Goal: Transaction & Acquisition: Purchase product/service

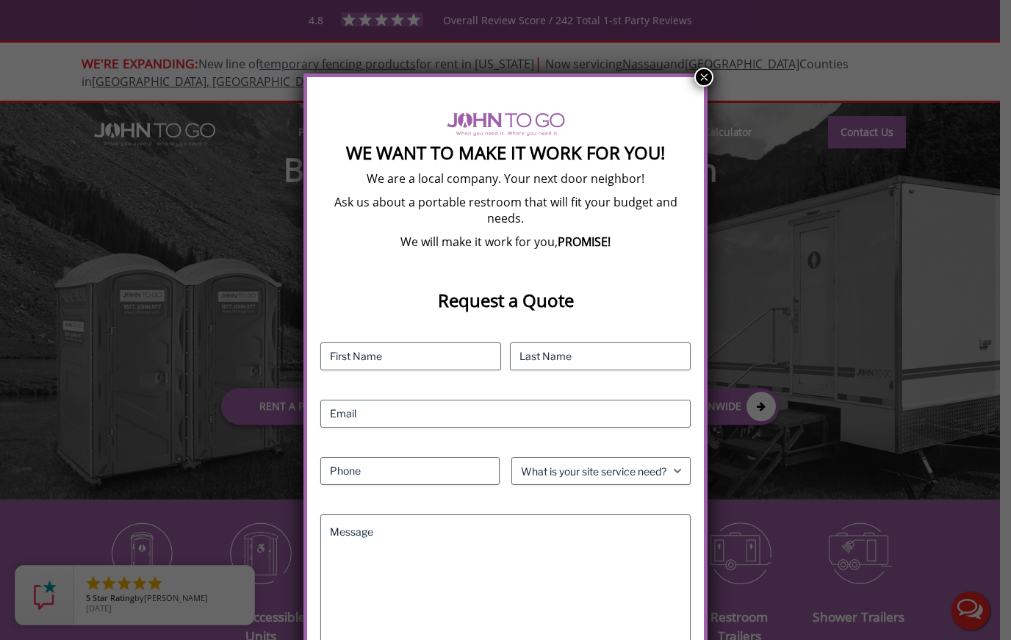
click at [706, 82] on button "×" at bounding box center [704, 77] width 19 height 19
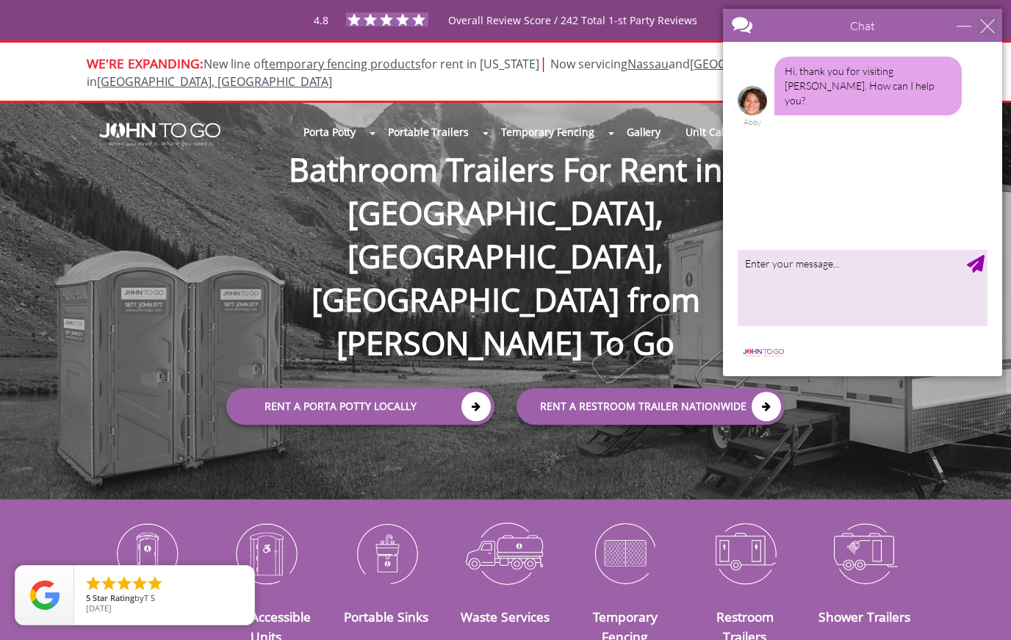
click at [991, 26] on div "close" at bounding box center [987, 25] width 15 height 15
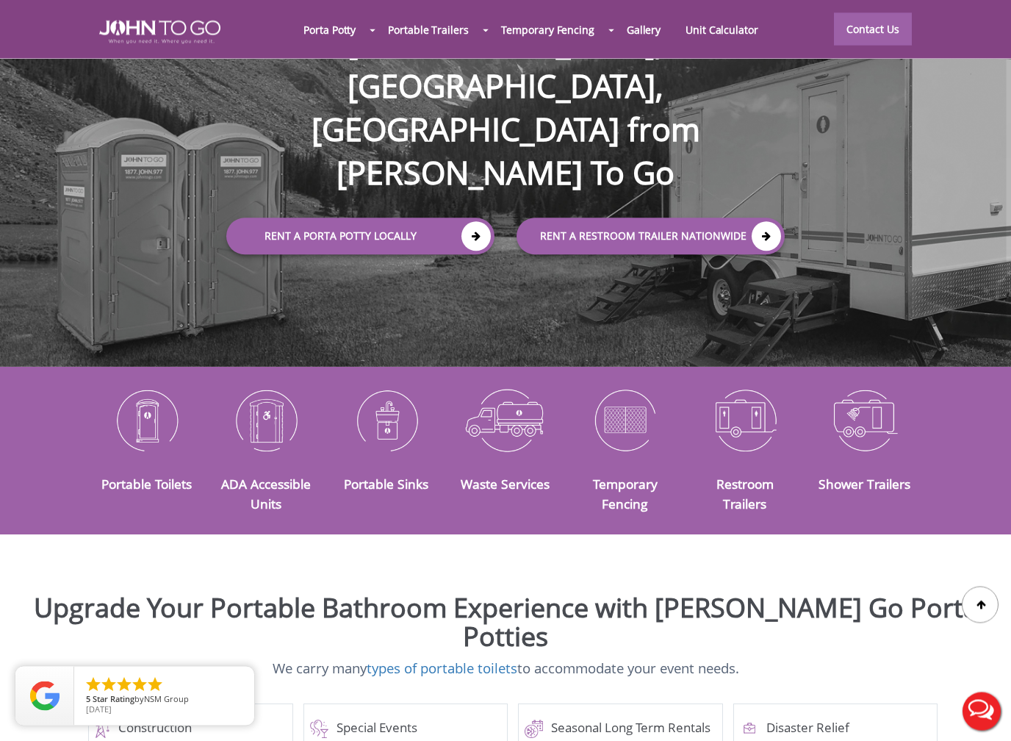
scroll to position [196, 0]
click at [162, 417] on img at bounding box center [147, 419] width 98 height 76
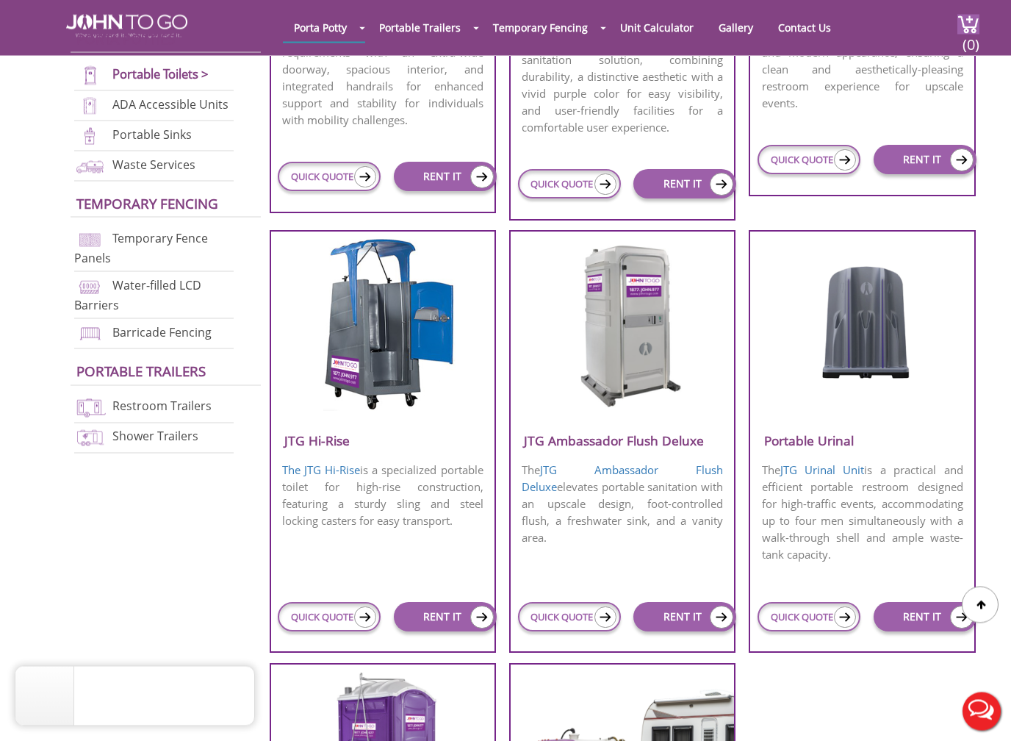
scroll to position [861, 0]
click at [661, 431] on h3 "JTG Ambassador Flush Deluxe" at bounding box center [622, 440] width 223 height 24
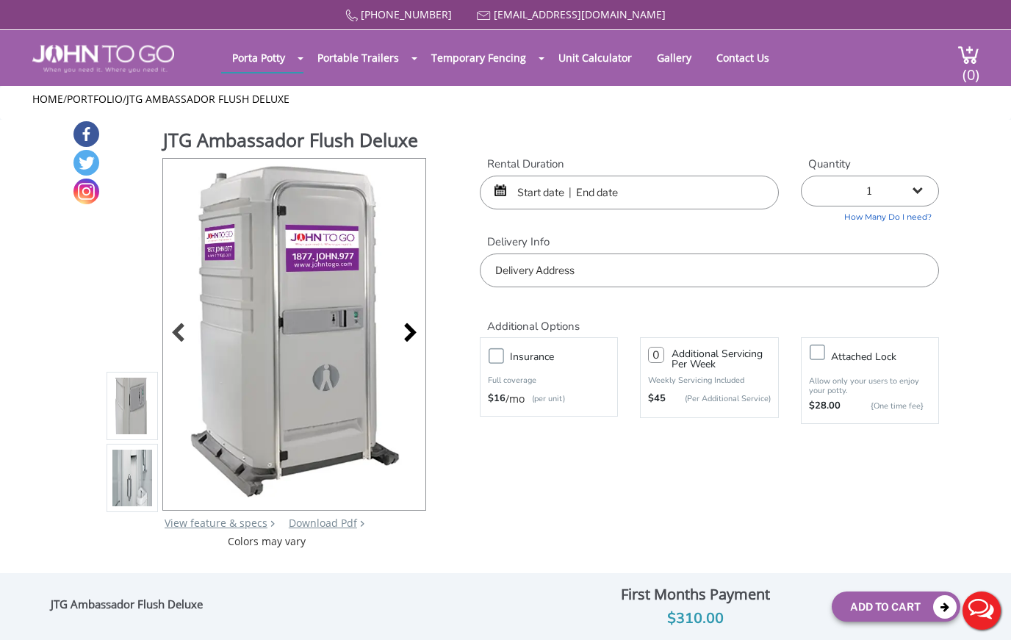
click at [410, 345] on div at bounding box center [406, 334] width 21 height 21
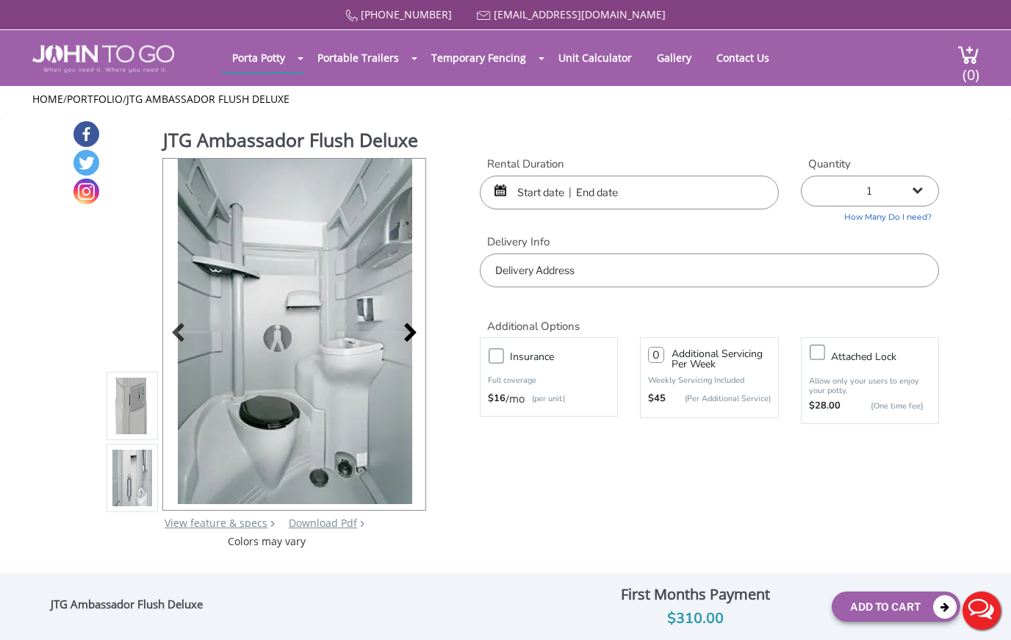
click at [410, 345] on div at bounding box center [406, 334] width 21 height 21
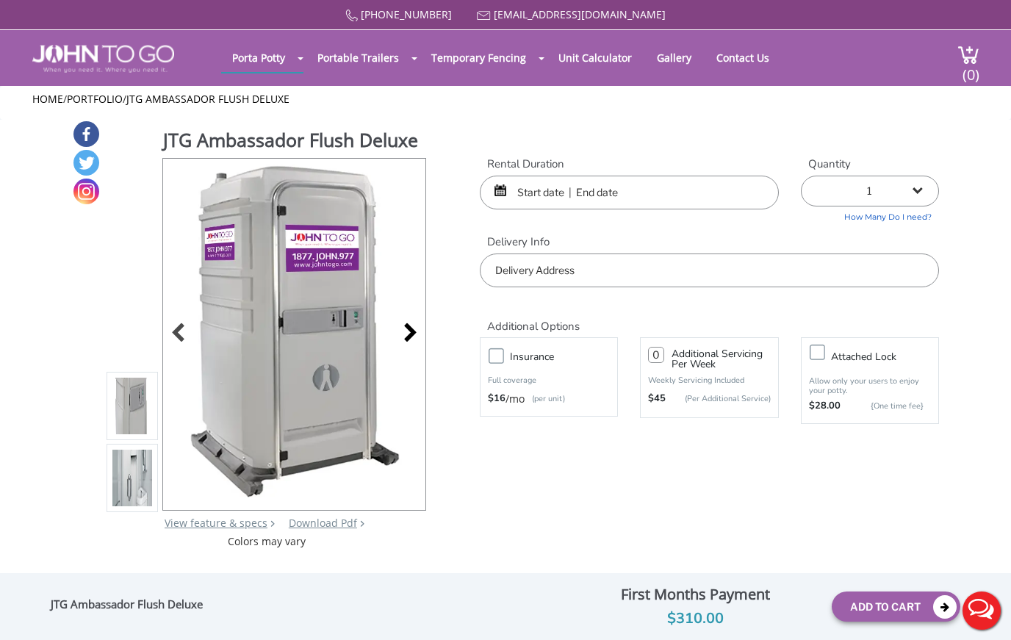
click at [409, 345] on div at bounding box center [406, 334] width 21 height 21
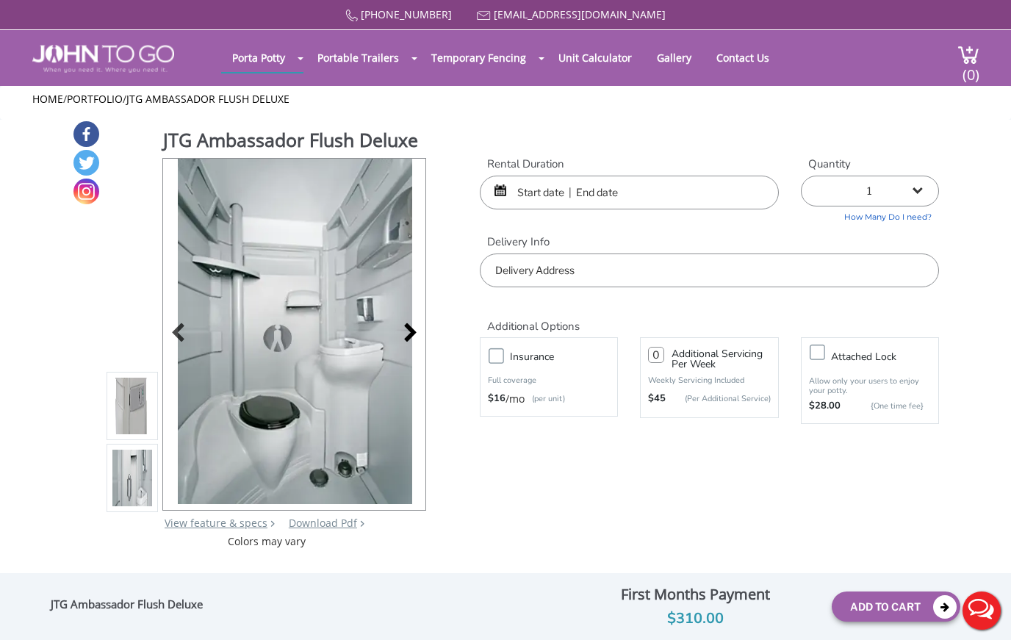
click at [409, 345] on div at bounding box center [406, 334] width 21 height 21
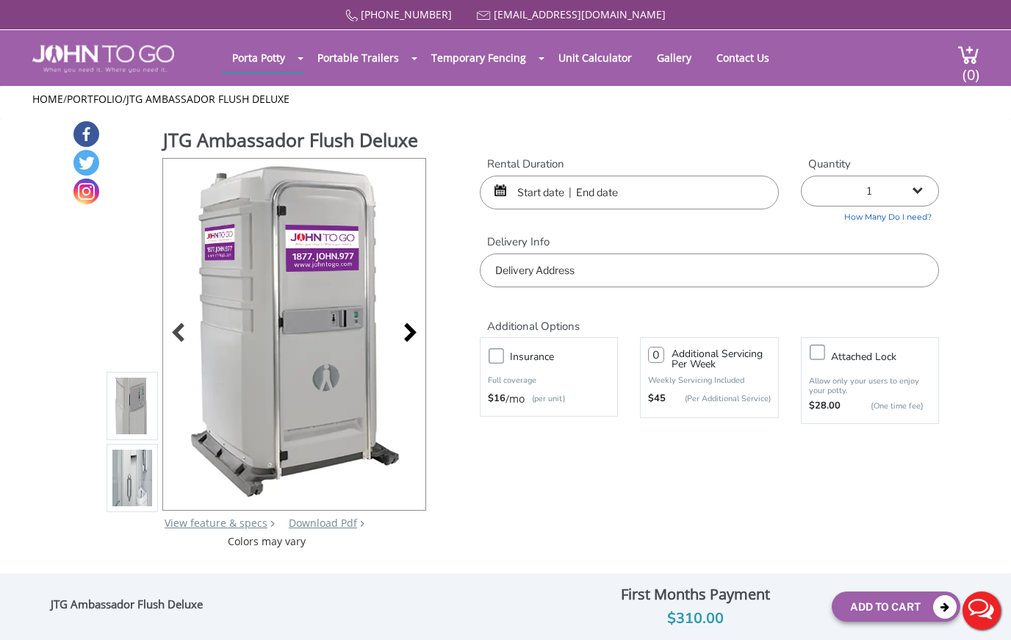
click at [415, 345] on div at bounding box center [406, 334] width 21 height 21
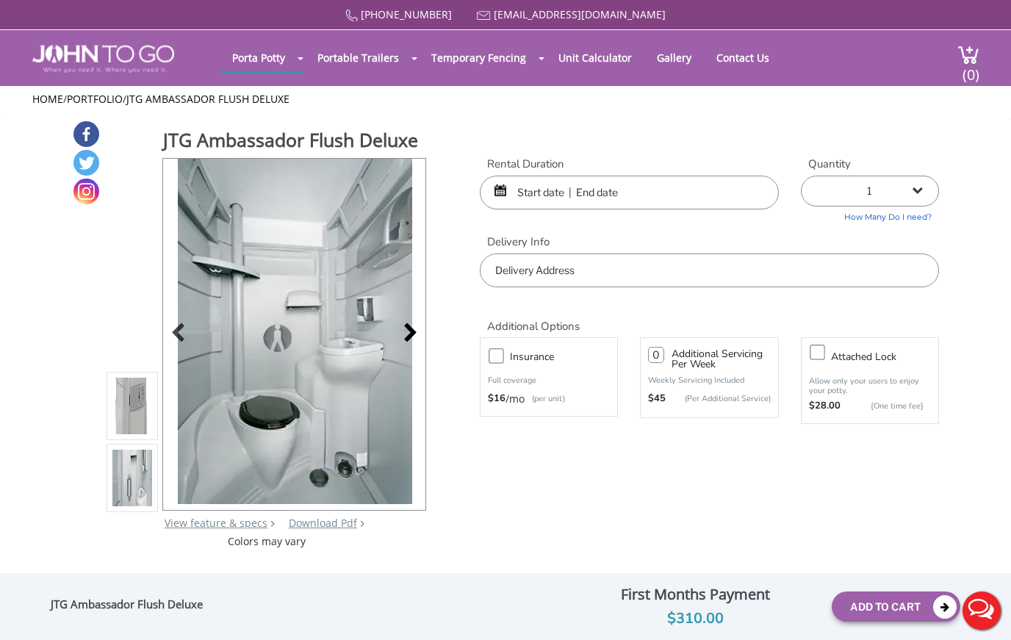
click at [414, 345] on div at bounding box center [406, 334] width 21 height 21
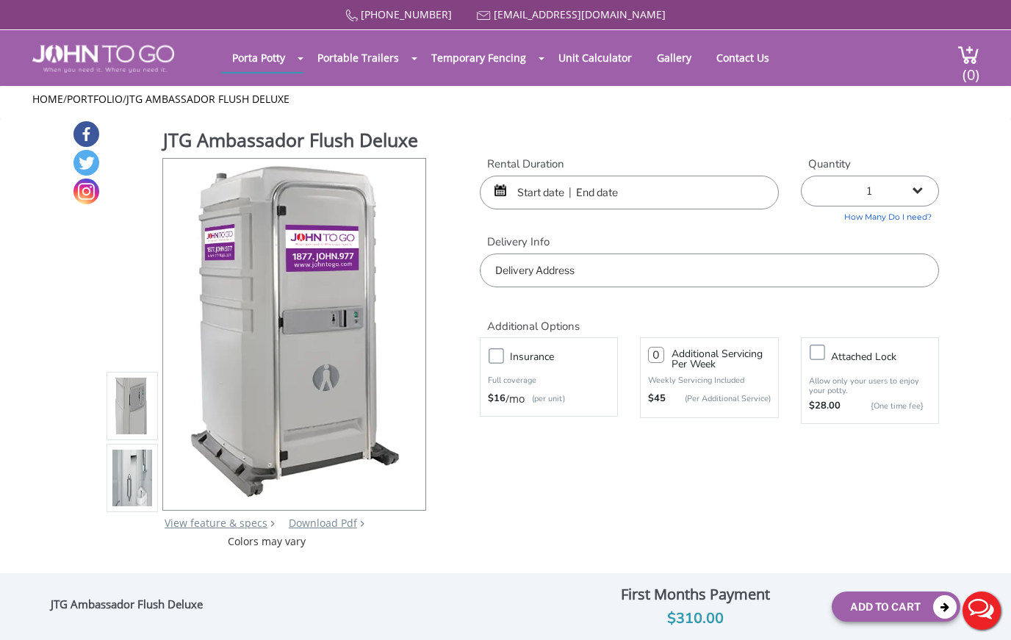
click at [544, 187] on input "text" at bounding box center [629, 193] width 299 height 34
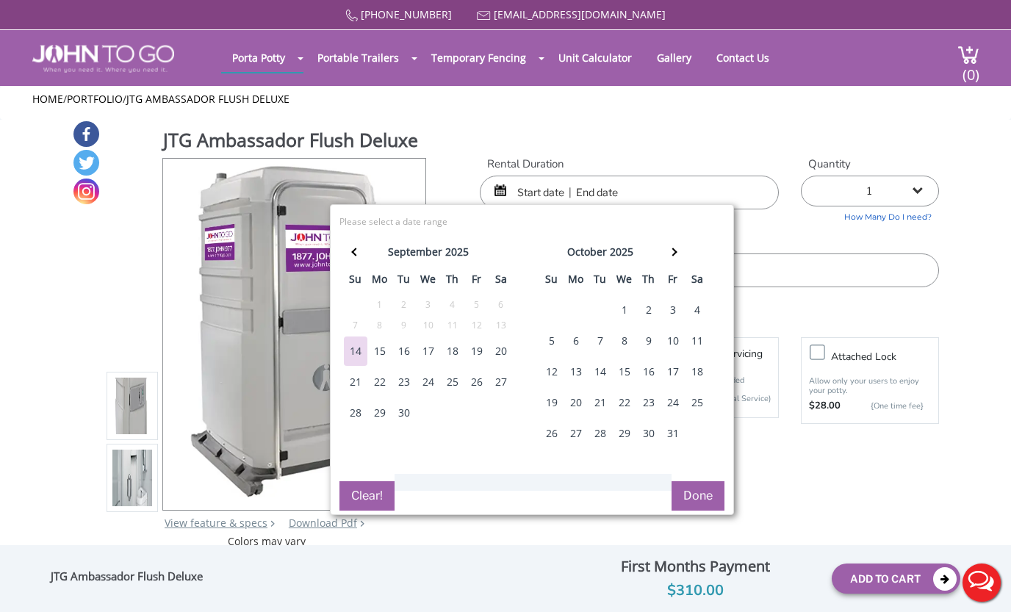
click at [671, 308] on div "3" at bounding box center [673, 309] width 24 height 29
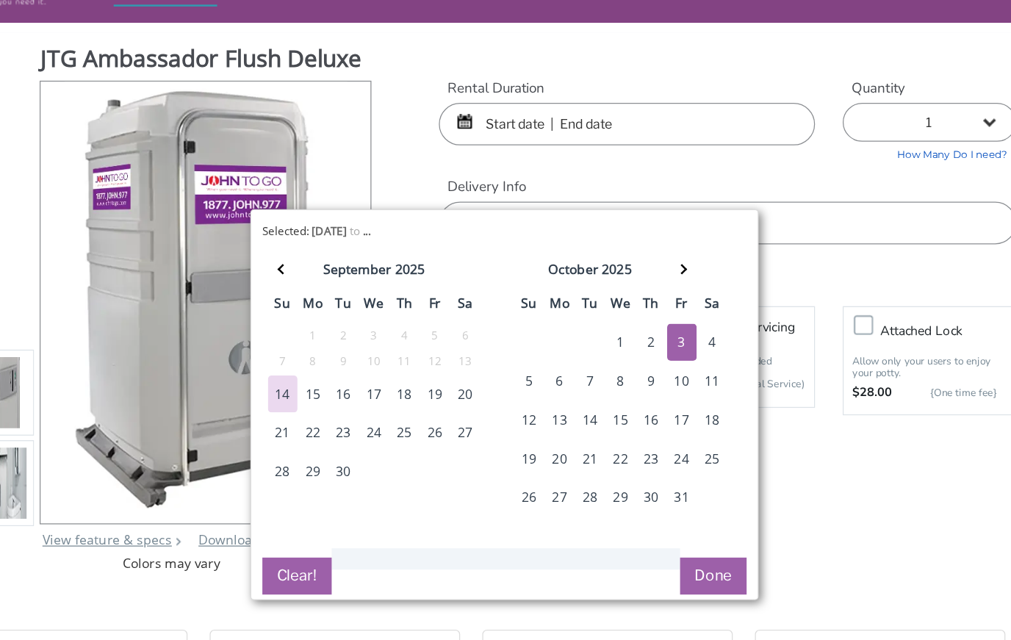
click at [661, 295] on div "3" at bounding box center [673, 309] width 24 height 29
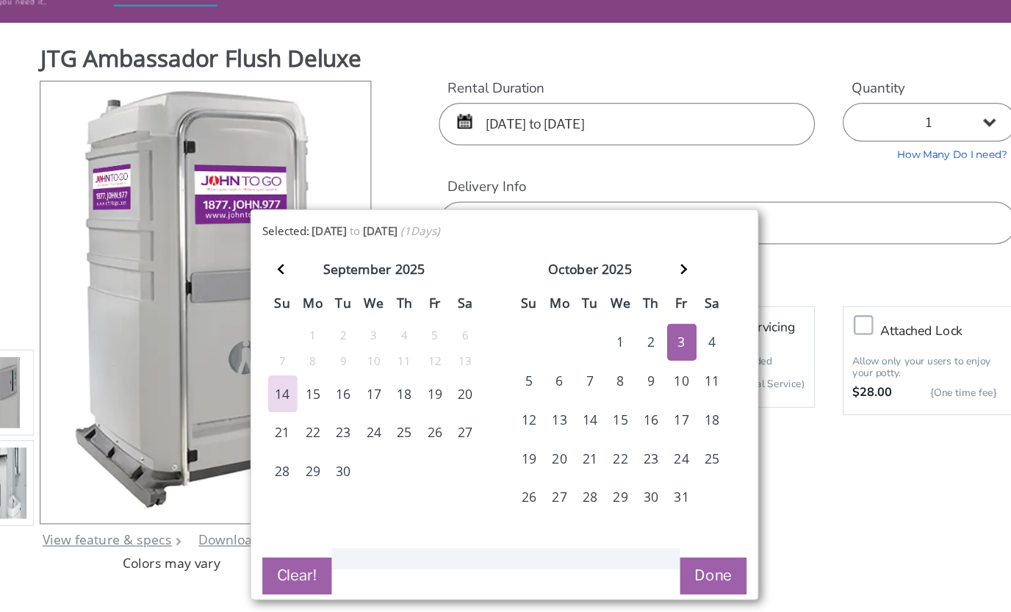
click at [523, 120] on input "10/03/2025 to 10/03/2025" at bounding box center [629, 137] width 299 height 34
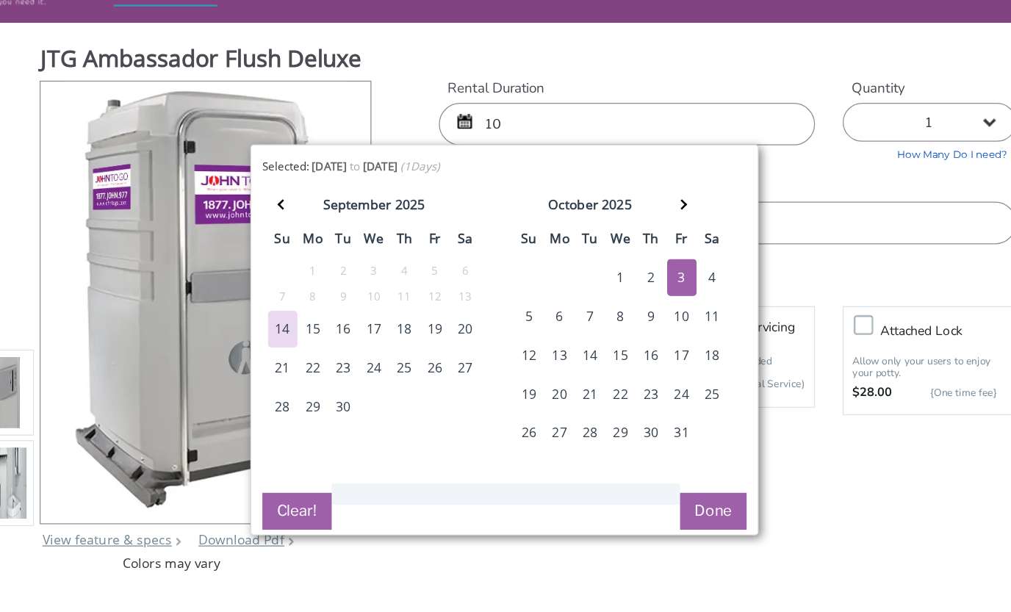
type input "1"
click at [480, 120] on input "text" at bounding box center [629, 137] width 299 height 34
click at [661, 244] on div "3" at bounding box center [673, 258] width 24 height 29
click at [487, 120] on input "text" at bounding box center [629, 137] width 299 height 34
click at [539, 64] on div "JTG Ambassador Flush Deluxe View feature & specs Download Pdf Product PDF Addon…" at bounding box center [505, 278] width 867 height 429
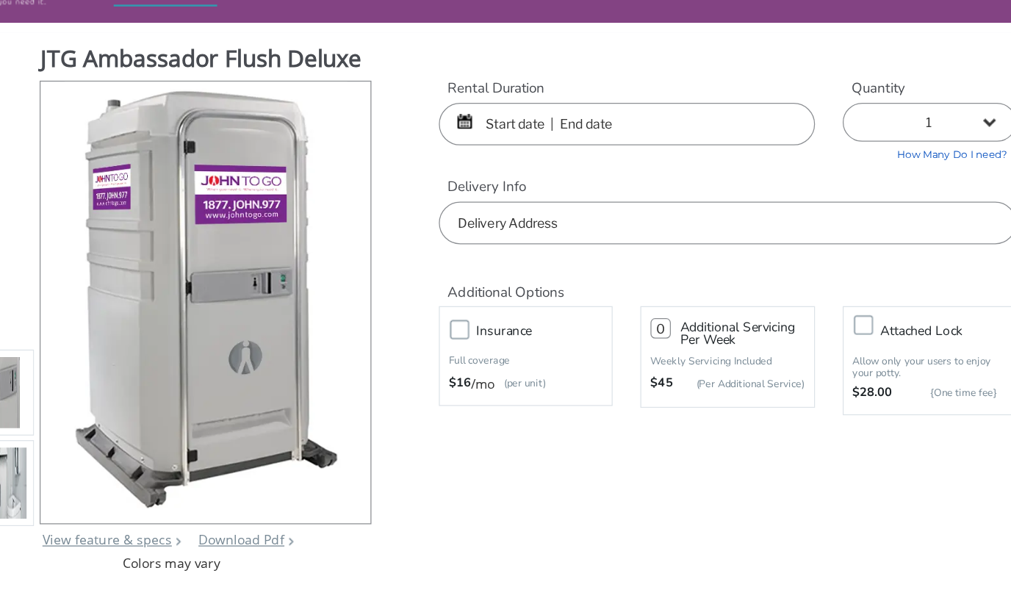
click at [480, 120] on input "text" at bounding box center [629, 137] width 299 height 34
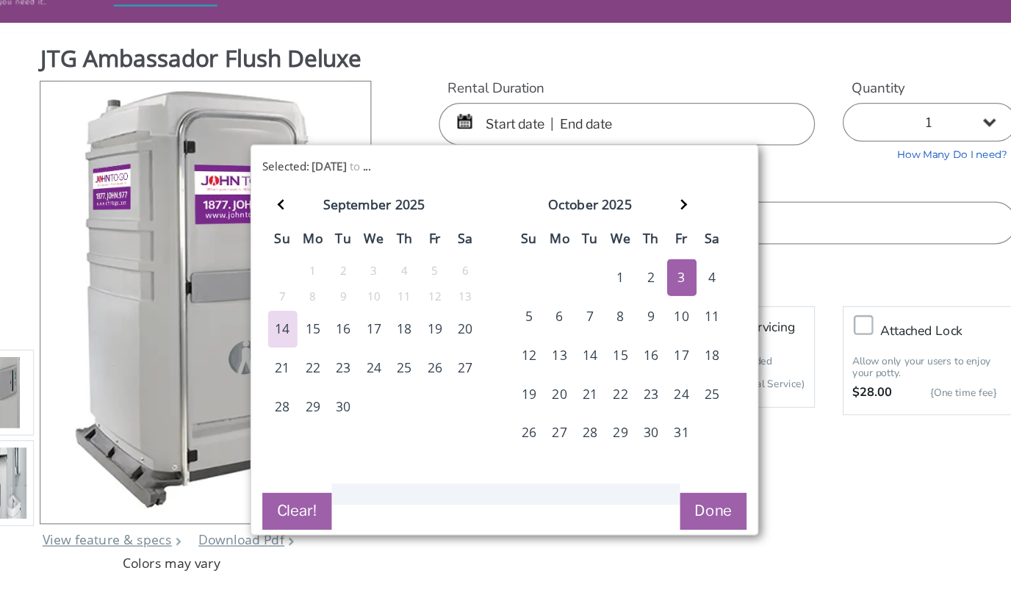
click at [661, 244] on div "3" at bounding box center [673, 258] width 24 height 29
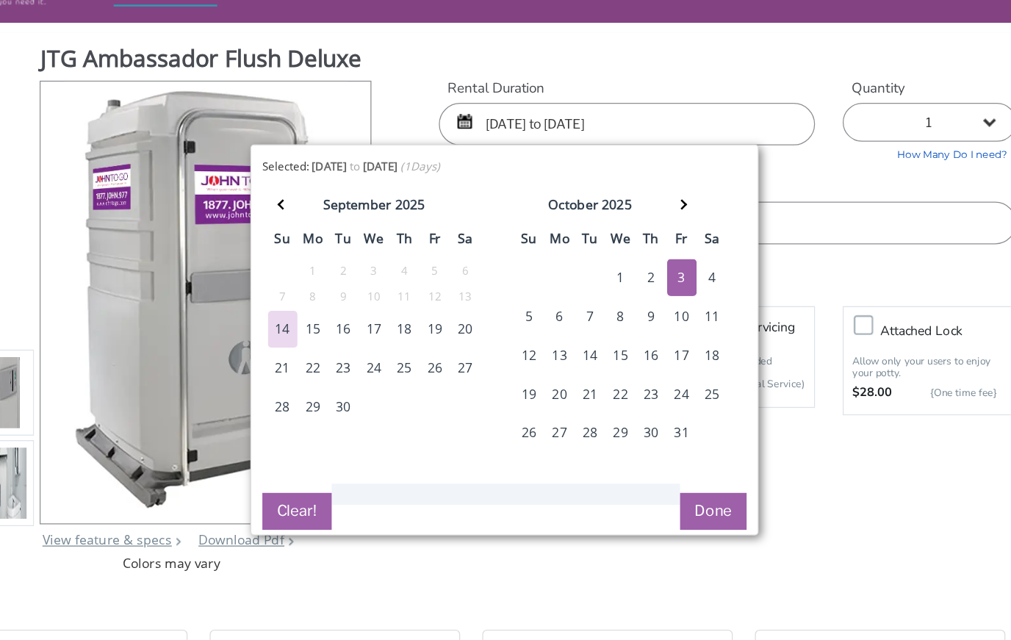
click at [533, 120] on input "10/03/2025 to 10/03/2025" at bounding box center [629, 137] width 299 height 34
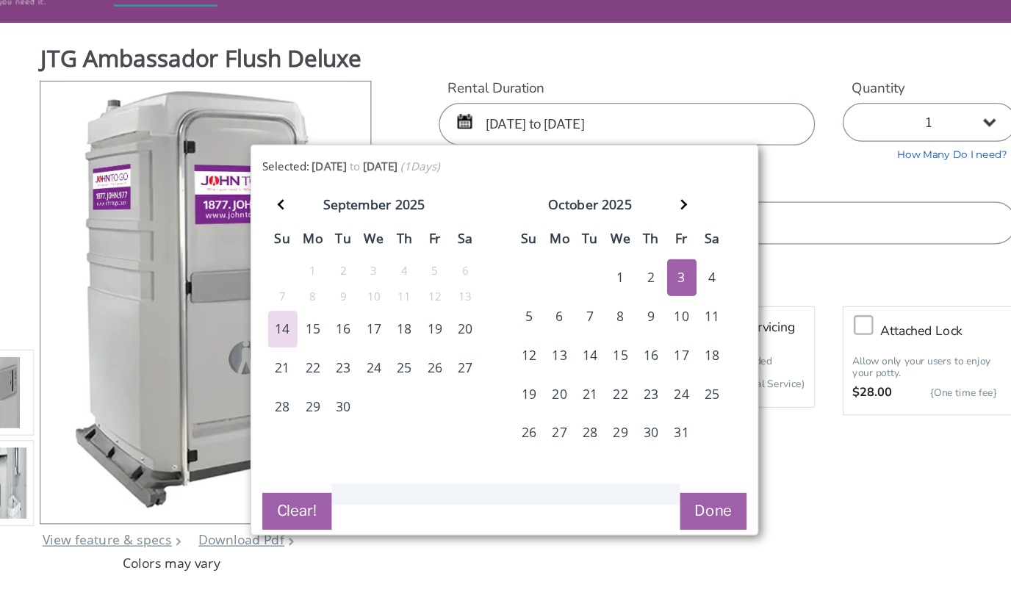
click at [564, 275] on div "6" at bounding box center [576, 289] width 24 height 29
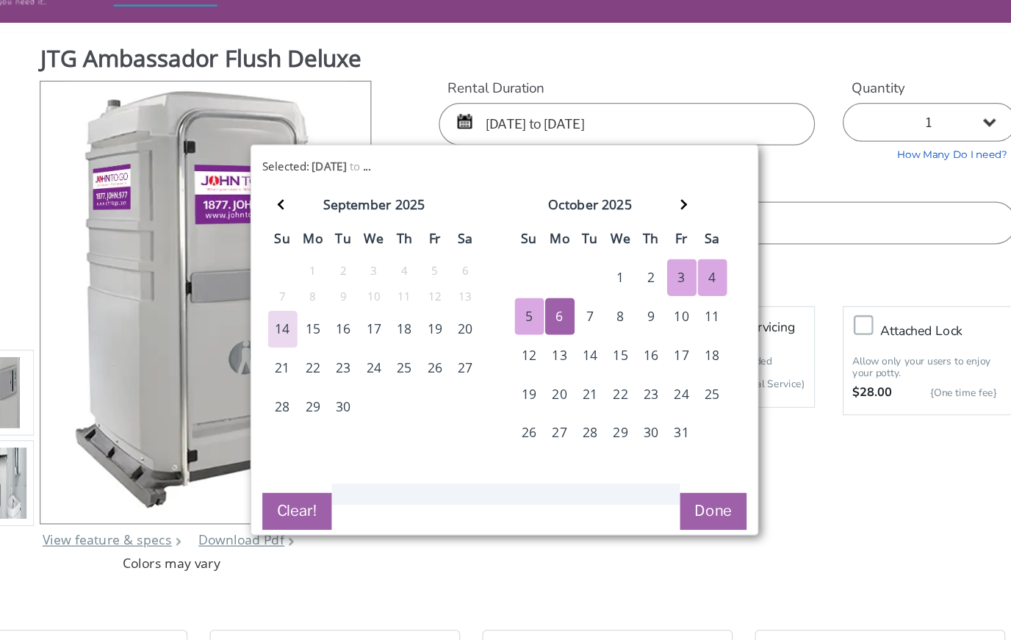
click at [661, 244] on div "3" at bounding box center [673, 258] width 24 height 29
type input "10/03/2025 to 10/06/2025"
click at [564, 275] on div "6" at bounding box center [576, 289] width 24 height 29
click at [672, 430] on button "Done" at bounding box center [698, 444] width 53 height 29
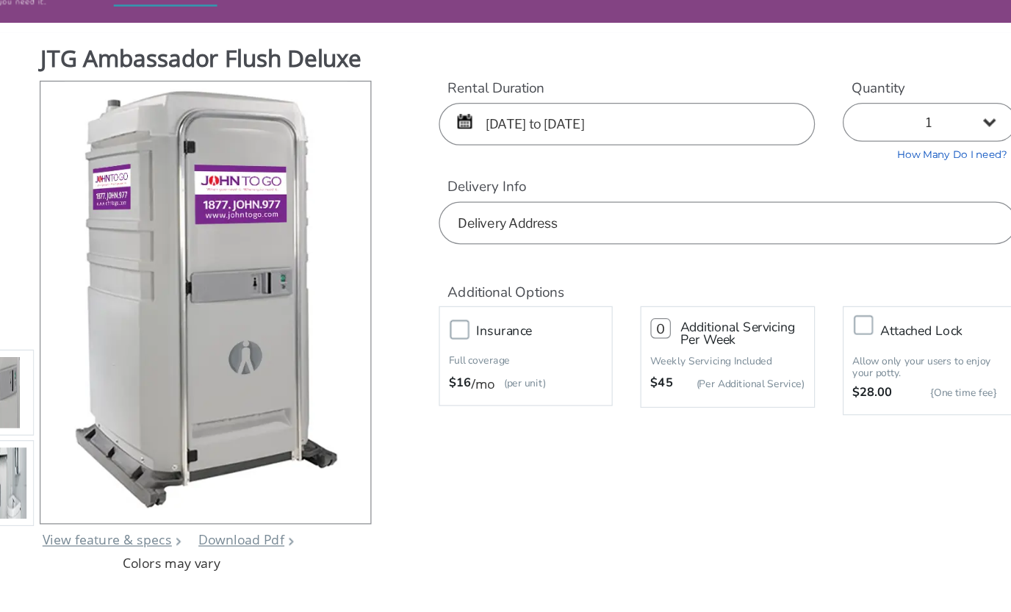
click at [480, 198] on input "text" at bounding box center [709, 215] width 459 height 34
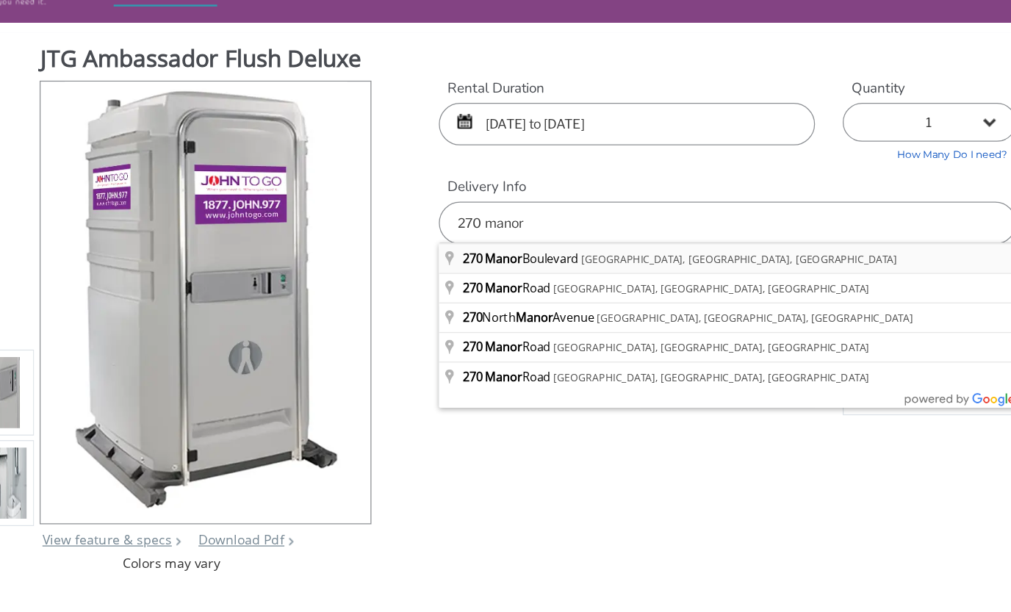
type input "270 Manor Boulevard, Pearl River, NY, USA"
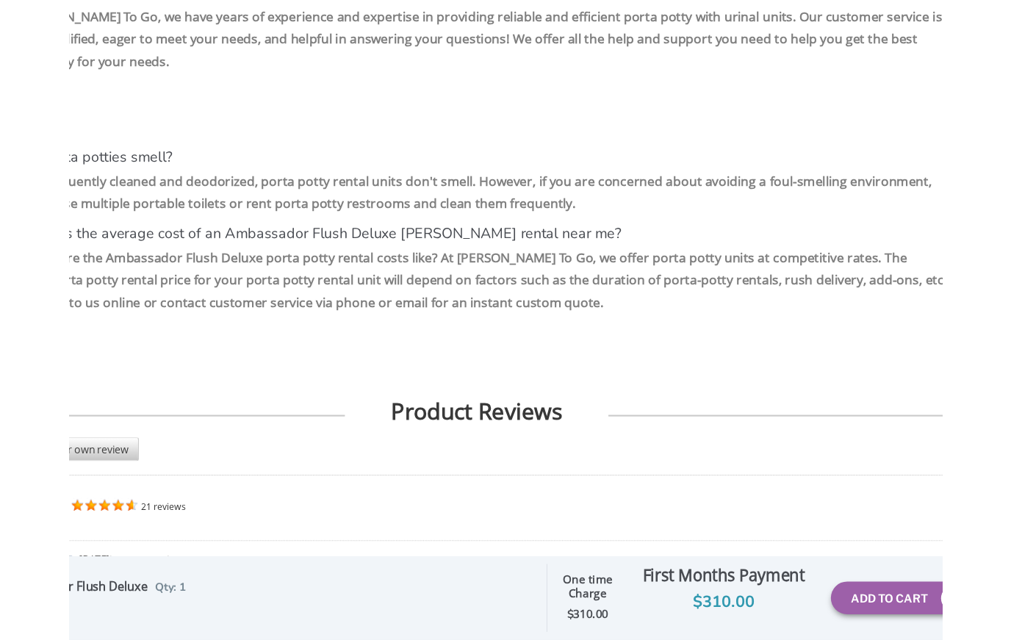
scroll to position [2978, 0]
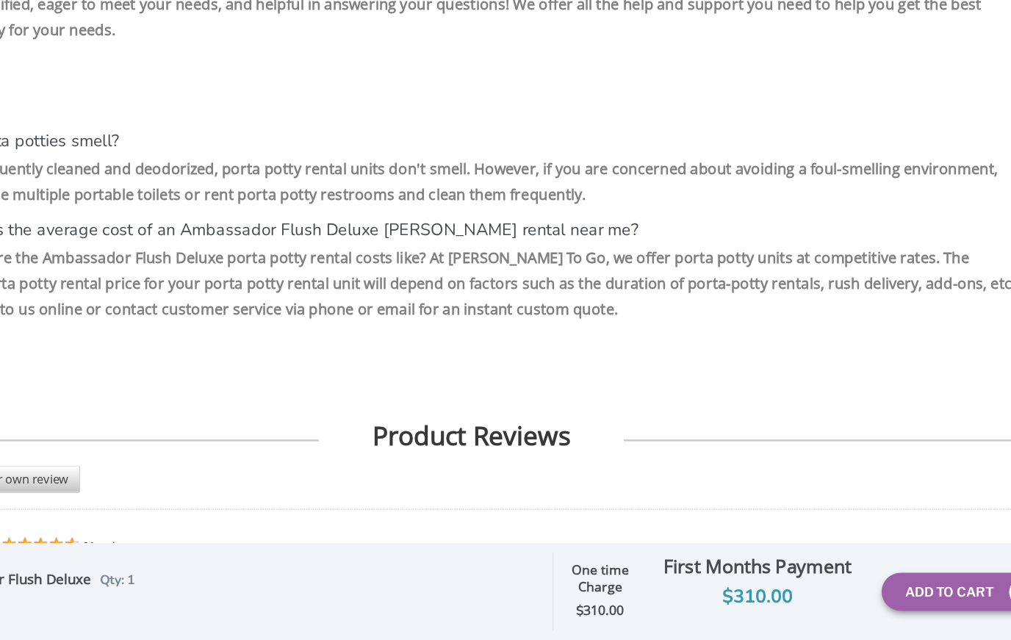
click at [832, 587] on button "Add To Cart" at bounding box center [896, 602] width 129 height 30
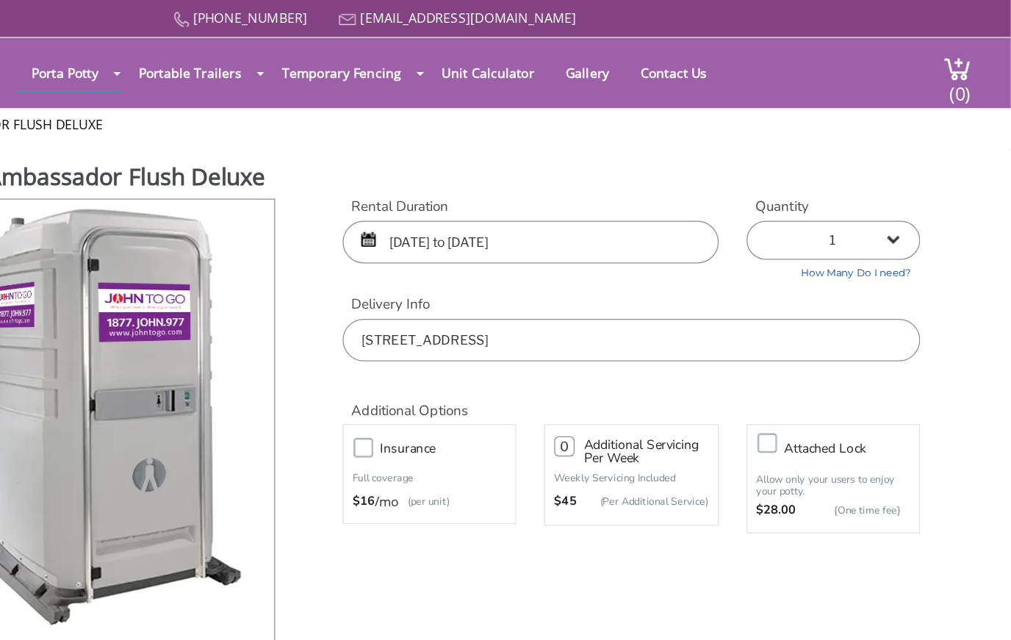
scroll to position [0, 0]
click at [958, 60] on img at bounding box center [969, 55] width 22 height 20
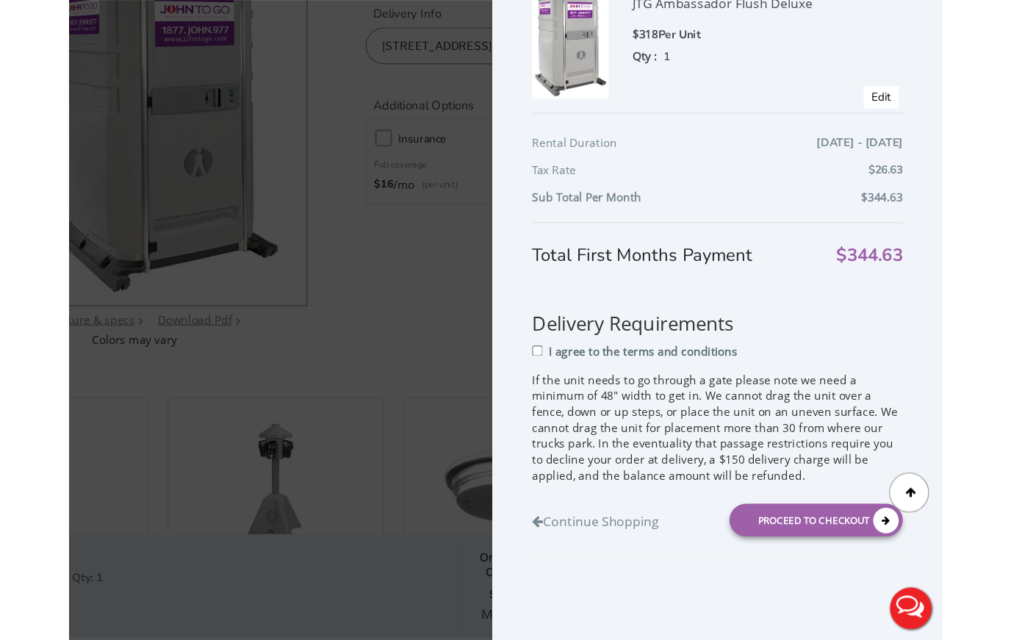
scroll to position [35, 0]
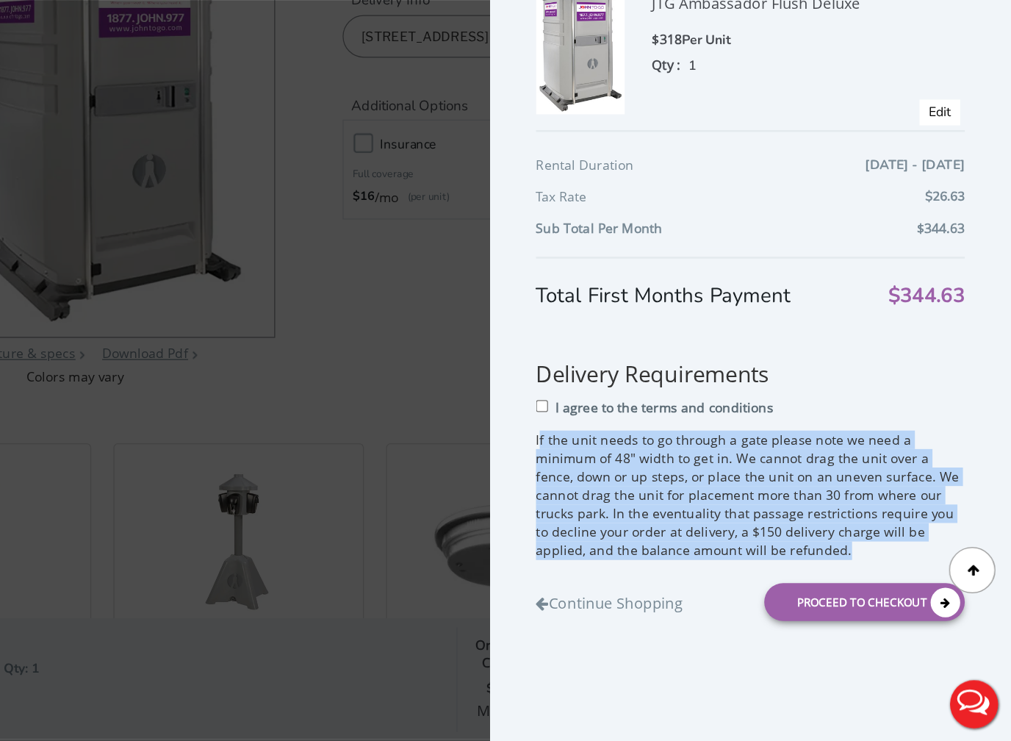
drag, startPoint x: 428, startPoint y: 349, endPoint x: 559, endPoint y: 443, distance: 160.5
click at [634, 494] on p "If the unit needs to go through a gate please note we need a minimum of 48" wid…" at bounding box center [804, 545] width 341 height 103
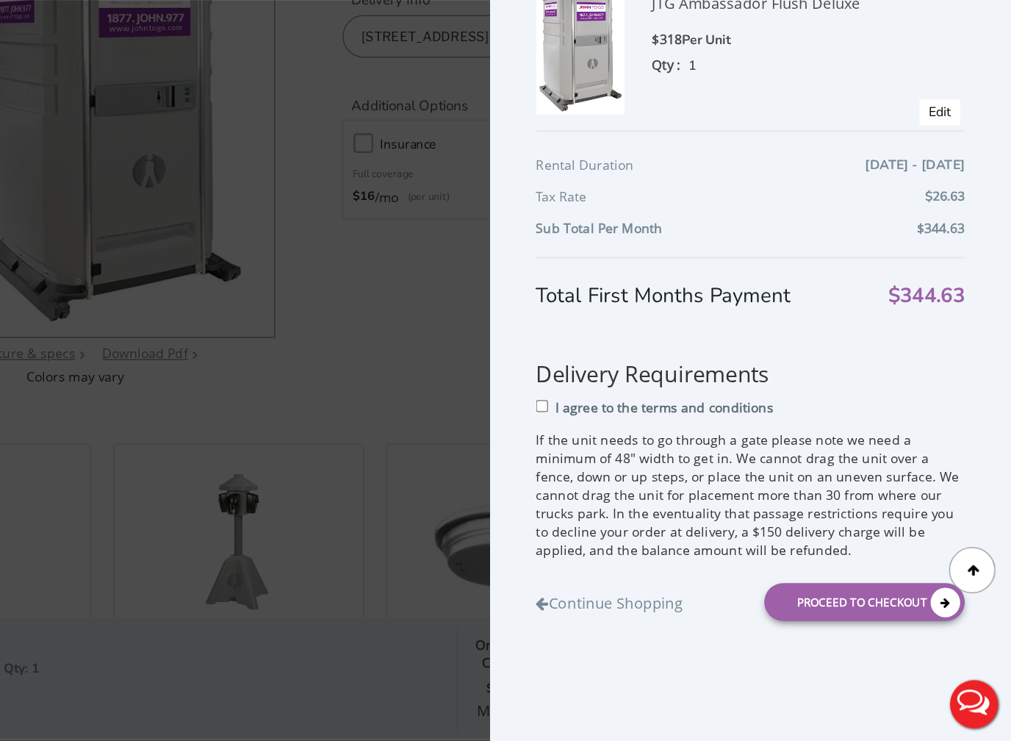
drag, startPoint x: 604, startPoint y: 436, endPoint x: 437, endPoint y: 323, distance: 201.8
click at [0, 0] on html "Home 877 564 6977 info@johntogo.com Porta Potty Portable Toilets ADA Accessible…" at bounding box center [505, 345] width 1011 height 760
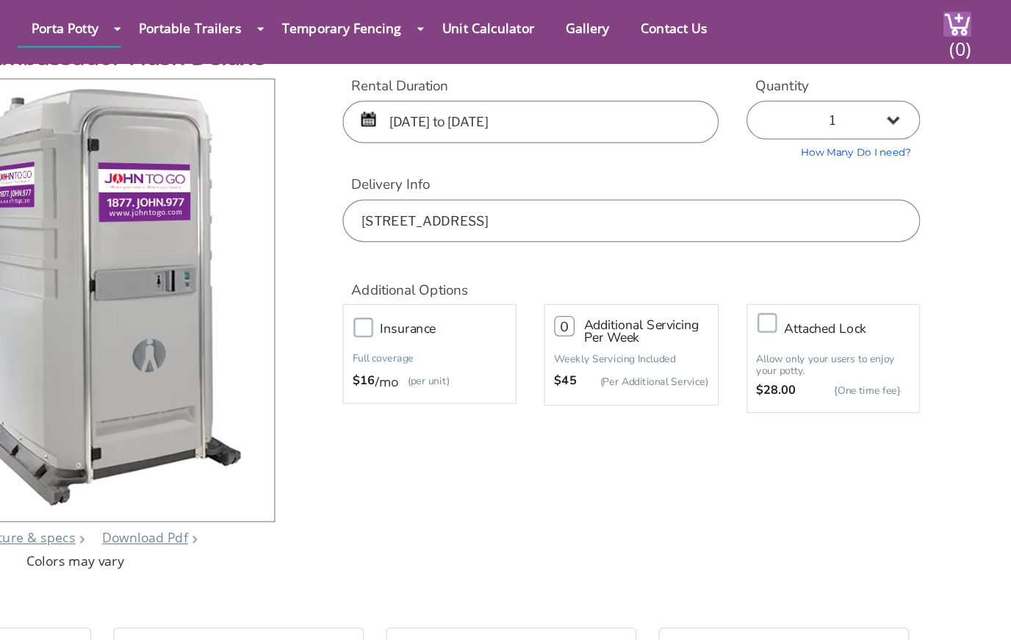
scroll to position [0, 0]
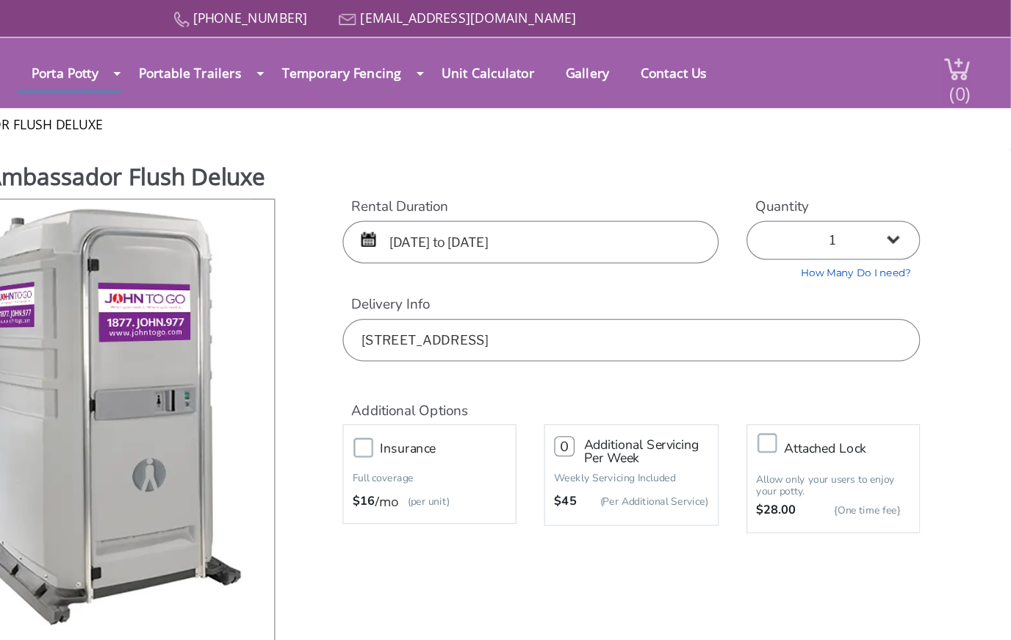
click at [958, 54] on img at bounding box center [969, 55] width 22 height 20
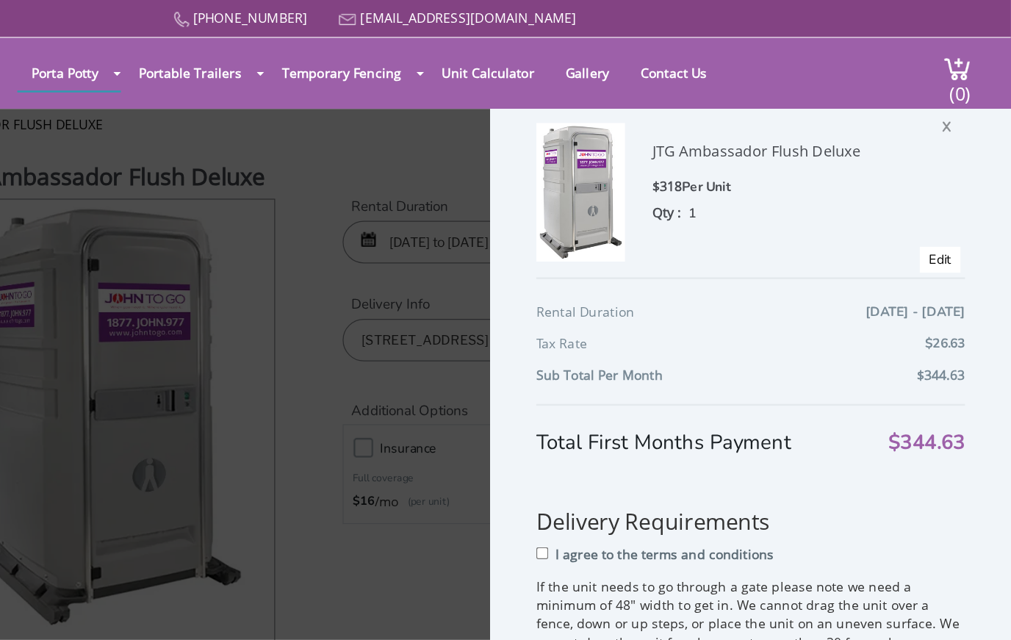
scroll to position [34, 0]
click at [634, 440] on input "I agree to the terms and conditions" at bounding box center [639, 441] width 10 height 10
checkbox input "true"
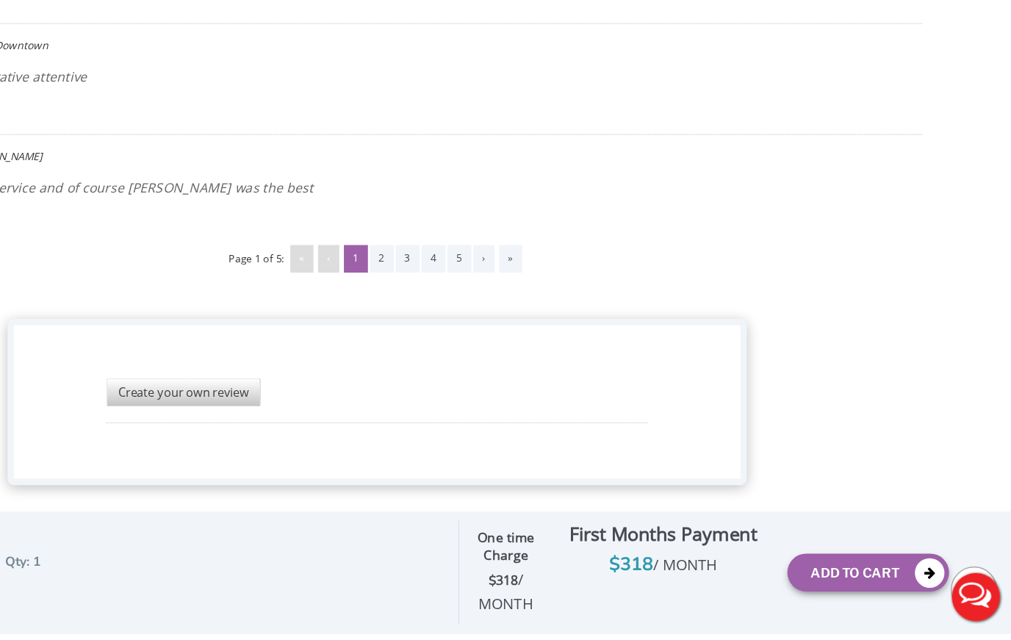
scroll to position [3724, 0]
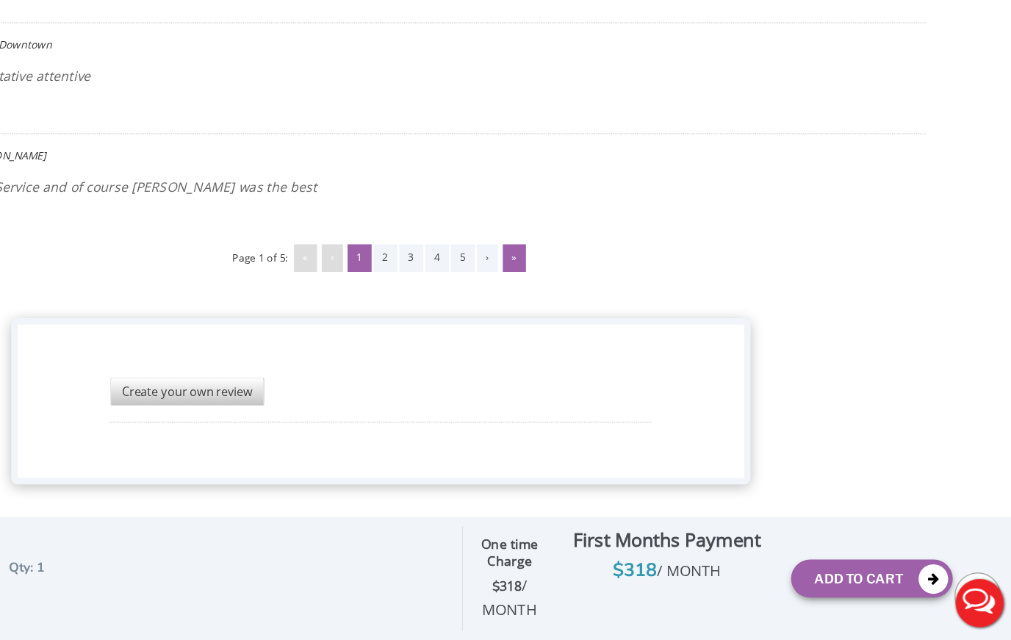
click at [603, 326] on div "»" at bounding box center [612, 337] width 18 height 22
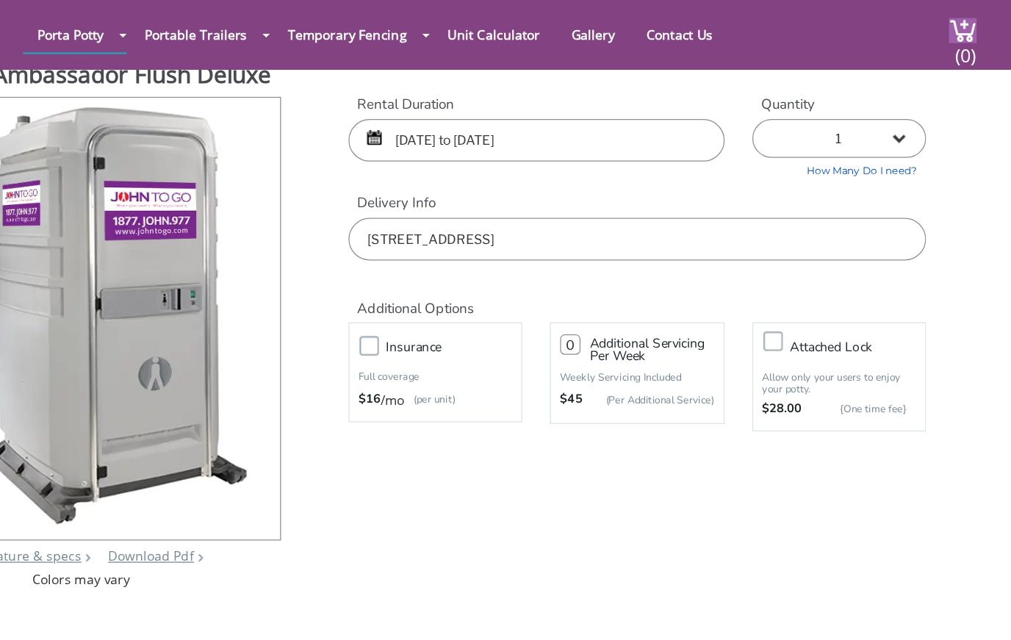
scroll to position [0, 0]
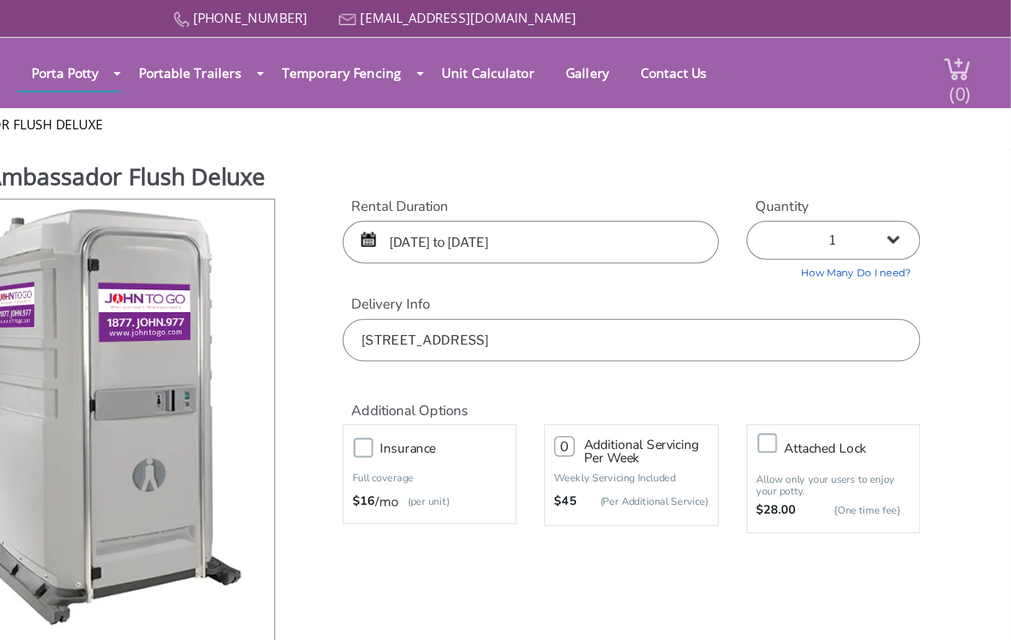
click at [958, 54] on img at bounding box center [969, 55] width 22 height 20
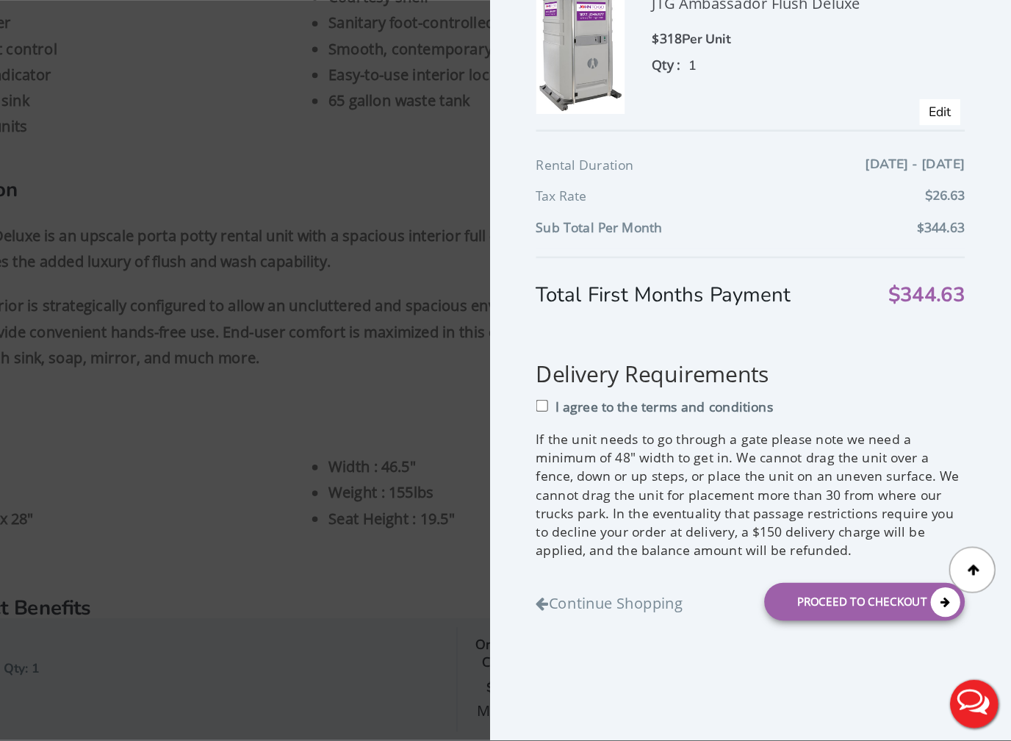
scroll to position [889, 0]
click at [634, 470] on input "I agree to the terms and conditions" at bounding box center [639, 475] width 10 height 10
checkbox input "true"
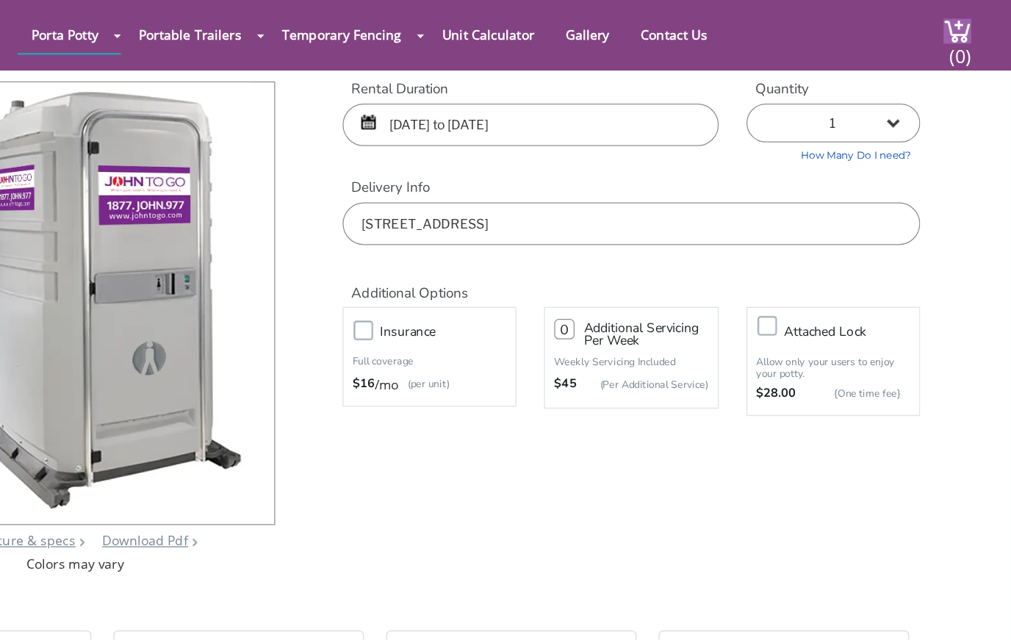
scroll to position [0, 0]
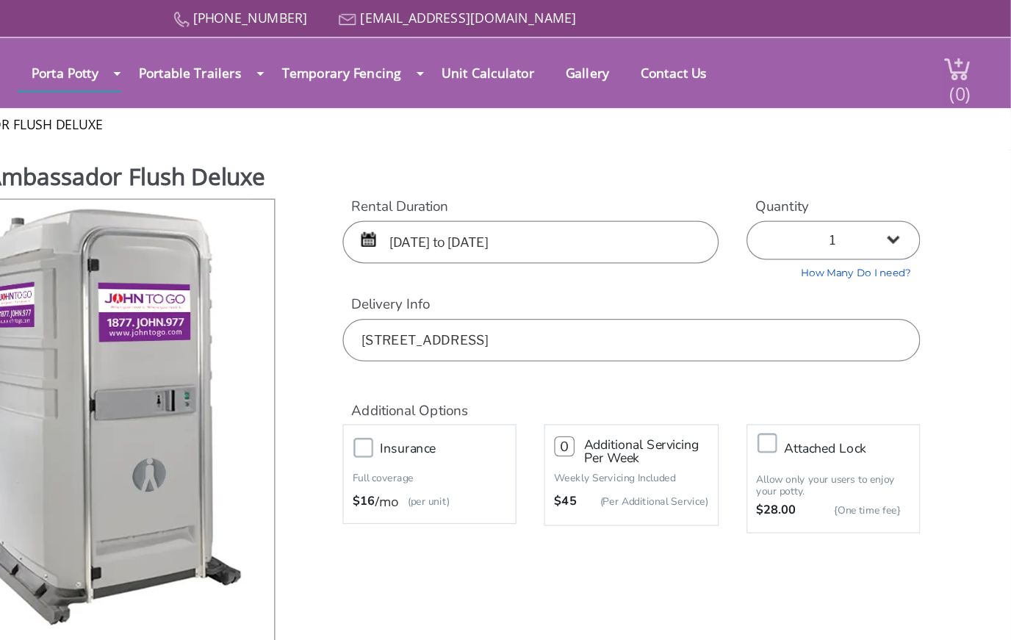
click at [958, 53] on img at bounding box center [969, 55] width 22 height 20
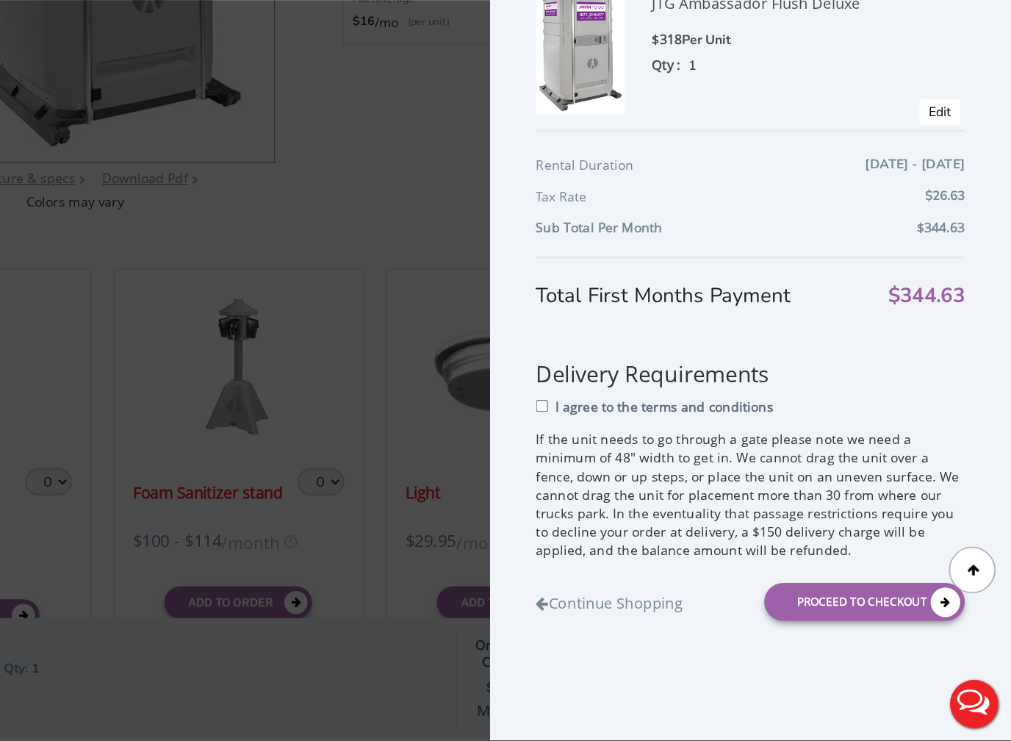
scroll to position [209, 0]
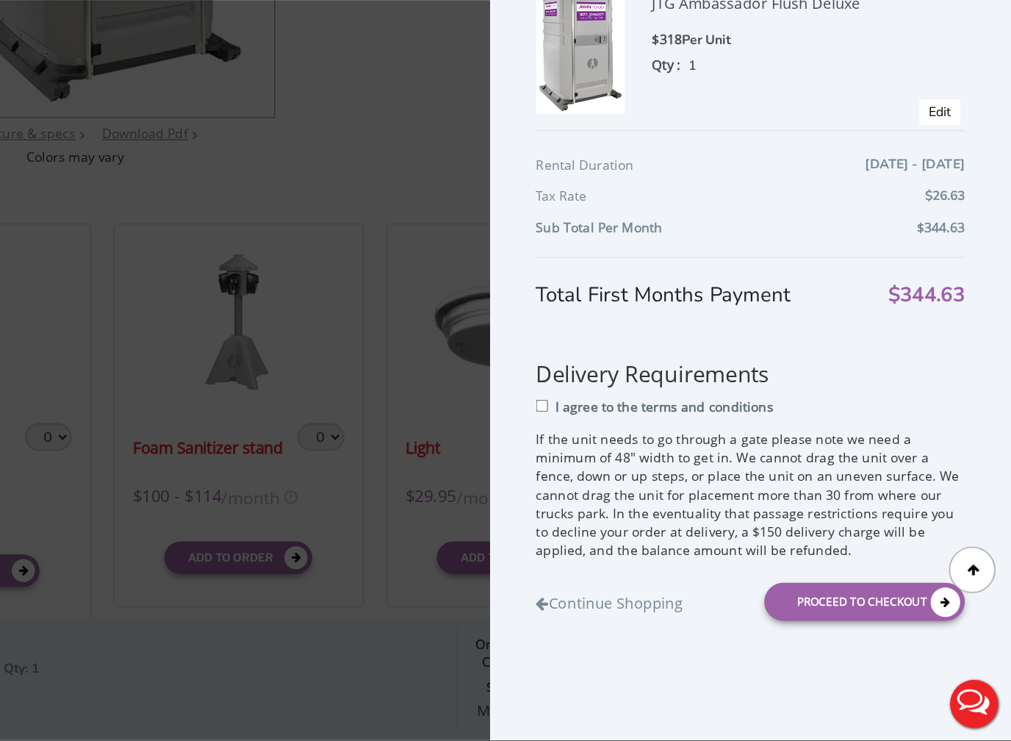
drag, startPoint x: 684, startPoint y: 478, endPoint x: 684, endPoint y: 445, distance: 33.1
click at [815, 615] on div "Proceed to Checkout" at bounding box center [894, 630] width 159 height 30
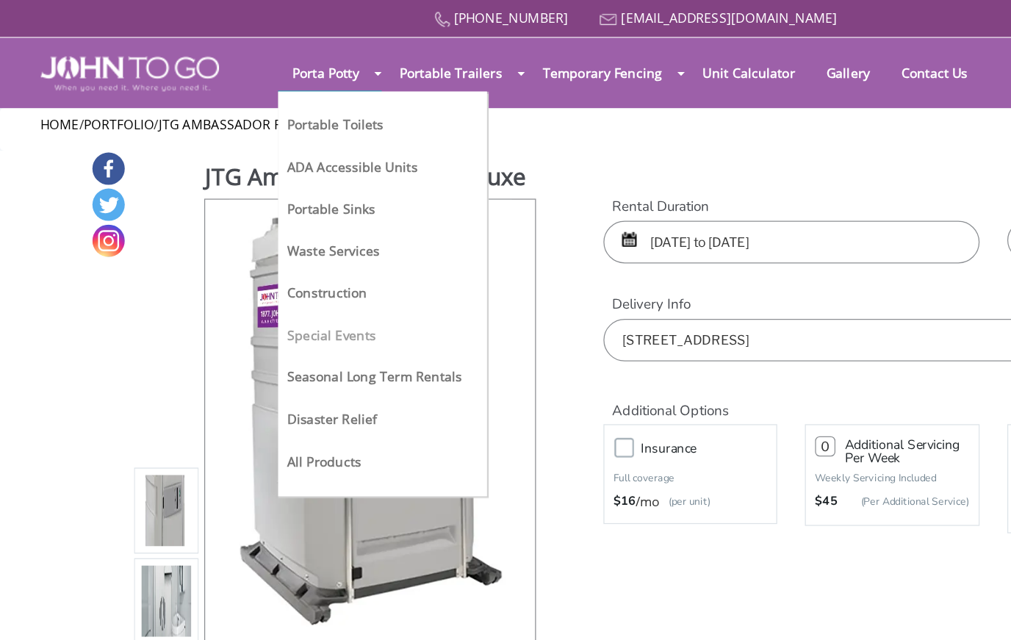
click at [262, 268] on link "Special Events" at bounding box center [264, 266] width 71 height 14
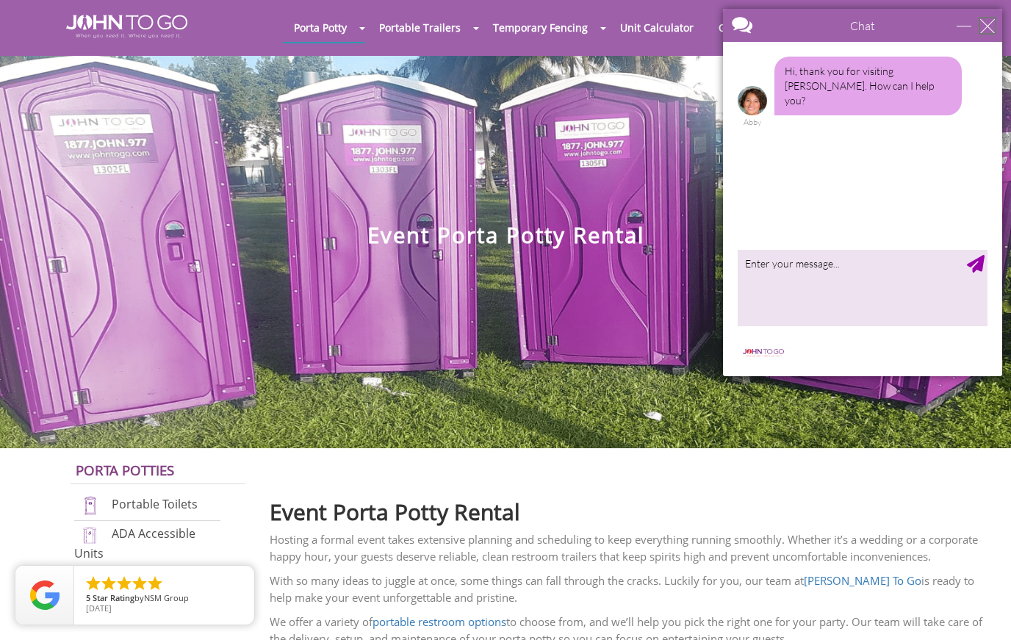
click at [990, 27] on div "close" at bounding box center [987, 25] width 15 height 15
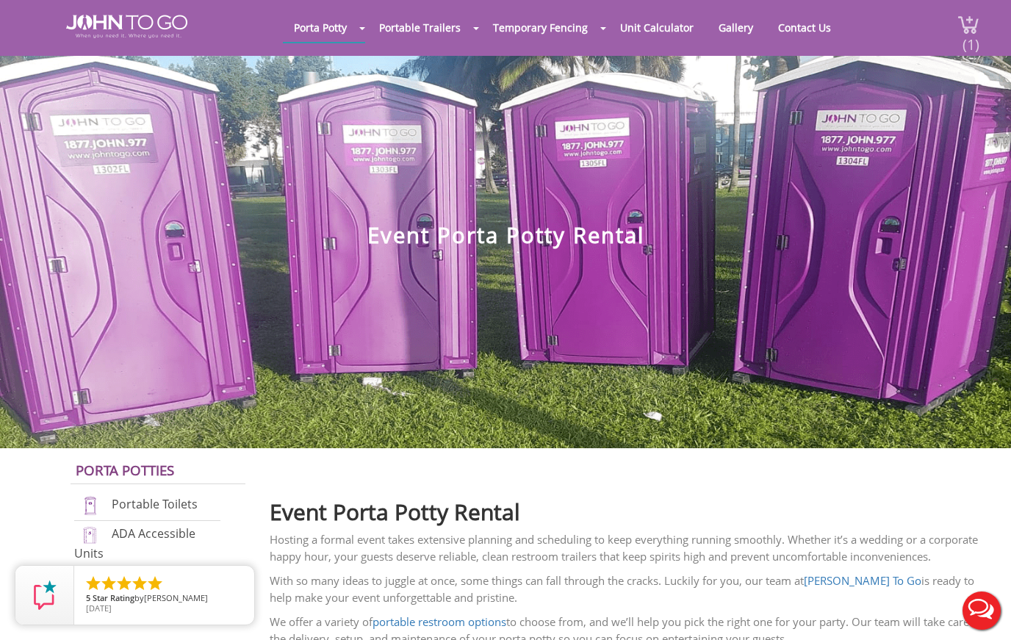
click at [968, 26] on span "(1)" at bounding box center [971, 39] width 18 height 32
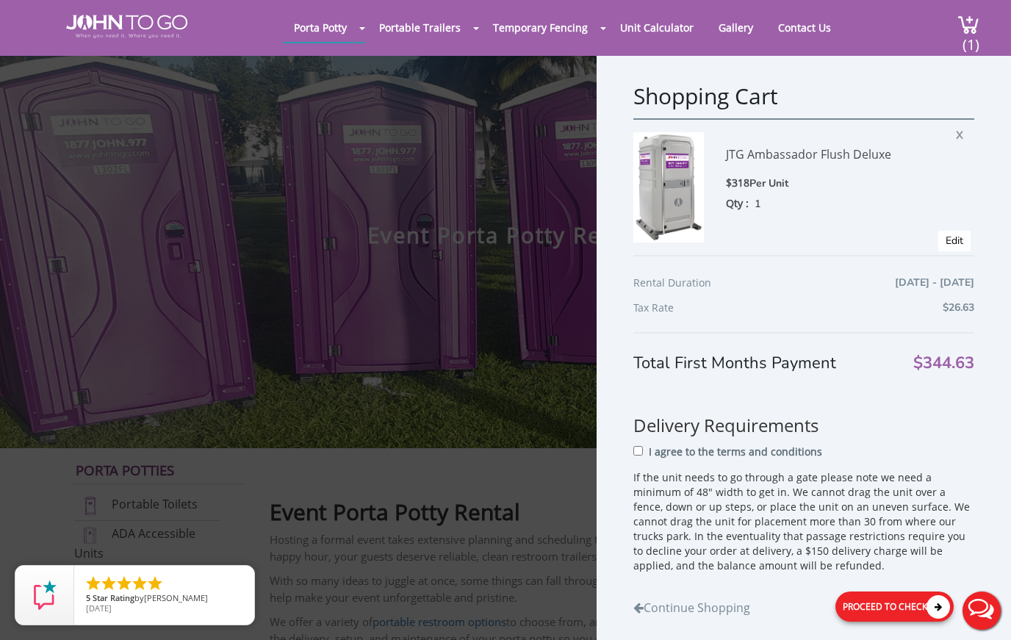
click at [896, 620] on div "Proceed to Checkout" at bounding box center [895, 607] width 119 height 30
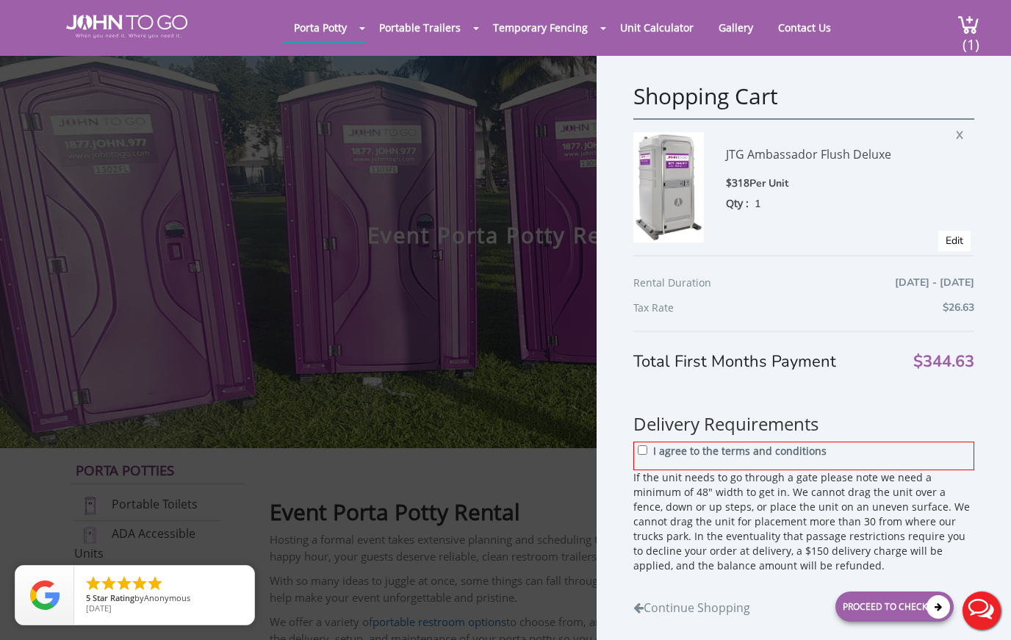
click at [645, 452] on input "I agree to the terms and conditions" at bounding box center [643, 450] width 10 height 10
checkbox input "true"
click at [878, 615] on div "Proceed to Checkout" at bounding box center [895, 607] width 119 height 30
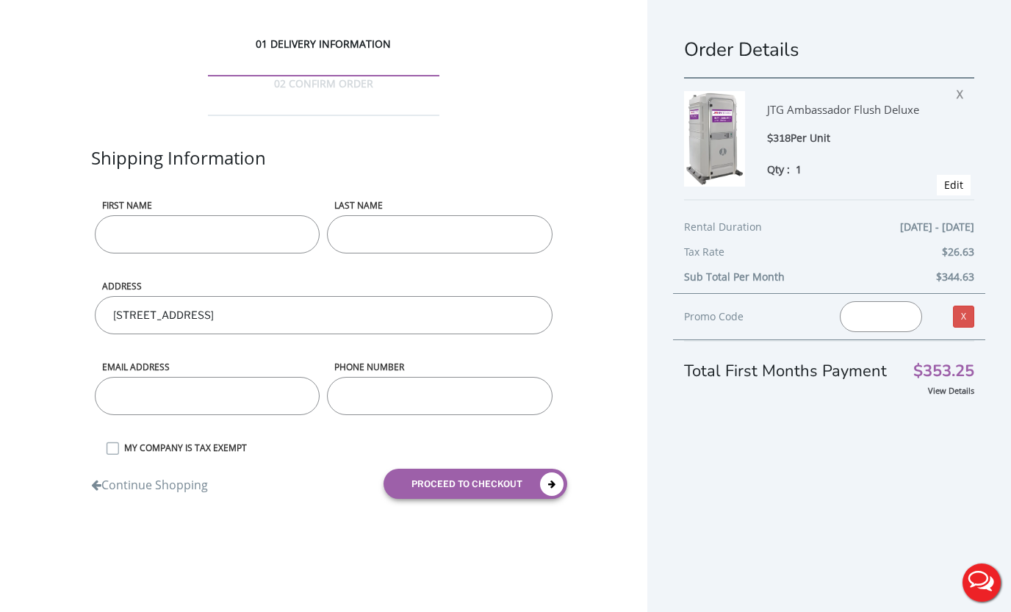
click at [202, 215] on input "First name" at bounding box center [207, 234] width 225 height 38
type input "[PERSON_NAME]"
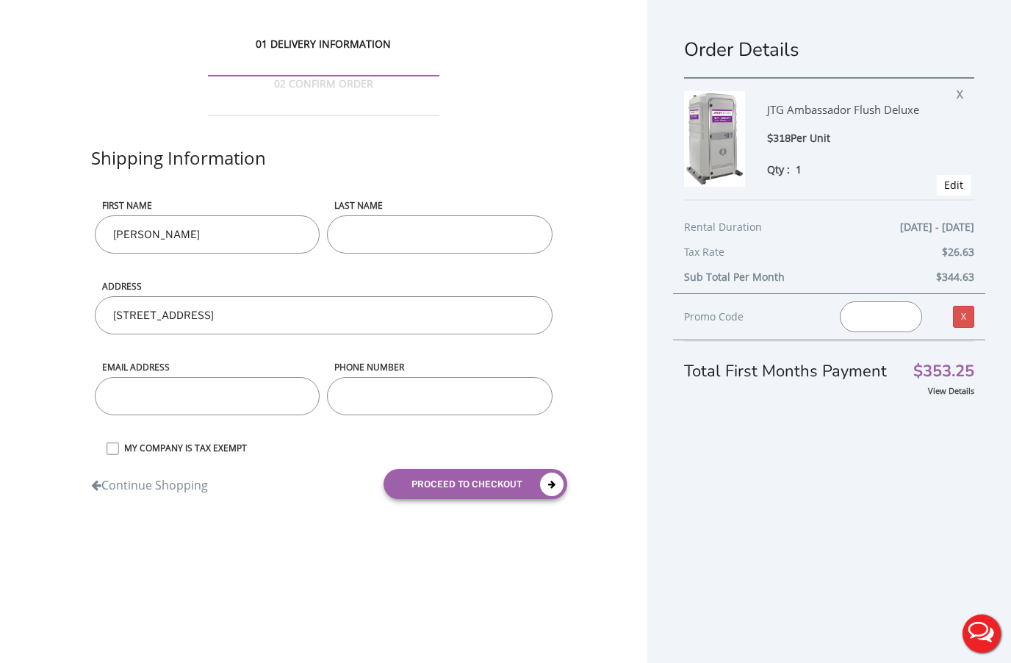
click at [414, 215] on input "LAST NAME" at bounding box center [439, 234] width 225 height 38
type input "t"
type input "[PERSON_NAME]"
click at [153, 377] on input "email" at bounding box center [207, 396] width 225 height 38
type input "[EMAIL_ADDRESS][DOMAIN_NAME]"
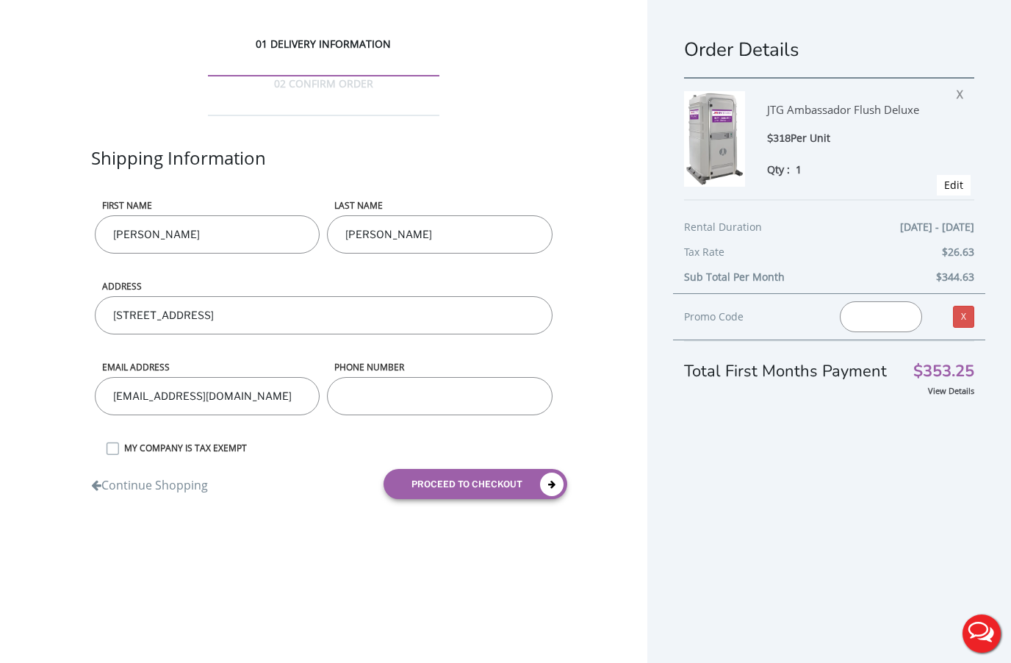
click at [425, 374] on div "phone number" at bounding box center [439, 401] width 232 height 81
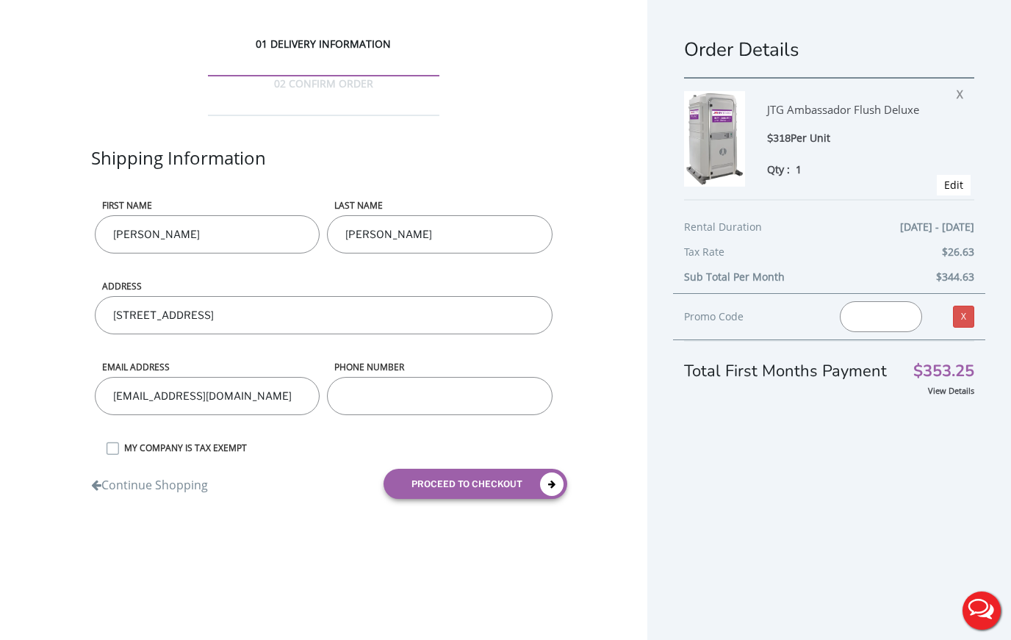
click at [425, 377] on input "phone number" at bounding box center [439, 396] width 225 height 38
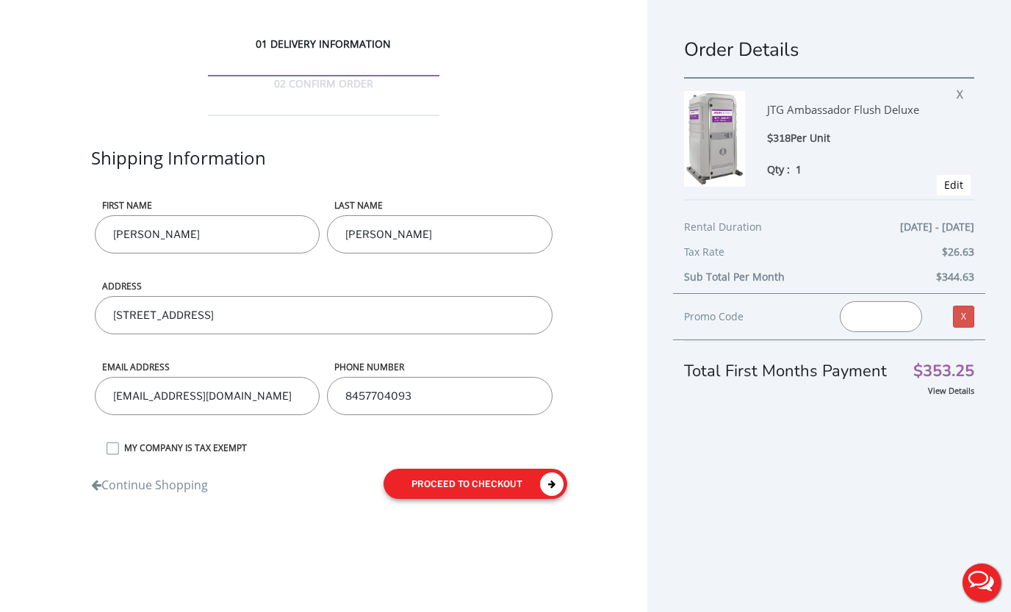
type input "8457704093"
click at [466, 469] on button "proceed to checkout" at bounding box center [476, 484] width 184 height 30
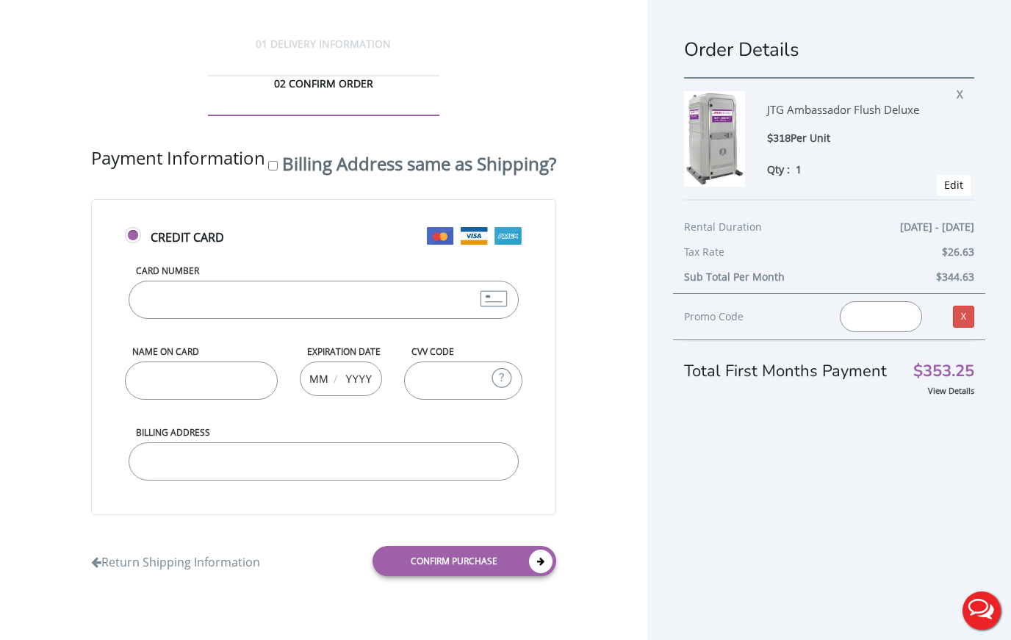
click at [171, 281] on input "Card Number" at bounding box center [324, 300] width 390 height 38
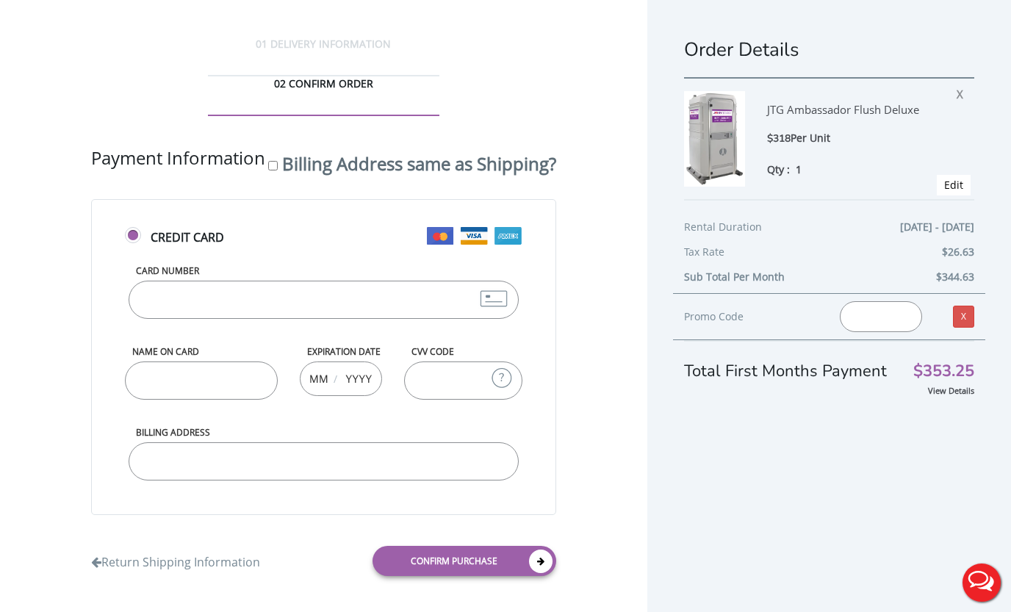
type input "4737027020925215"
click at [143, 400] on input "Name on Card" at bounding box center [201, 381] width 153 height 38
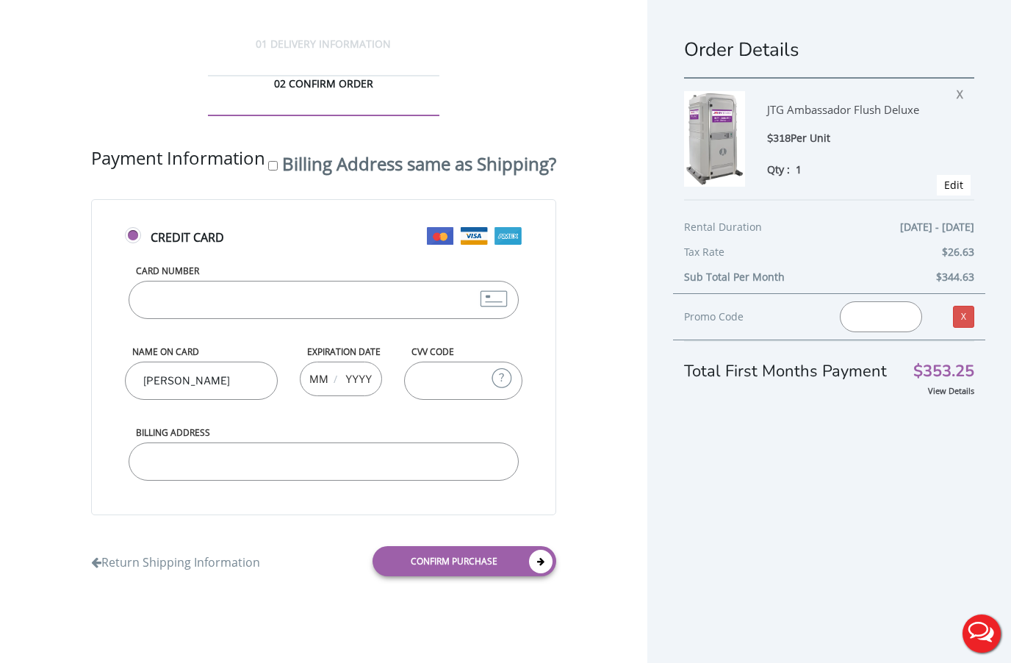
click at [151, 400] on input "jos" at bounding box center [201, 381] width 153 height 38
type input "josJo"
click at [404, 400] on input "CVV Code" at bounding box center [463, 381] width 118 height 38
type input "377"
click at [144, 400] on input "josJo" at bounding box center [201, 381] width 153 height 38
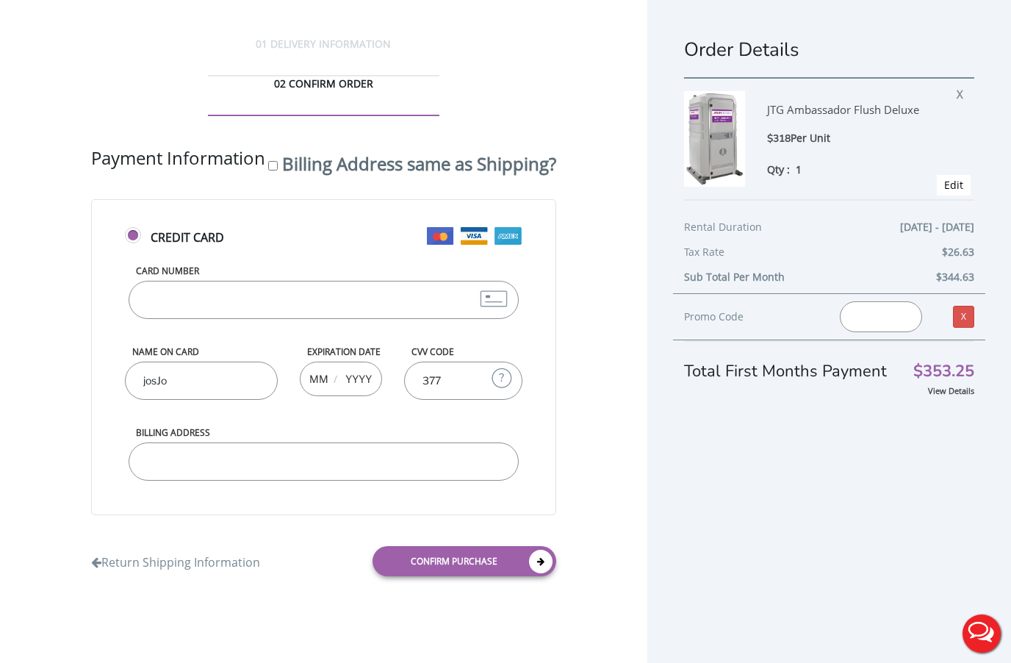
click at [162, 481] on input "Billing Address" at bounding box center [324, 461] width 390 height 38
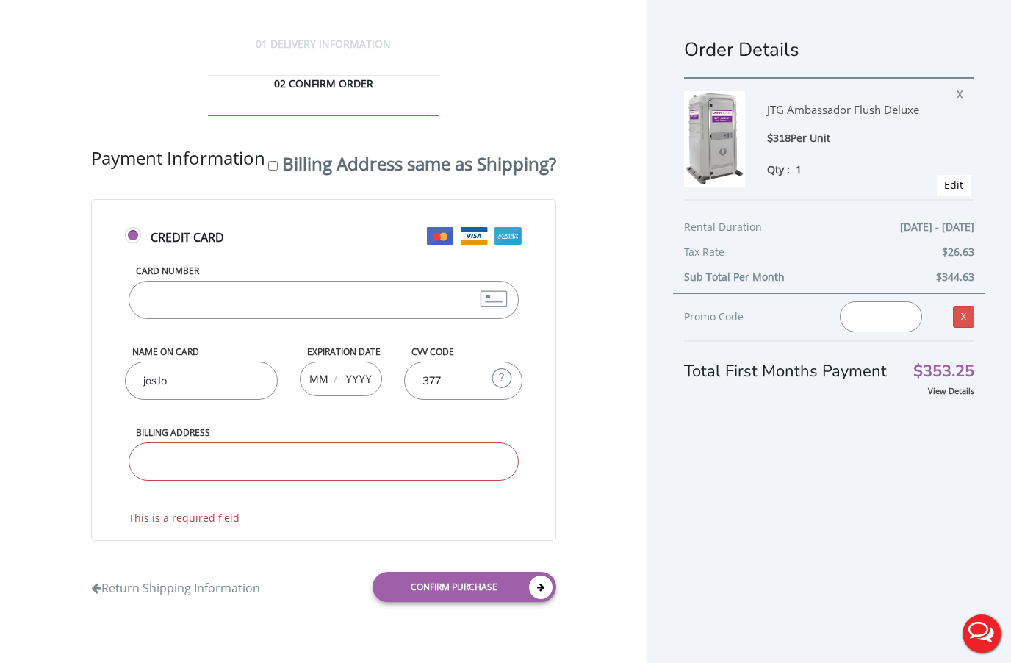
click at [309, 393] on input "text" at bounding box center [318, 378] width 18 height 29
click at [143, 400] on input "josJo" at bounding box center [201, 381] width 153 height 38
type input "Josse L torresjosJo"
click at [404, 400] on input "377" at bounding box center [463, 381] width 118 height 38
click at [200, 281] on input "4737027020925215" at bounding box center [324, 300] width 390 height 38
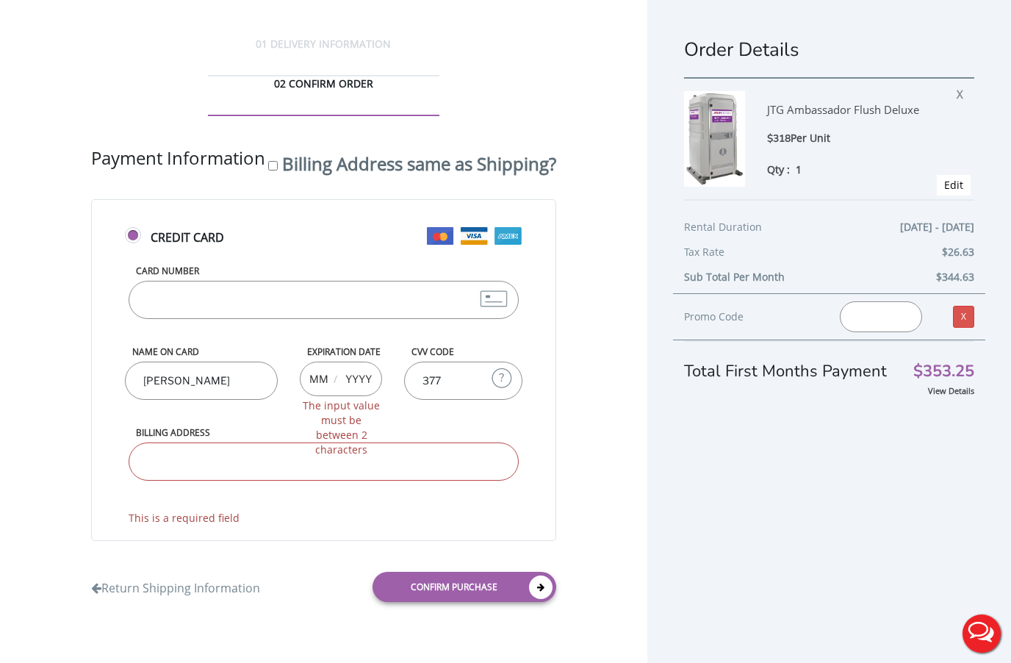
click at [145, 400] on input "Josse L torresjosJo" at bounding box center [201, 381] width 153 height 38
click at [268, 161] on input "Billing Address same as Shipping?" at bounding box center [273, 166] width 10 height 10
checkbox input "true"
type input "270 Manor Boulevard, Pearl River, NY, USA"
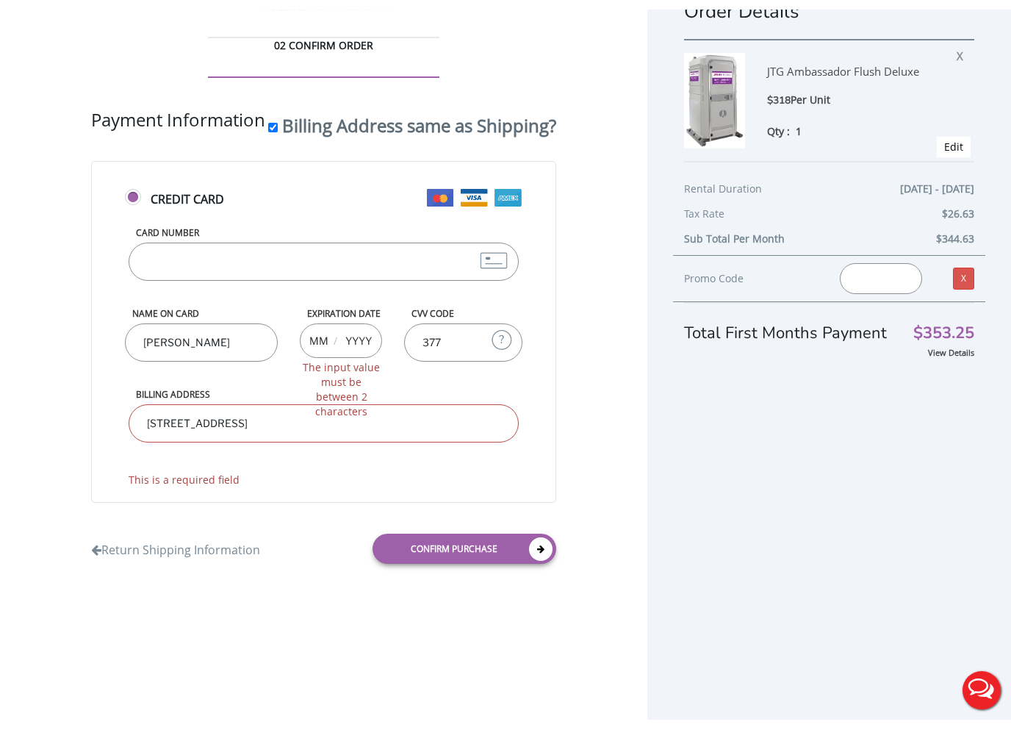
scroll to position [43, 0]
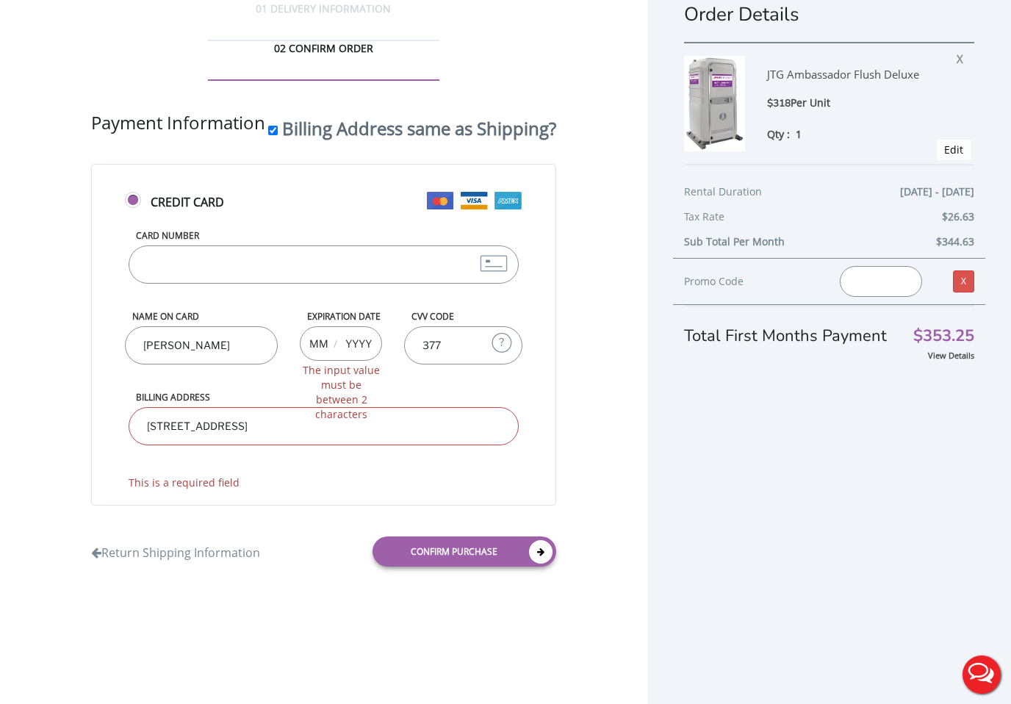
click at [148, 365] on input "Josse L torresjosJo" at bounding box center [201, 345] width 153 height 38
click at [268, 126] on input "Billing Address same as Shipping?" at bounding box center [273, 131] width 10 height 10
checkbox input "false"
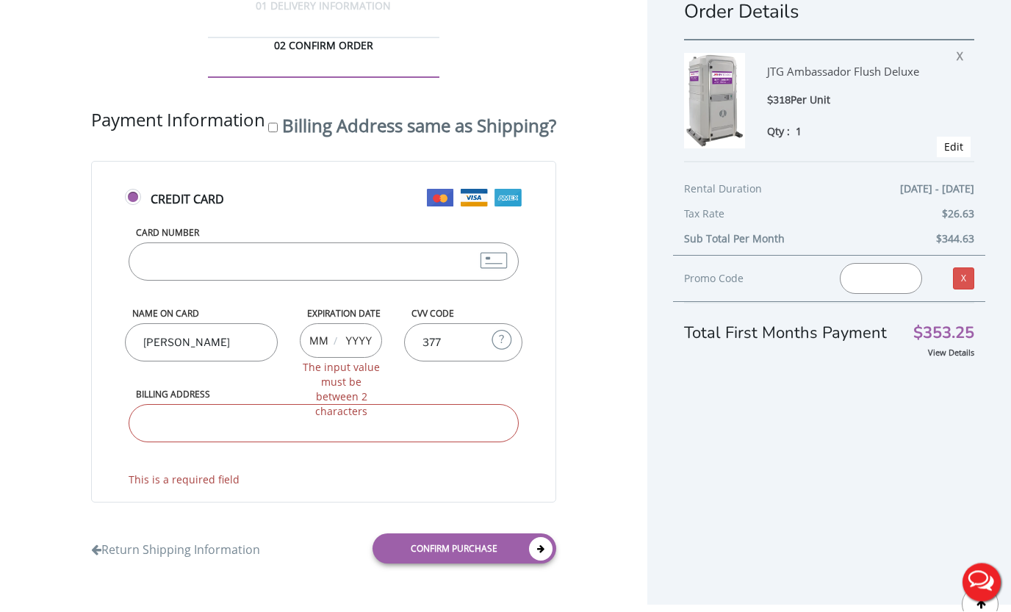
scroll to position [172, 0]
click at [201, 227] on div "Card Number 4737027020925215" at bounding box center [324, 267] width 398 height 81
click at [198, 243] on input "20925215" at bounding box center [324, 262] width 390 height 38
type input "2"
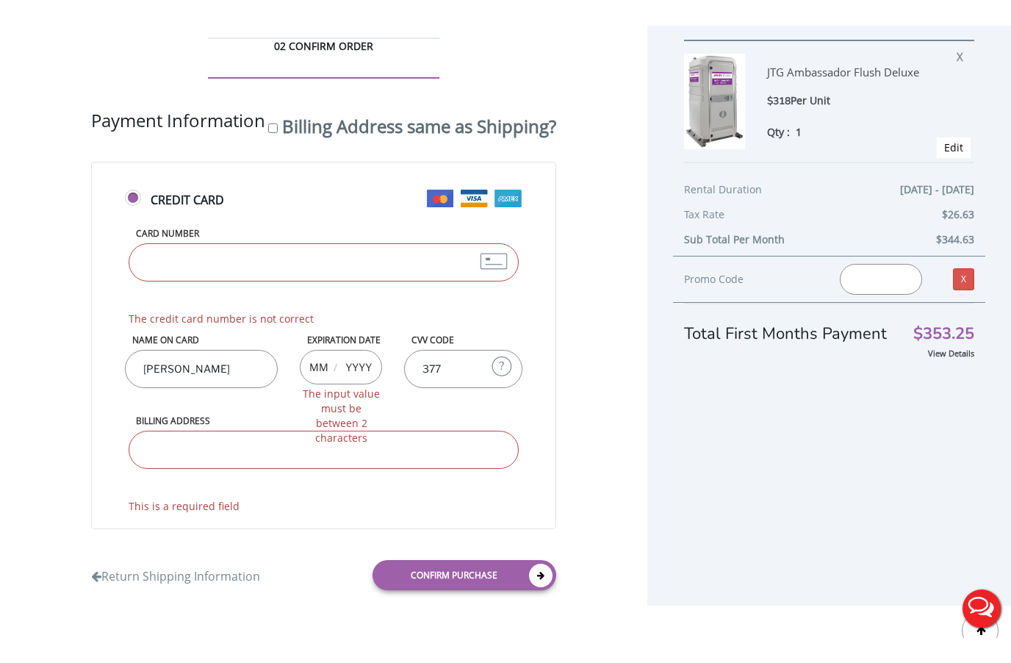
scroll to position [154, 0]
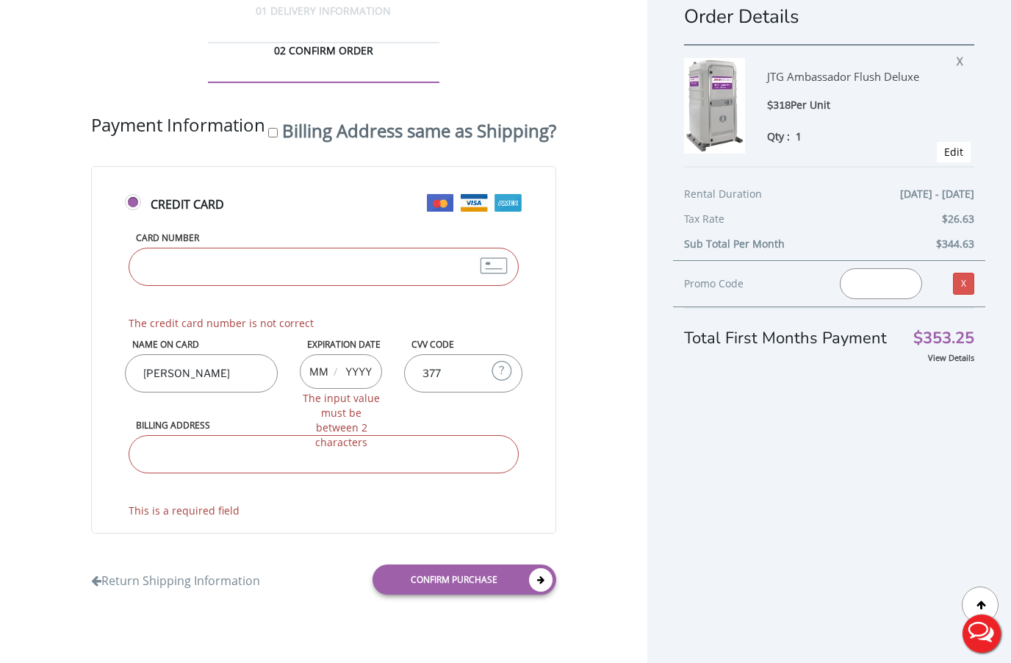
click at [131, 338] on div "Name on Card Josse L torresjosJo" at bounding box center [201, 378] width 175 height 81
click at [176, 248] on input "Card Number" at bounding box center [324, 267] width 390 height 38
type input "4737027020925225"
click at [140, 354] on input "Josse L torresjosJo" at bounding box center [201, 373] width 153 height 38
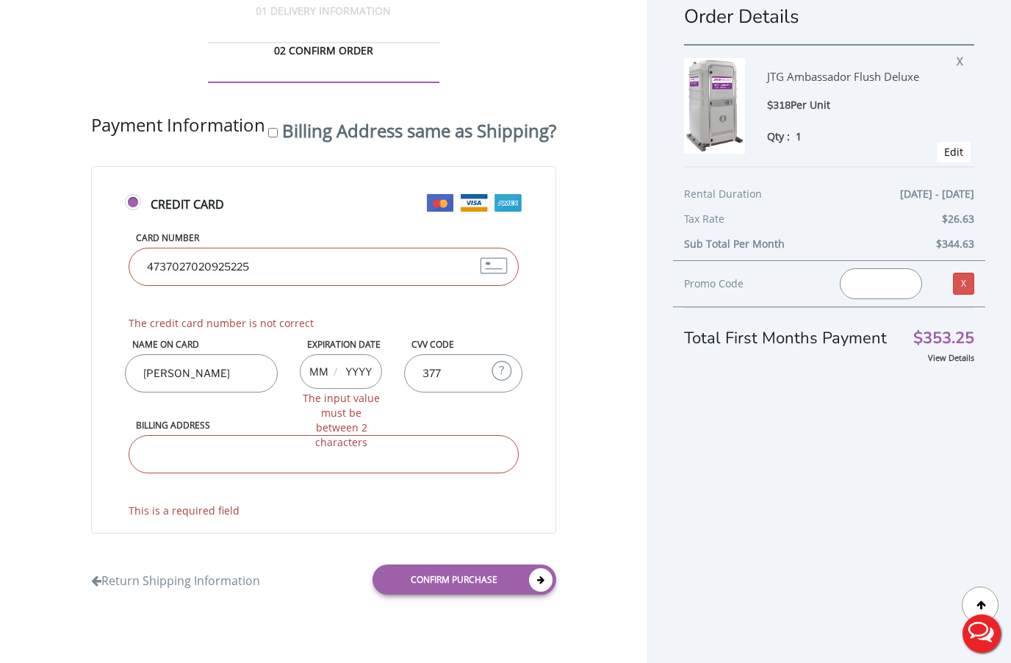
click at [192, 316] on span "The credit card number is not correct" at bounding box center [324, 323] width 390 height 15
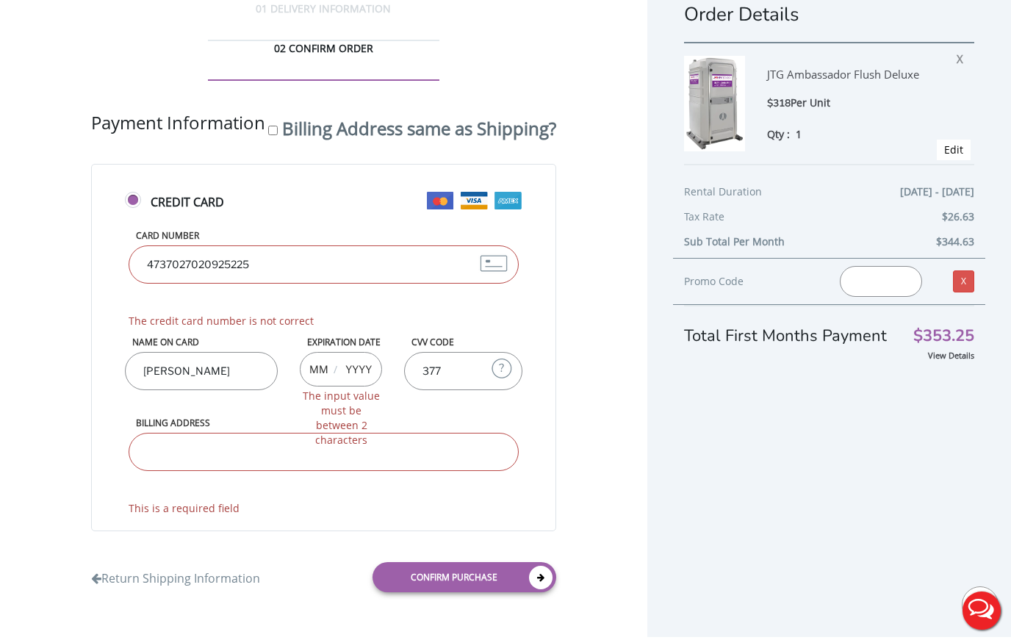
click at [218, 164] on div "Credit Card Card Number 4737027020925225 The credit card number is not correct …" at bounding box center [323, 347] width 465 height 367
click at [134, 194] on label "Credit Card" at bounding box center [324, 210] width 398 height 32
click at [134, 201] on input "Credit Card" at bounding box center [135, 206] width 10 height 10
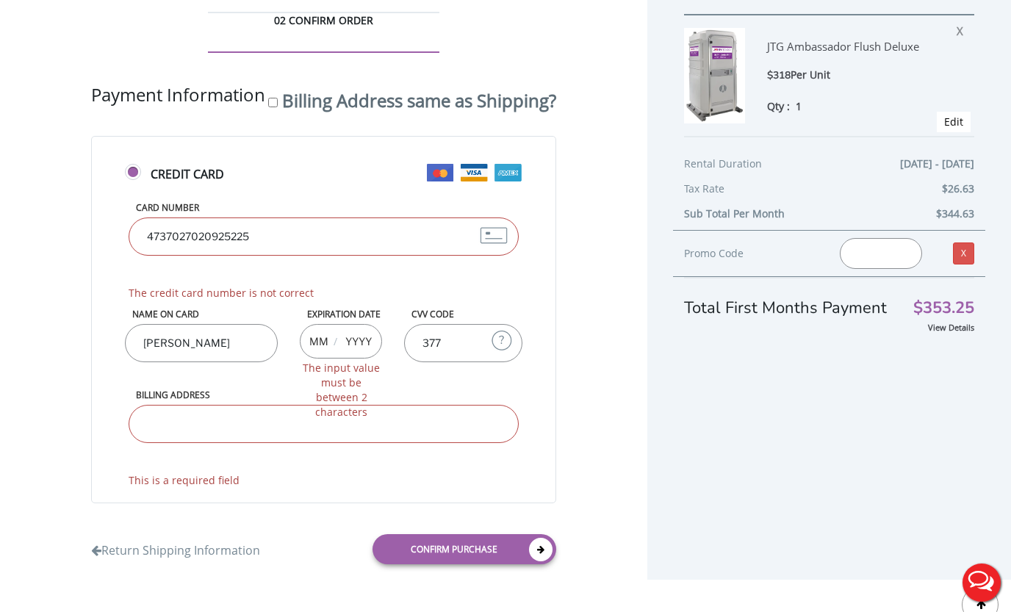
click at [203, 218] on input "4737027020925225" at bounding box center [324, 237] width 390 height 38
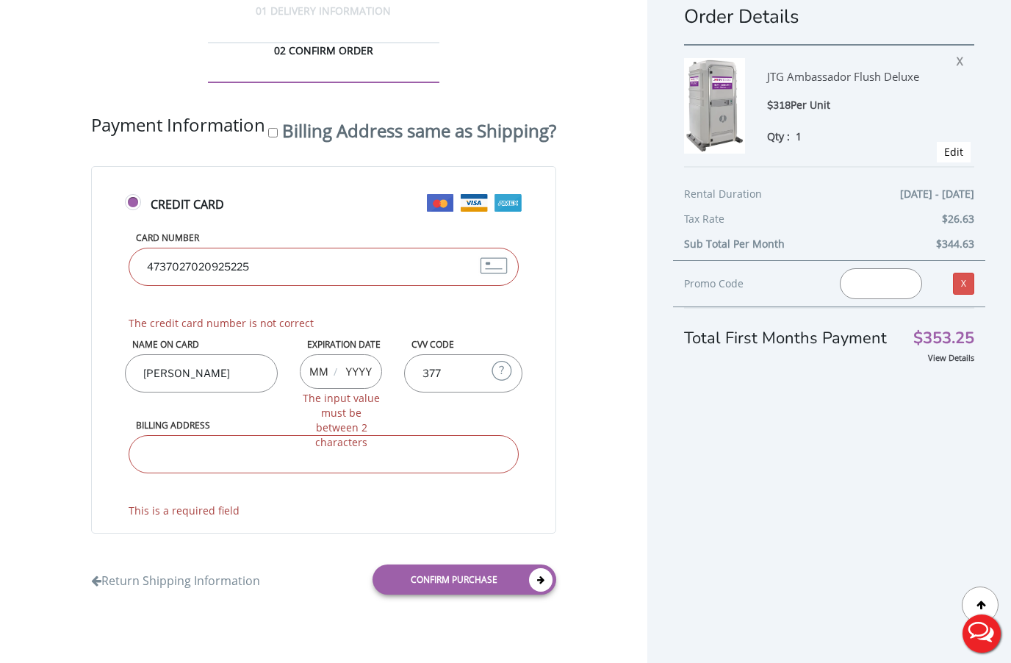
click at [404, 360] on input "377" at bounding box center [463, 373] width 118 height 38
click at [153, 354] on input "Josse L torresjosJo" at bounding box center [201, 373] width 153 height 38
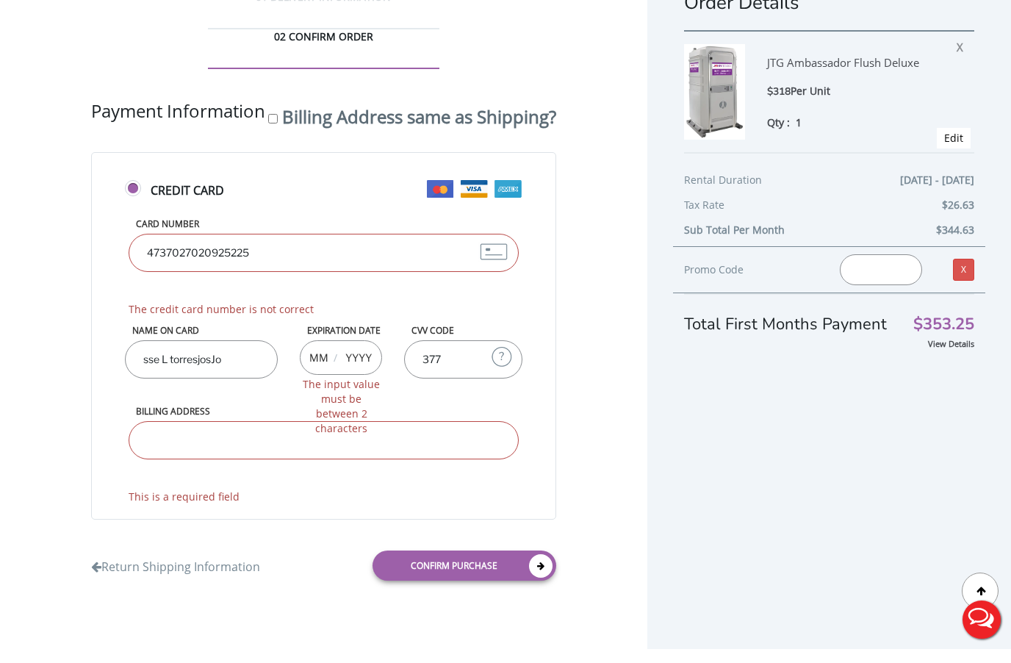
scroll to position [176, 0]
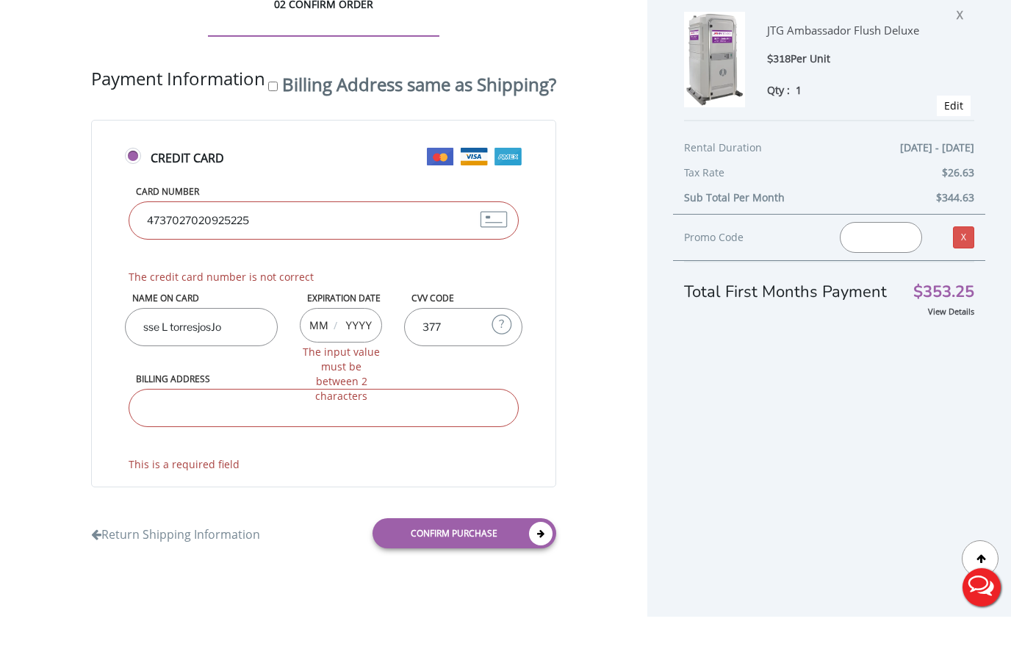
drag, startPoint x: 162, startPoint y: 550, endPoint x: 162, endPoint y: 407, distance: 143.3
click at [162, 565] on link "Return Shipping Information" at bounding box center [175, 577] width 169 height 24
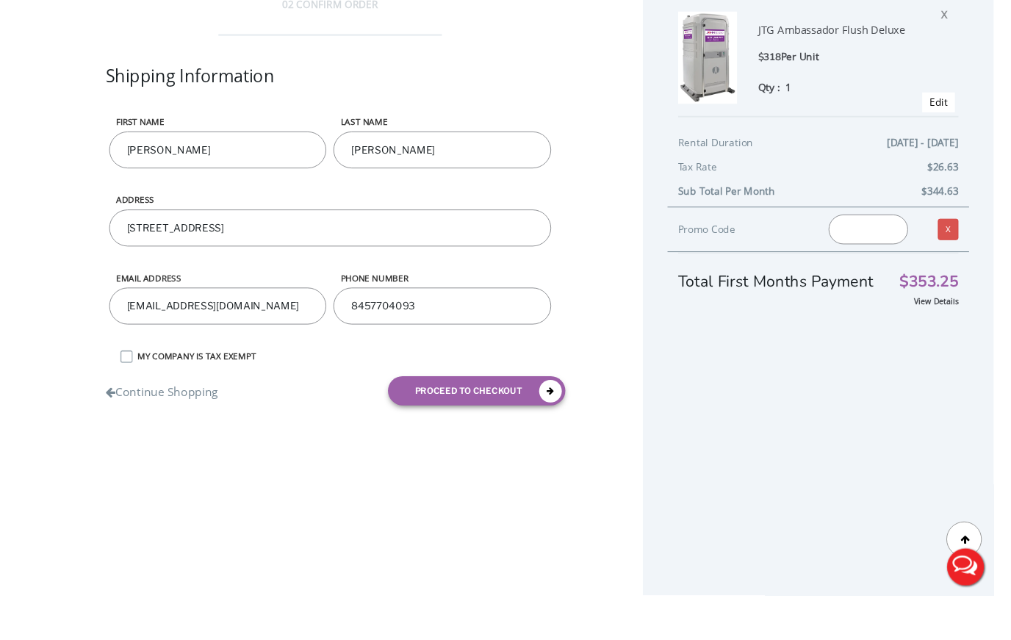
scroll to position [32, 0]
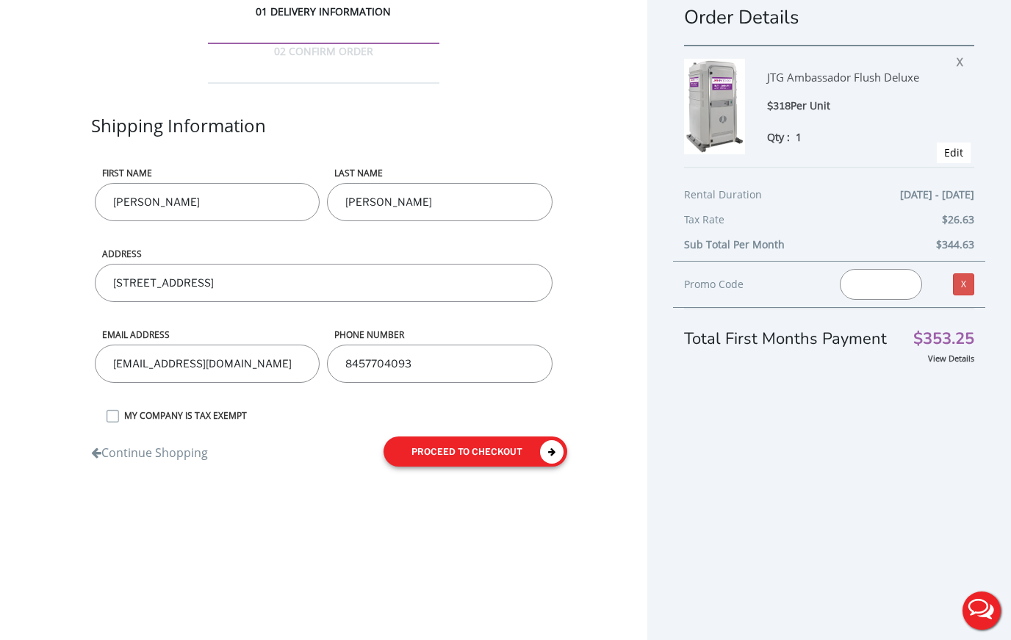
click at [507, 437] on button "proceed to checkout" at bounding box center [476, 452] width 184 height 30
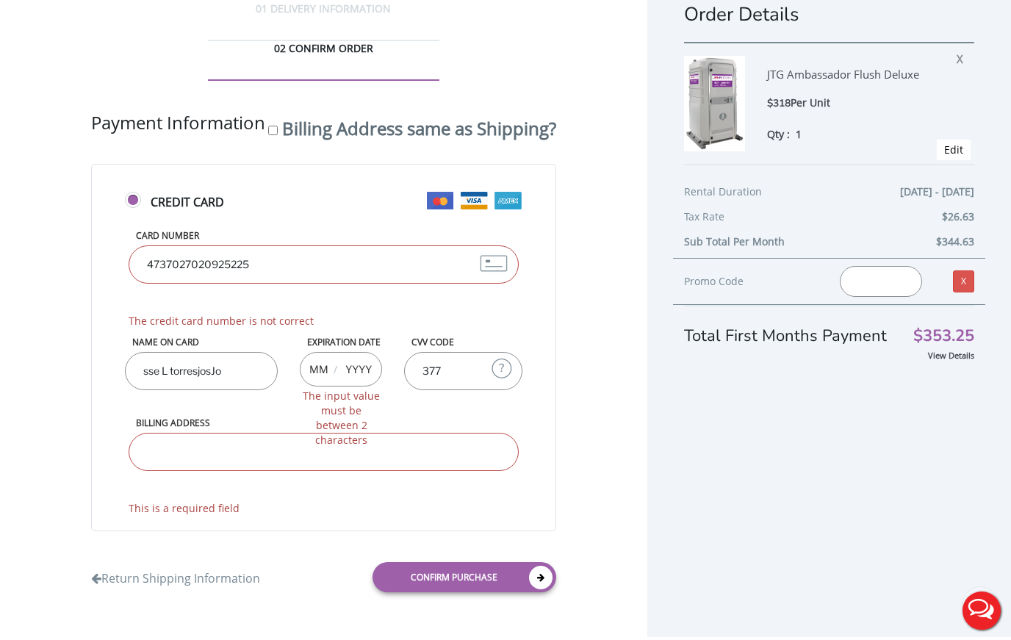
scroll to position [199, 0]
click at [453, 583] on link "Confirm purchase" at bounding box center [465, 577] width 184 height 30
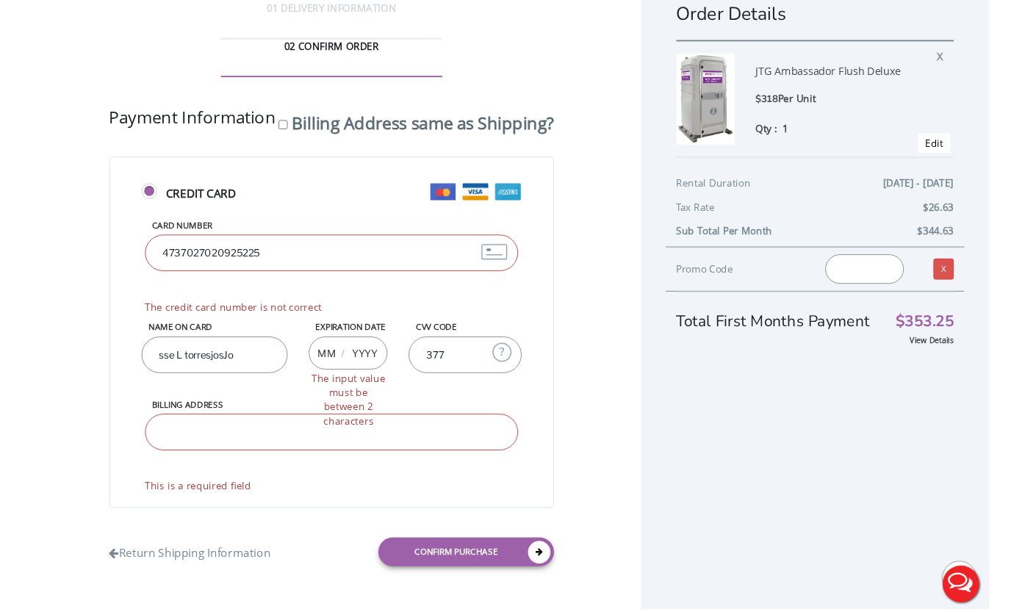
scroll to position [146, 0]
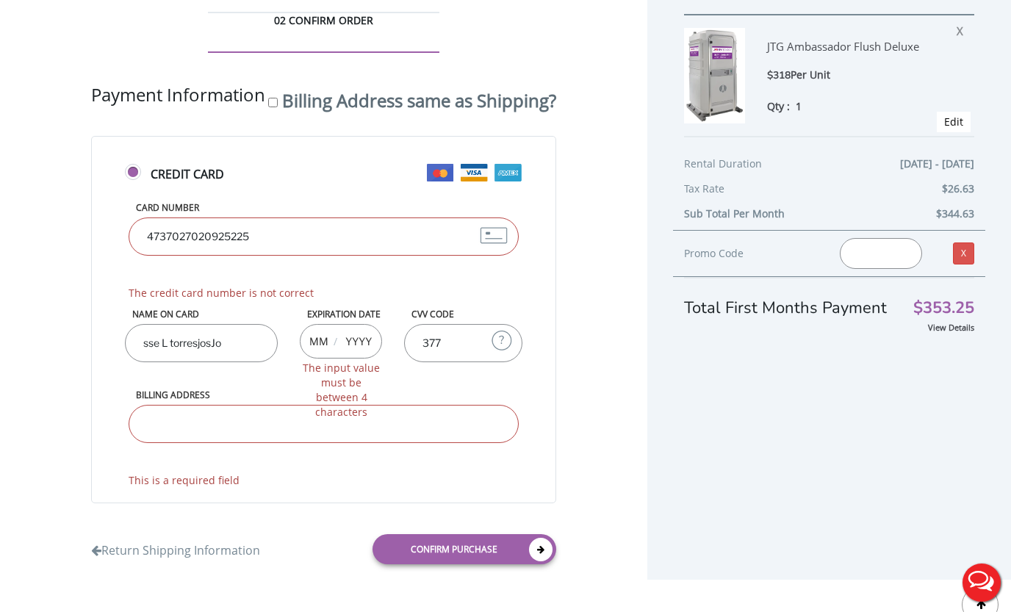
click at [131, 324] on input "sse L torresjosJo" at bounding box center [201, 343] width 153 height 38
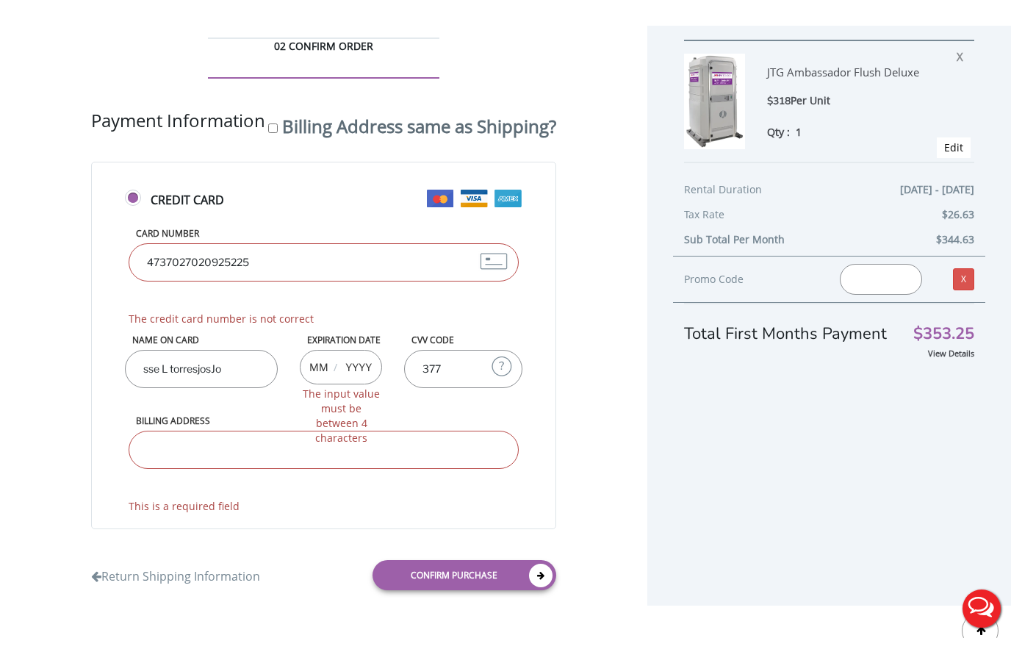
scroll to position [0, 0]
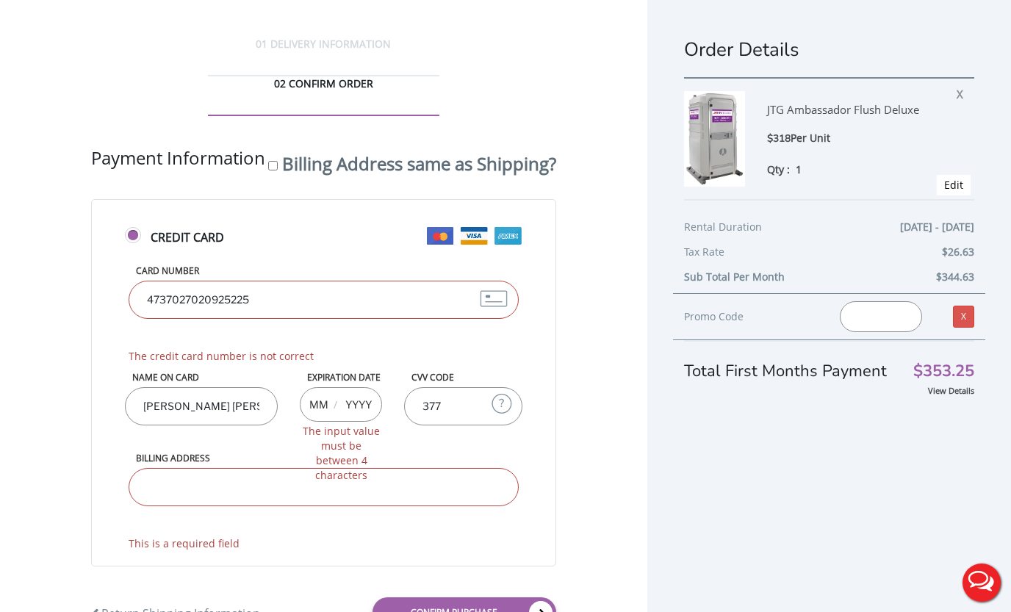
type input "Jose l torressse L torresjosJo"
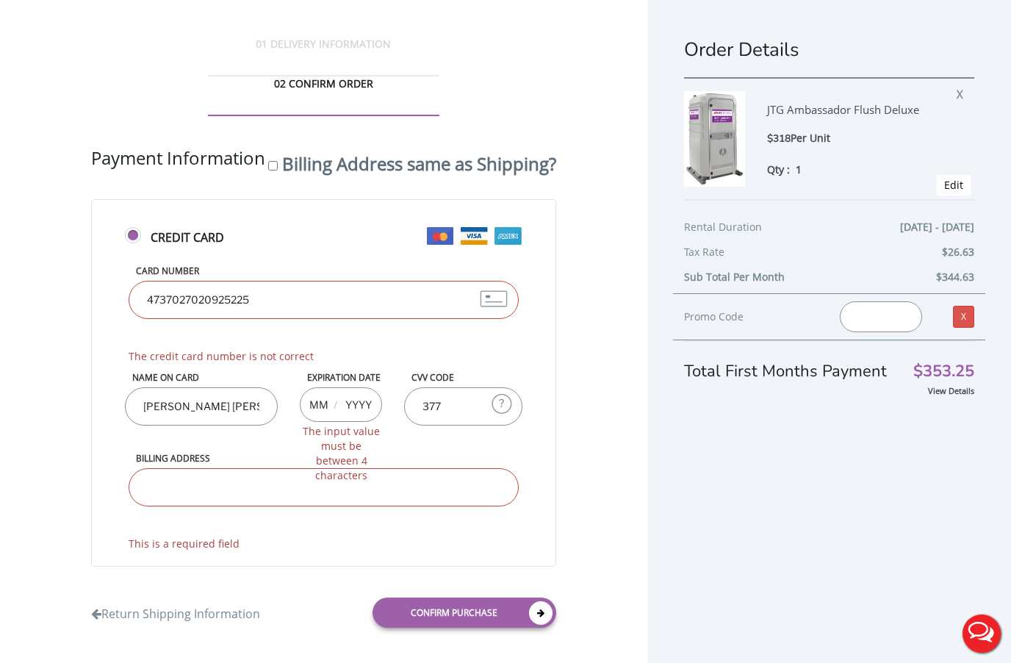
click at [404, 426] on input "377" at bounding box center [463, 406] width 118 height 38
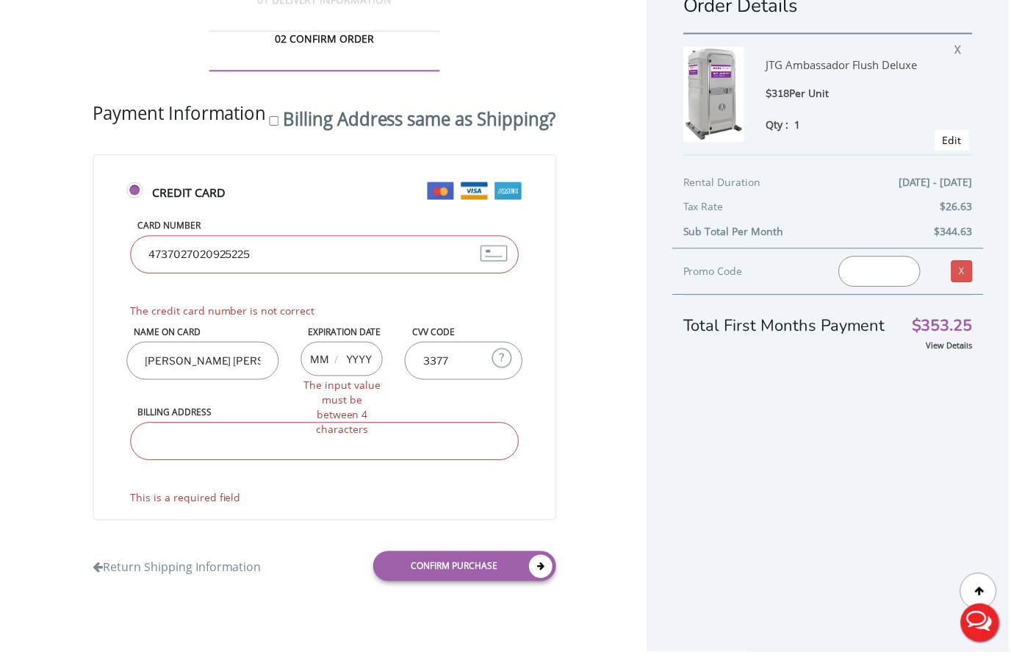
scroll to position [169, 0]
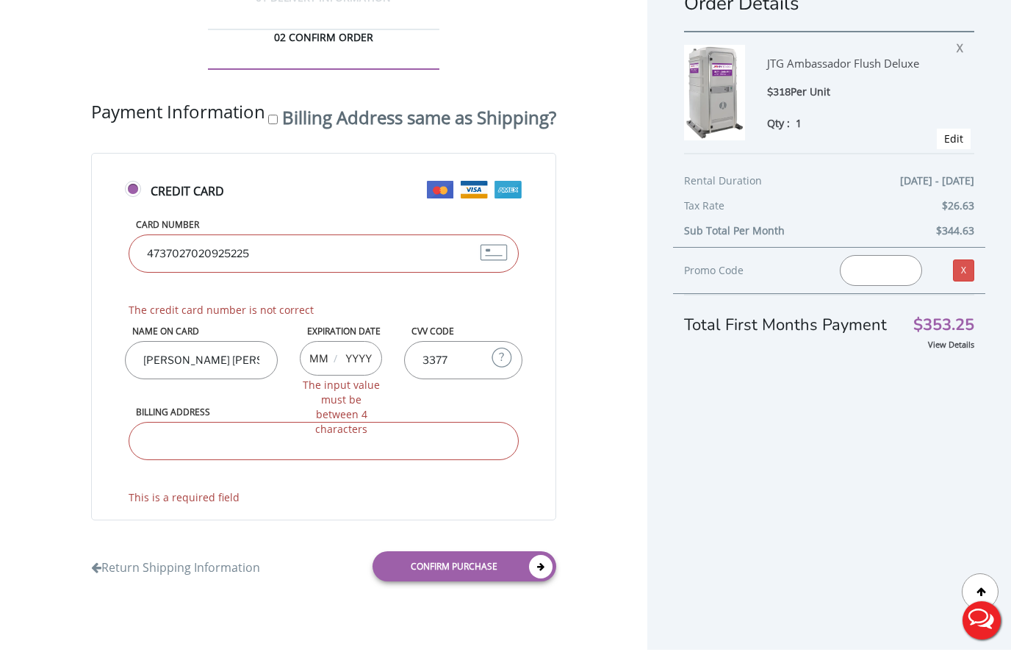
type input "3377"
click at [160, 451] on input "Billing Address" at bounding box center [324, 454] width 390 height 38
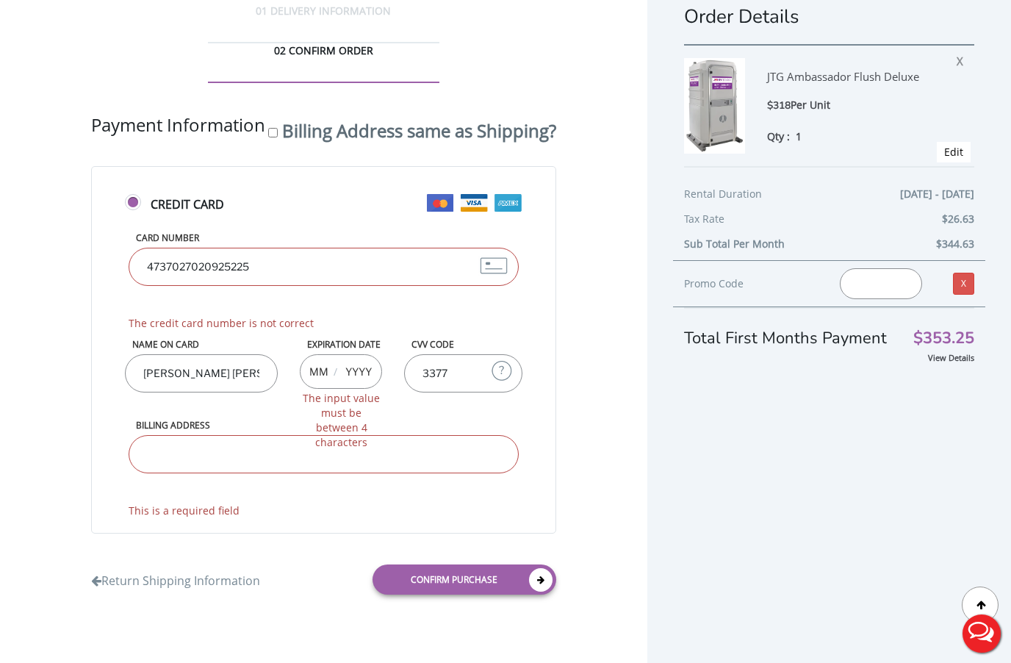
click at [289, 389] on div "Expiration Date / The input value must be between 4 characters" at bounding box center [341, 363] width 105 height 51
type input "04"
click at [181, 518] on div "Billing Address This is a required field" at bounding box center [324, 468] width 398 height 99
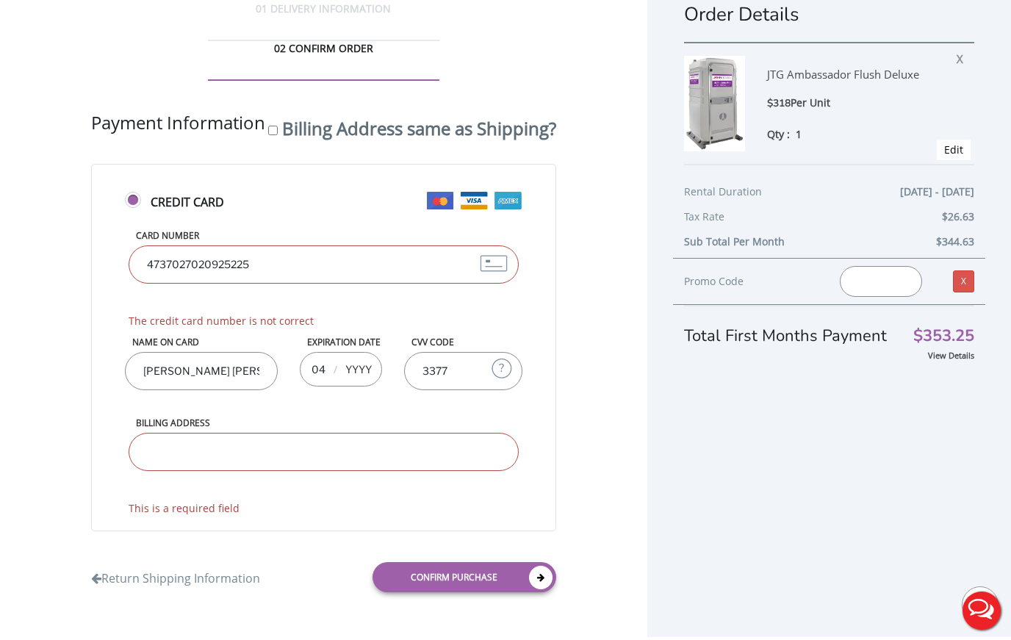
click at [184, 429] on label "Billing Address" at bounding box center [324, 423] width 390 height 12
click at [184, 451] on input "Billing Address" at bounding box center [324, 452] width 390 height 38
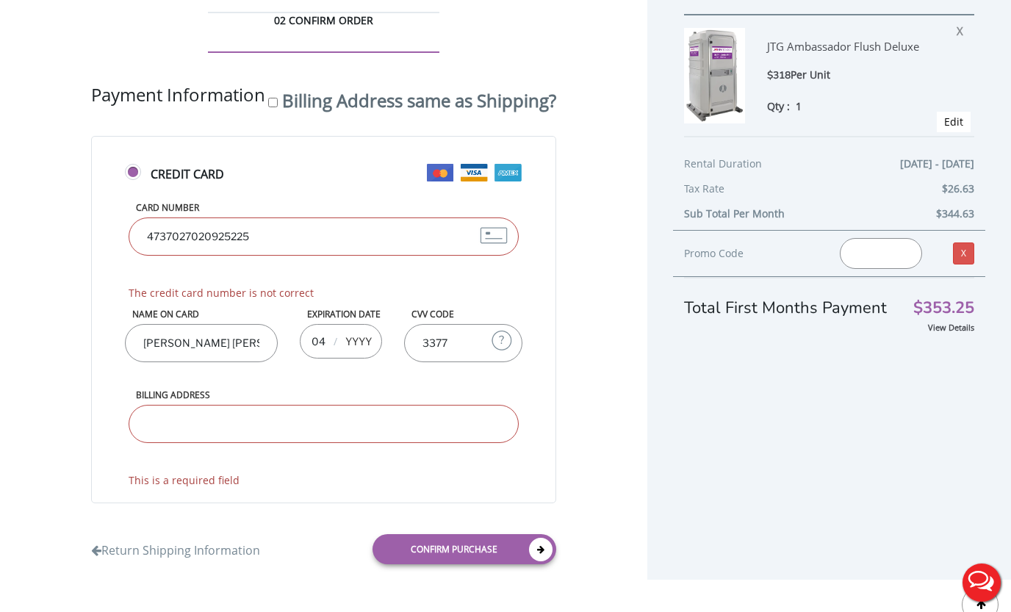
click at [184, 401] on label "Billing Address" at bounding box center [324, 395] width 390 height 12
click at [184, 443] on input "Billing Address" at bounding box center [324, 424] width 390 height 38
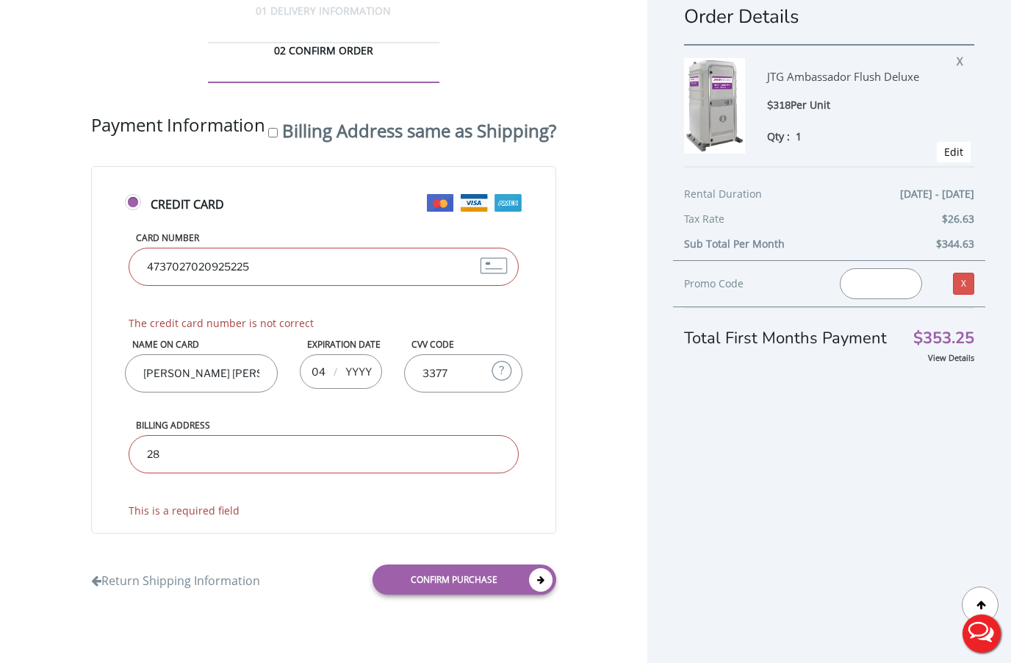
scroll to position [136, 0]
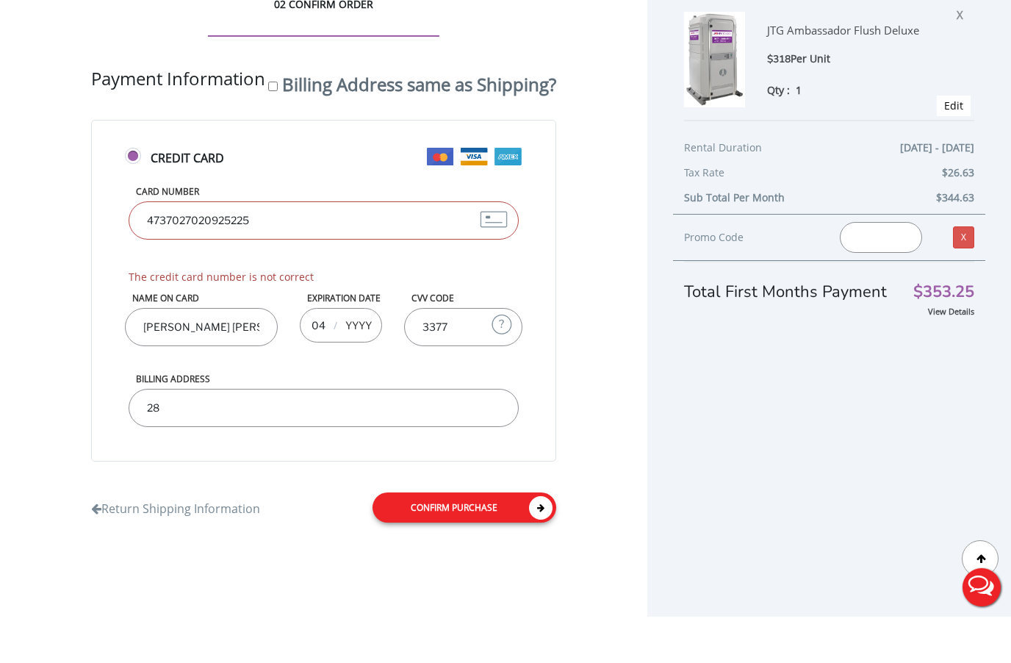
type input "28"
click at [441, 556] on link "Confirm purchase" at bounding box center [465, 554] width 184 height 30
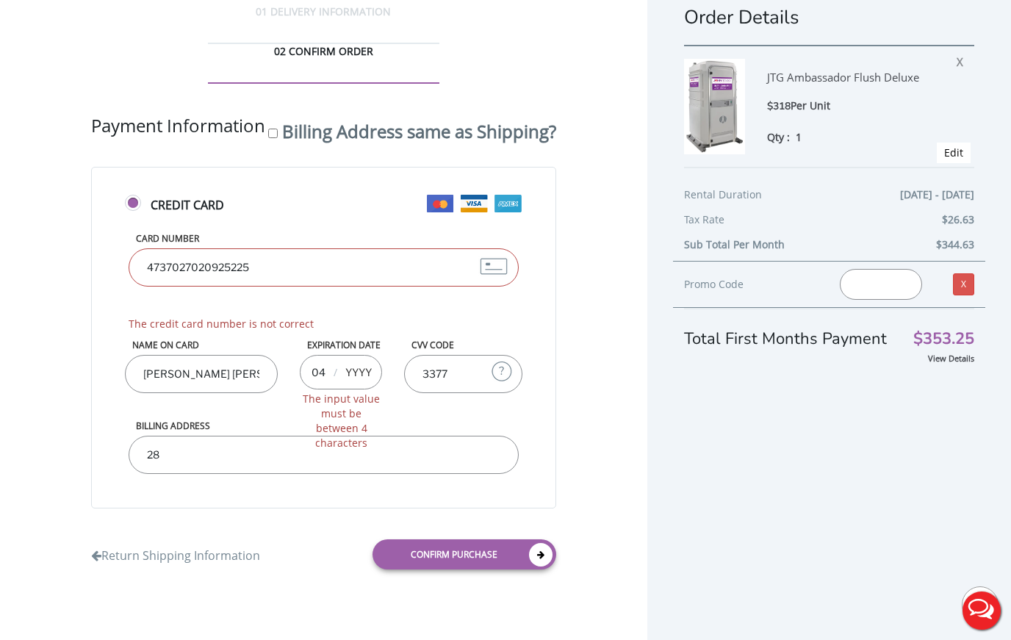
scroll to position [0, 0]
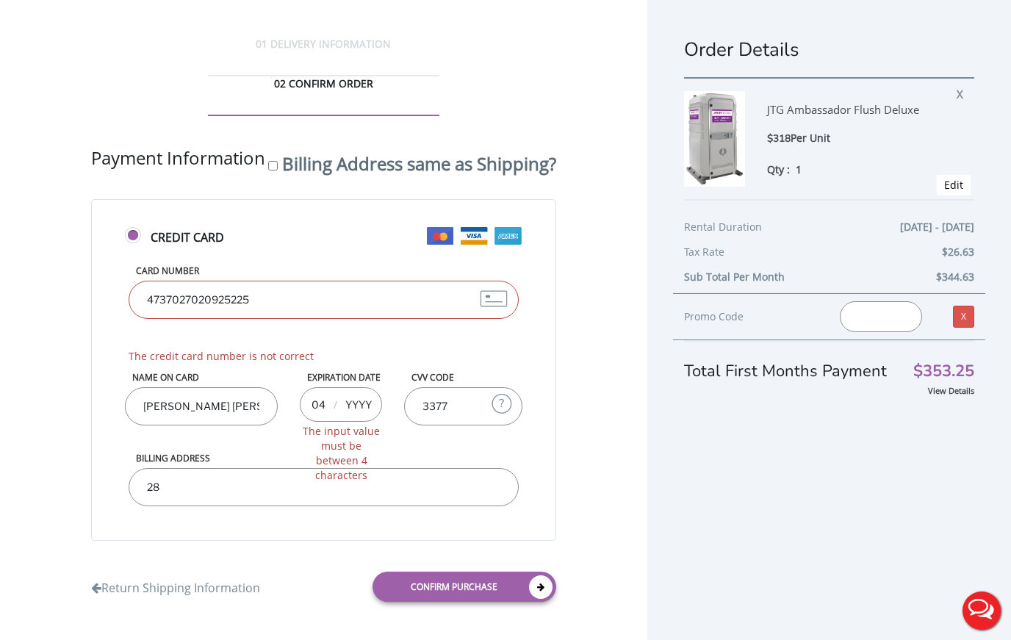
click at [268, 161] on input "Billing Address same as Shipping?" at bounding box center [273, 166] width 10 height 10
checkbox input "true"
type input "270 Manor Boulevard, Pearl River, NY, USA"
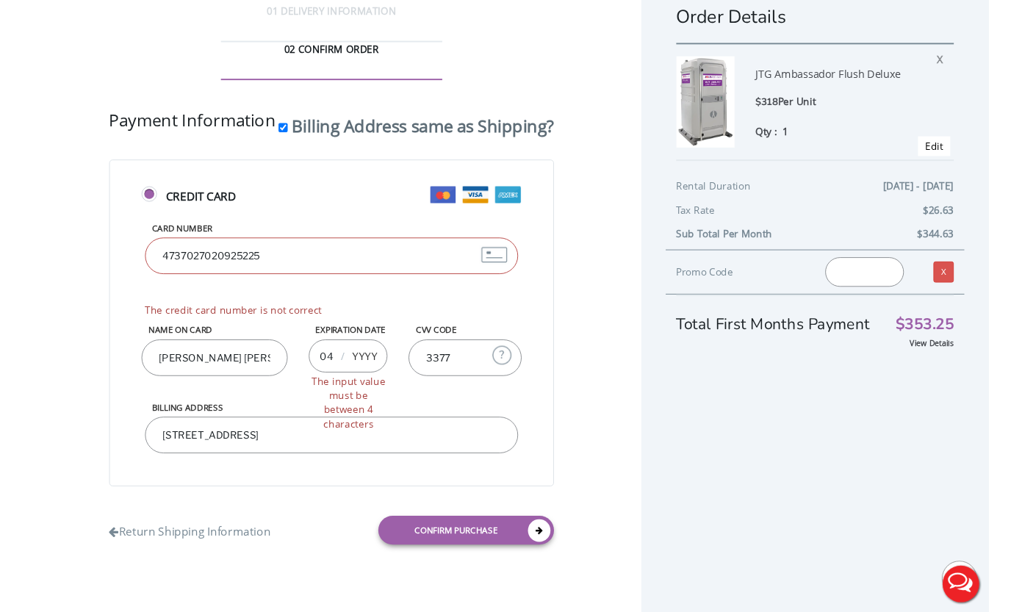
scroll to position [112, 0]
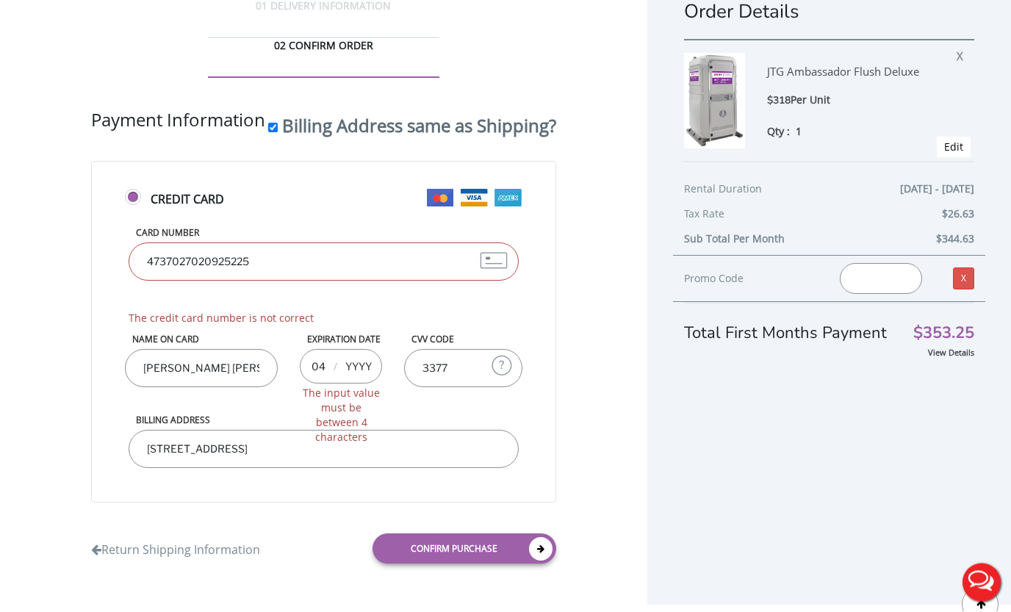
click at [309, 381] on input "04" at bounding box center [318, 366] width 18 height 29
type input "4"
click at [309, 381] on input "4" at bounding box center [318, 366] width 18 height 29
type input "04"
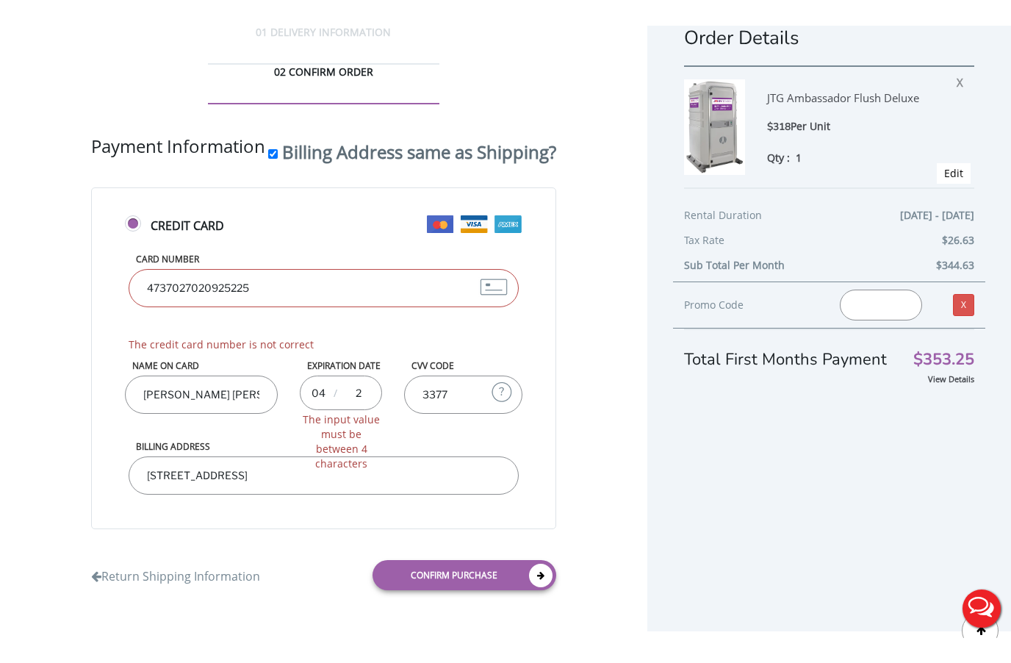
scroll to position [112, 0]
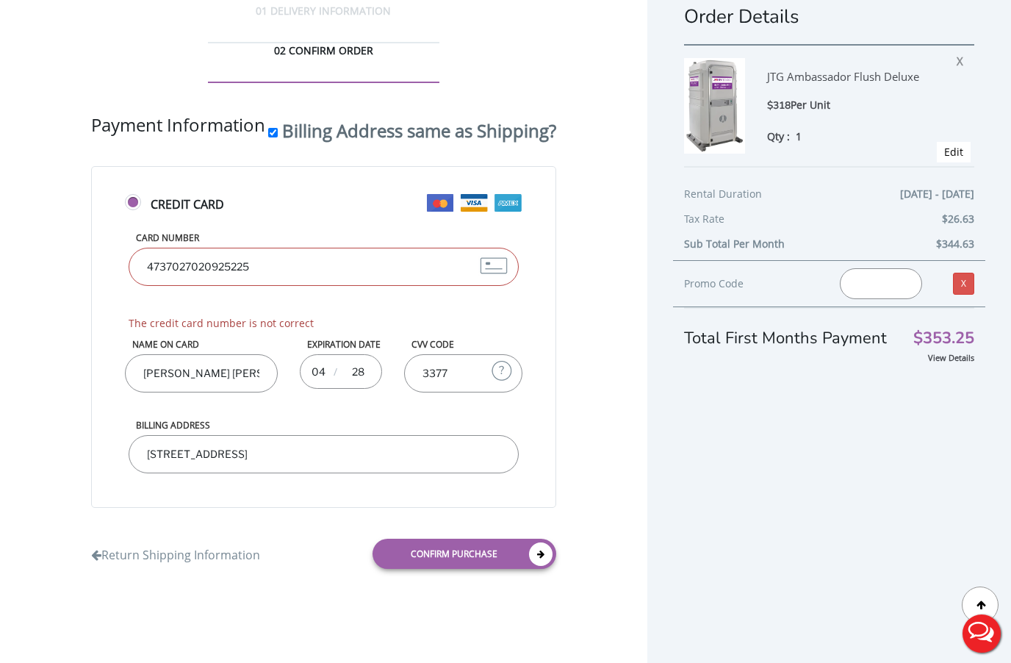
type input "28"
click at [146, 338] on label "Name on Card" at bounding box center [201, 344] width 153 height 12
click at [146, 354] on input "Jose l torressse L torresjosJo" at bounding box center [201, 373] width 153 height 38
click at [404, 338] on label "CVV Code" at bounding box center [463, 344] width 118 height 12
click at [404, 354] on input "3377" at bounding box center [463, 373] width 118 height 38
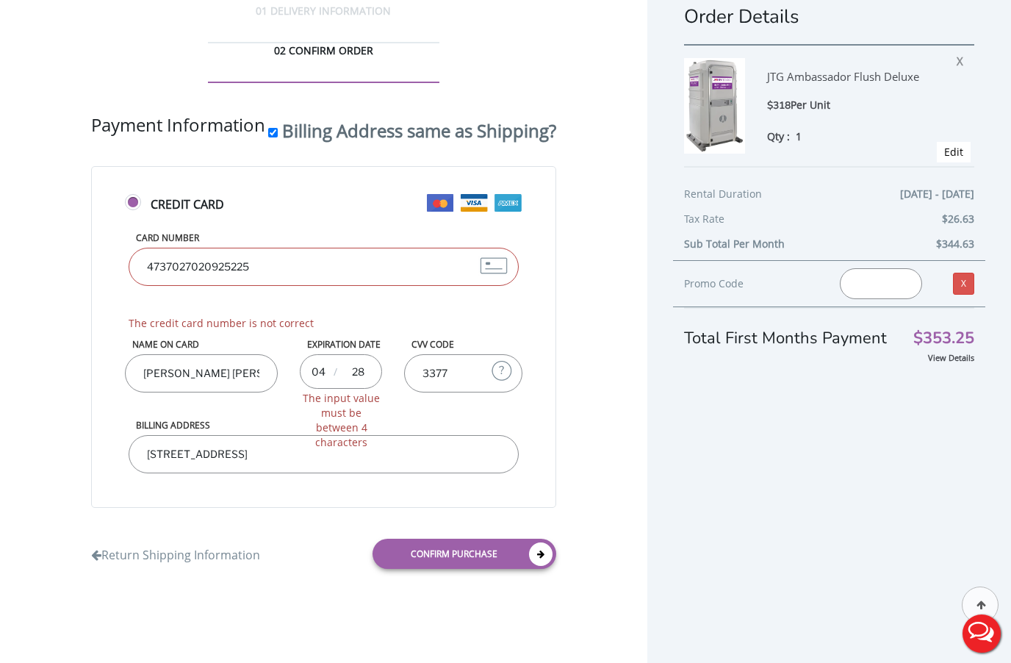
scroll to position [54, 0]
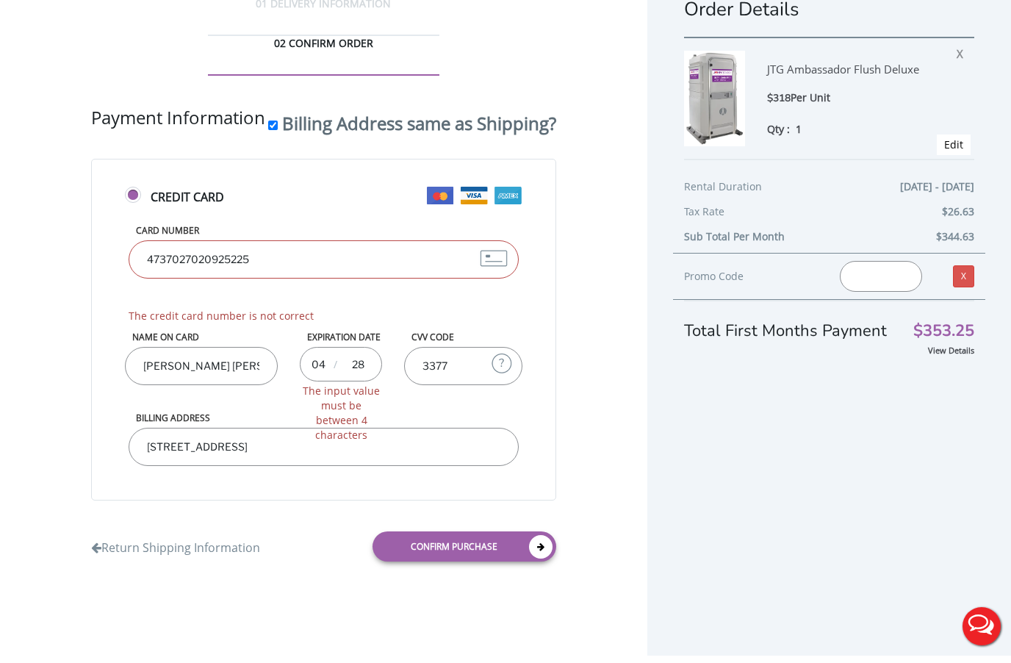
click at [138, 351] on label "Name on Card" at bounding box center [201, 344] width 153 height 12
click at [138, 367] on input "Jose l torressse L torresjosJo" at bounding box center [201, 373] width 153 height 38
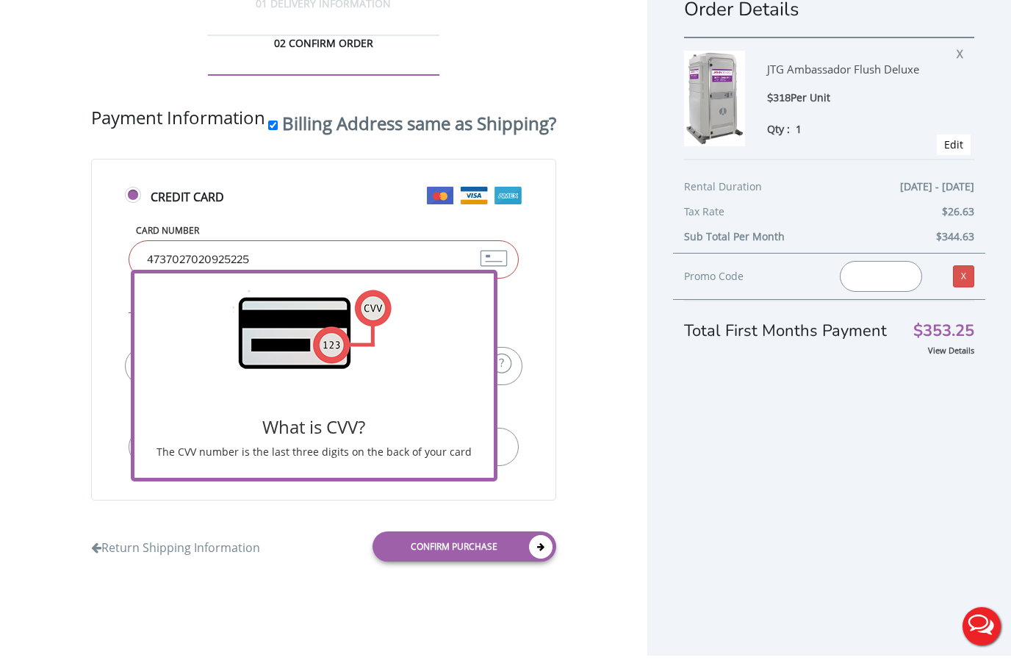
click at [491, 362] on img at bounding box center [502, 370] width 22 height 22
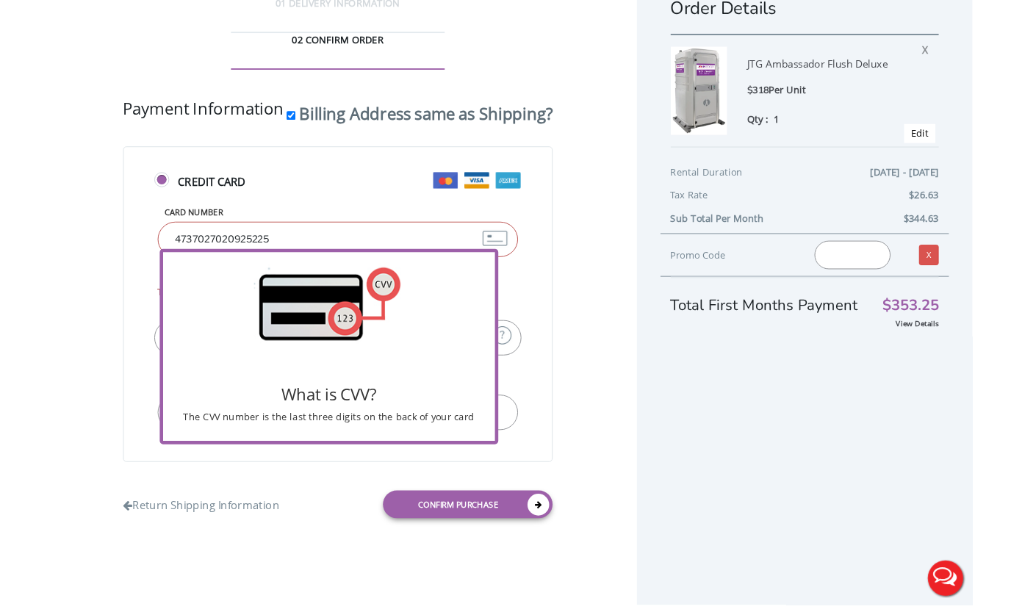
scroll to position [62, 0]
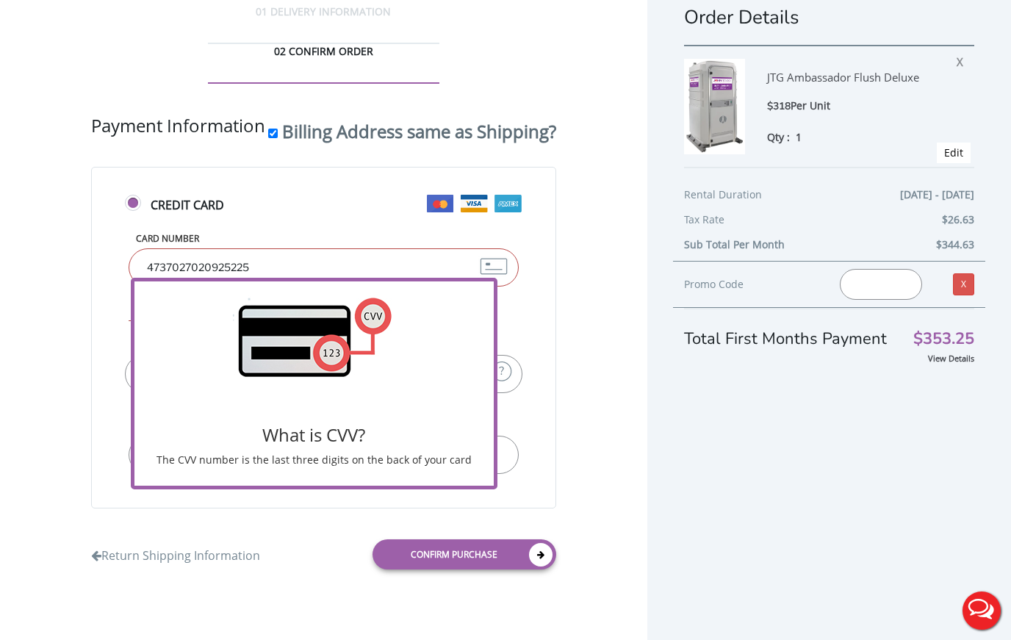
click at [491, 362] on img at bounding box center [502, 371] width 22 height 22
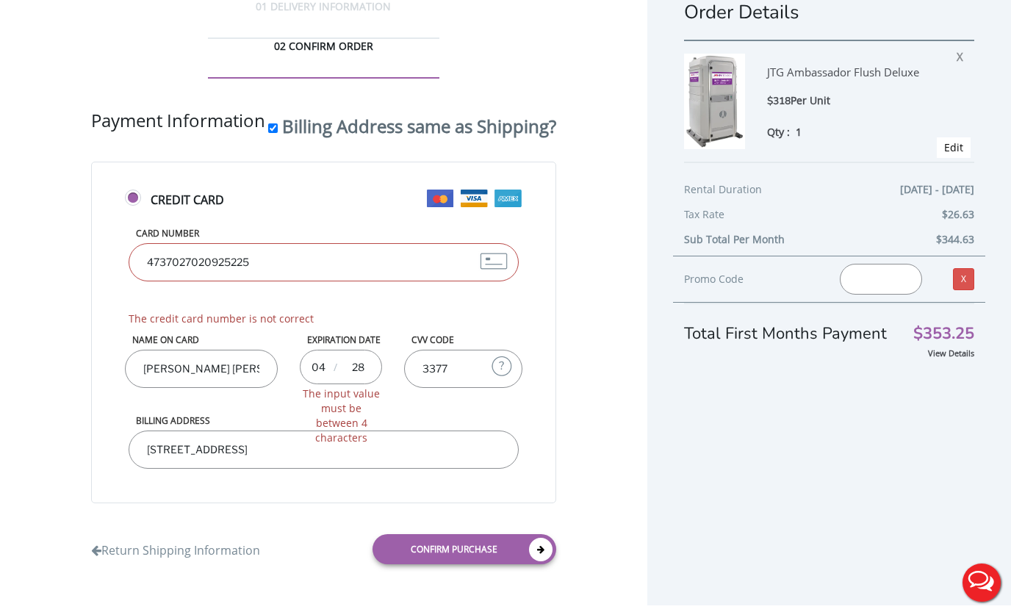
click at [137, 388] on input "Jose l torressse L torresjosJo" at bounding box center [201, 369] width 153 height 38
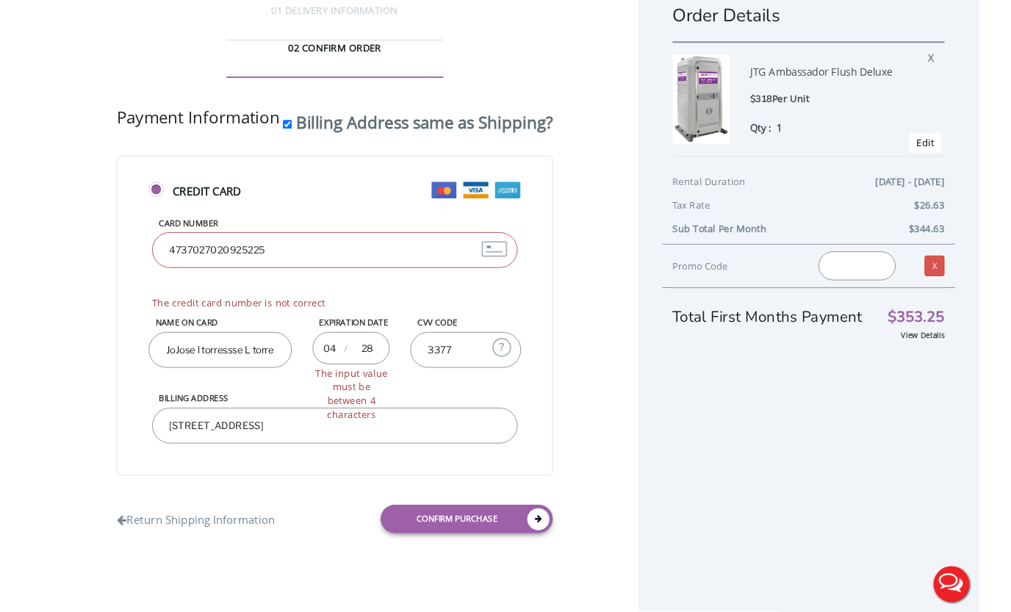
scroll to position [187, 0]
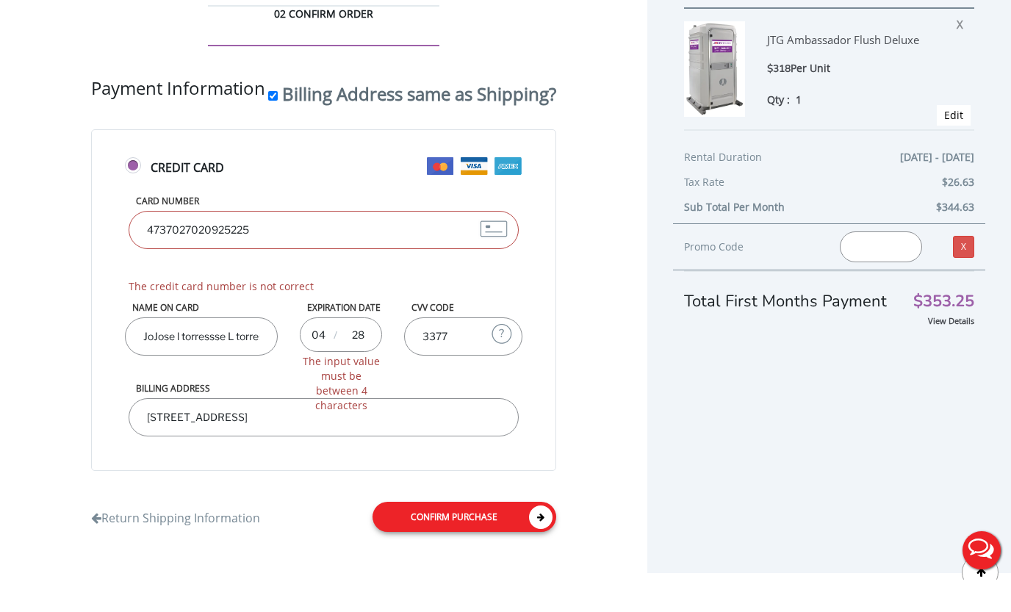
type input "JoJose l torressse L torresjosJo"
click at [486, 534] on link "Confirm purchase" at bounding box center [465, 549] width 184 height 30
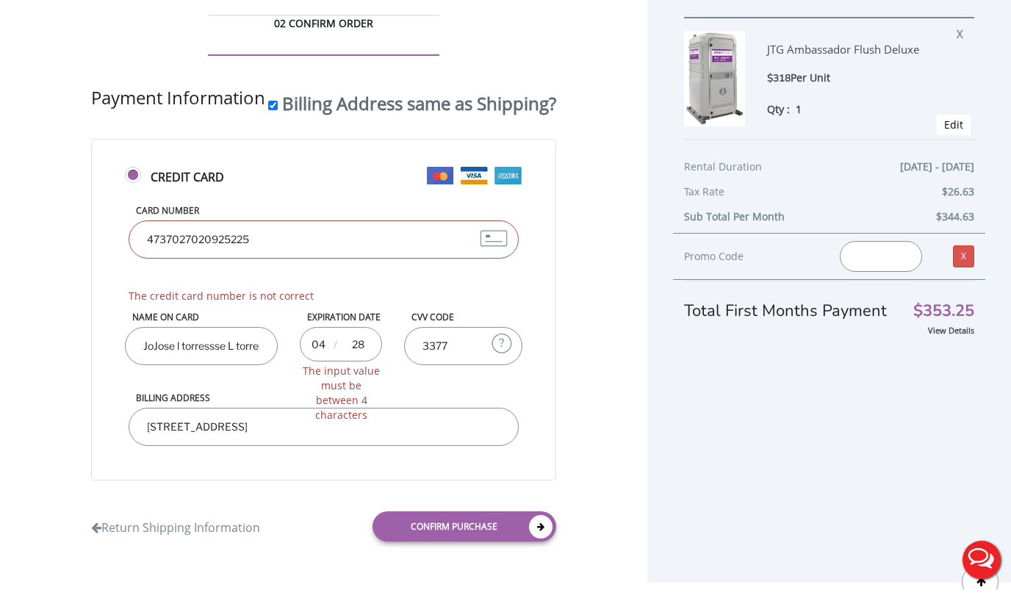
click at [196, 227] on div "Card Number 4737027020925225 The credit card number is not correct" at bounding box center [324, 276] width 398 height 99
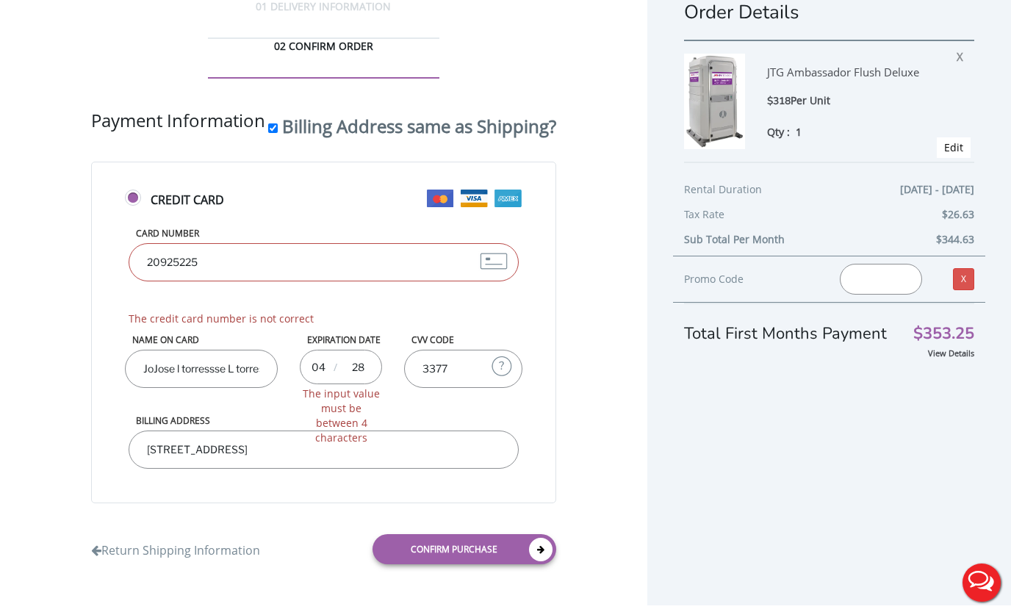
scroll to position [52, 0]
click at [196, 243] on input "20925225" at bounding box center [324, 262] width 390 height 38
type input "2"
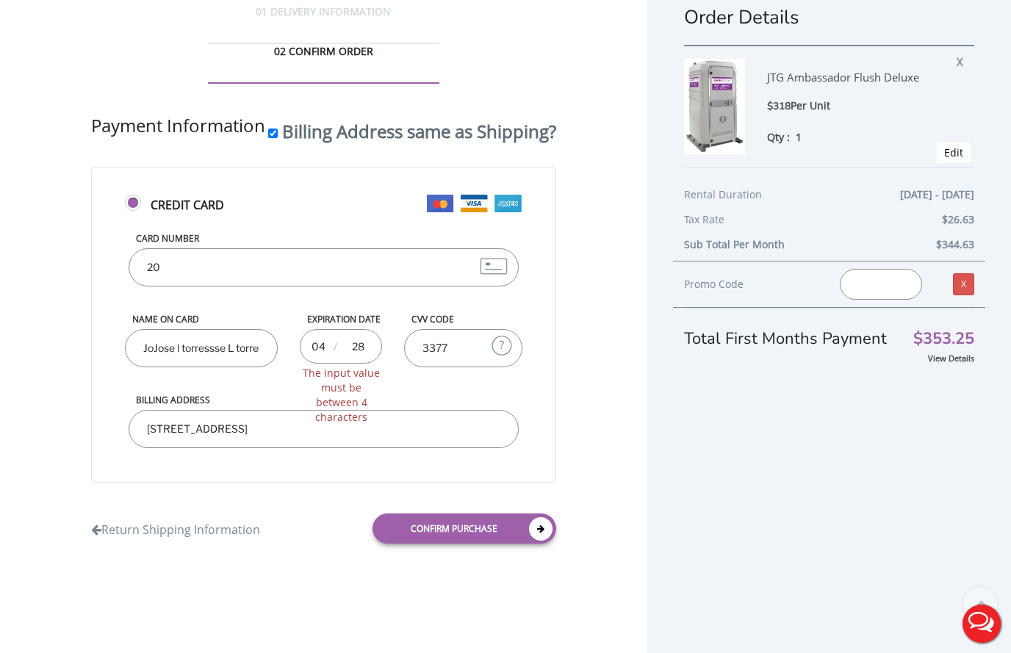
scroll to position [90, 0]
type input "4737027020925215"
click at [465, 544] on link "Confirm purchase" at bounding box center [465, 529] width 184 height 30
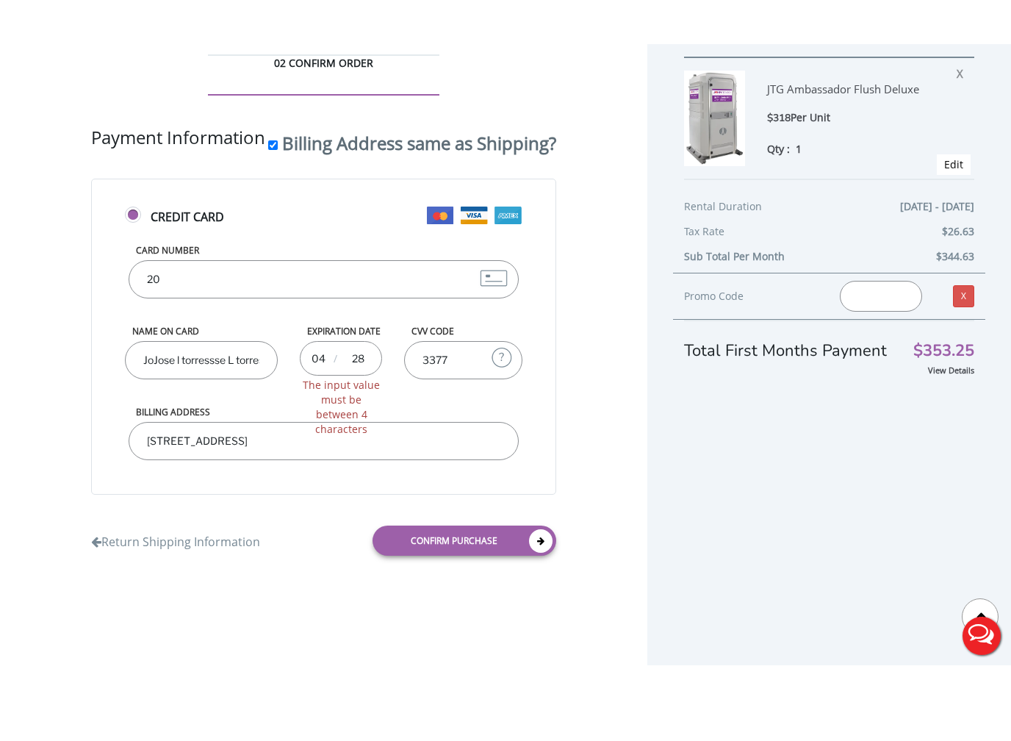
scroll to position [3, 0]
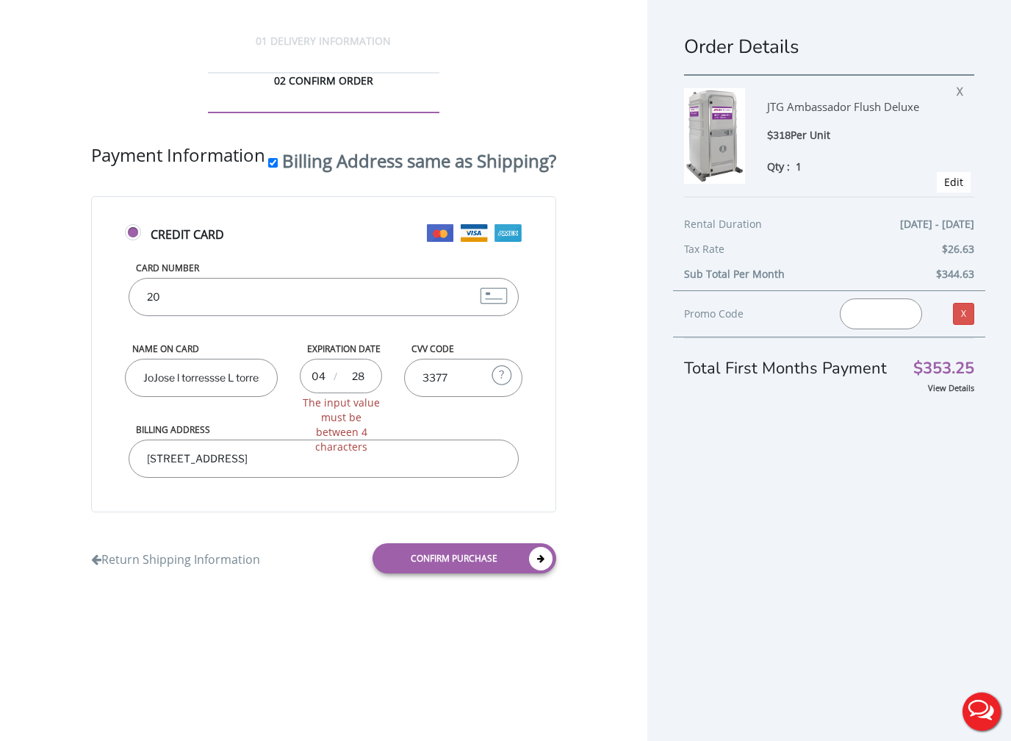
click at [301, 454] on span "The input value must be between 4 characters" at bounding box center [342, 424] width 82 height 59
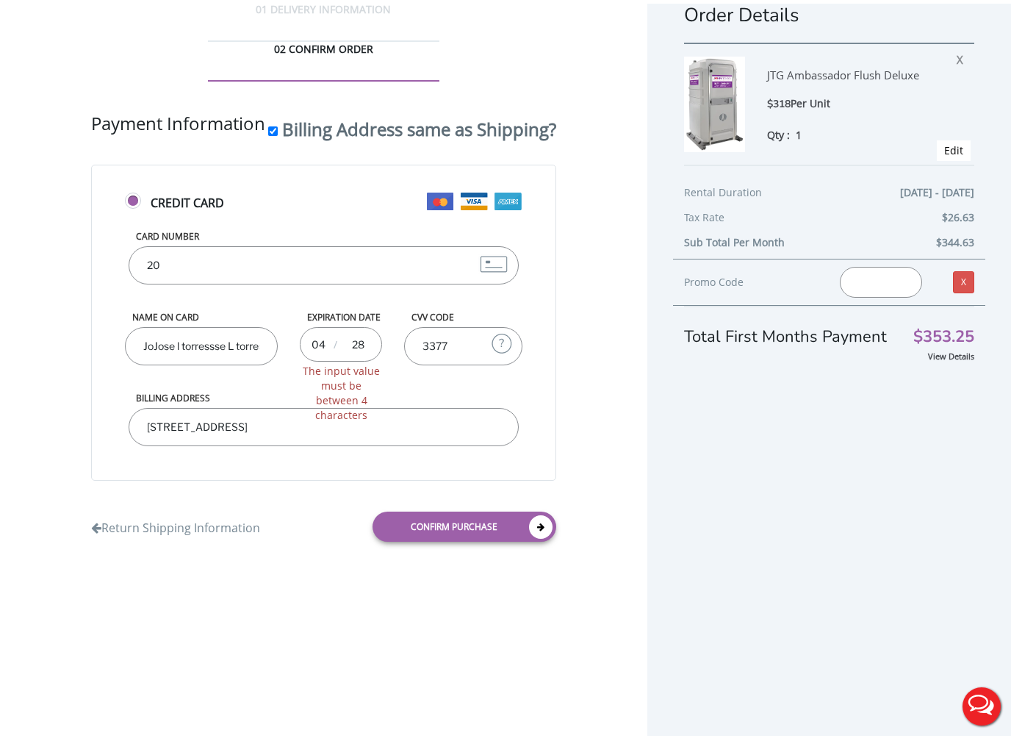
scroll to position [28, 0]
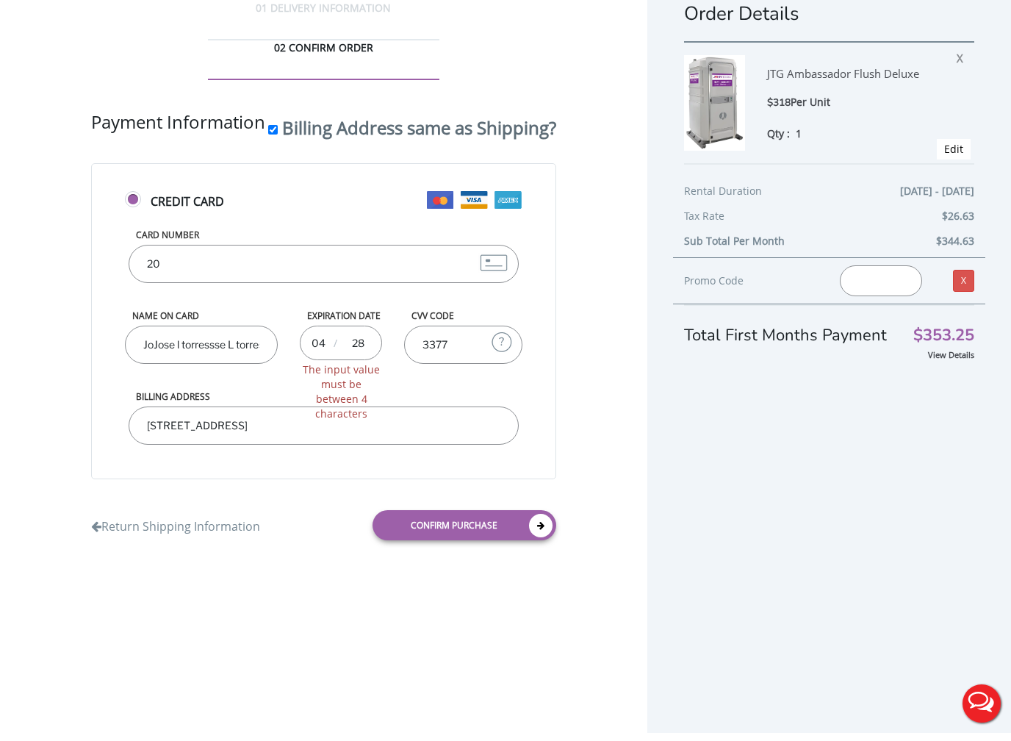
click at [148, 374] on div "Name on Card JoJose l torressse L torresjosJo" at bounding box center [201, 358] width 175 height 81
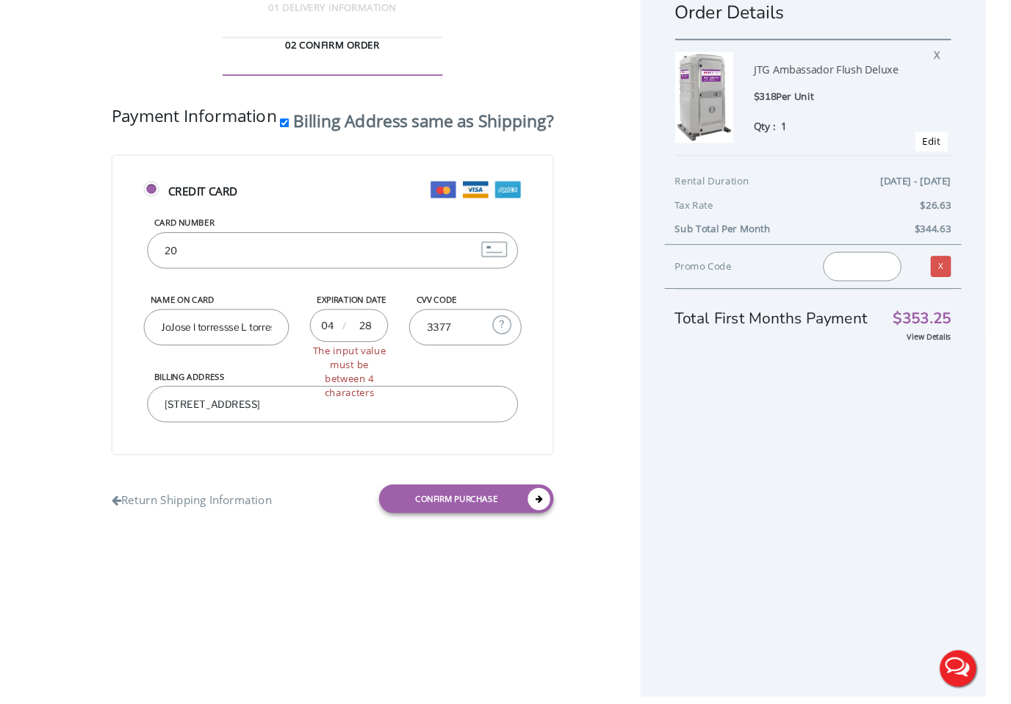
scroll to position [3, 0]
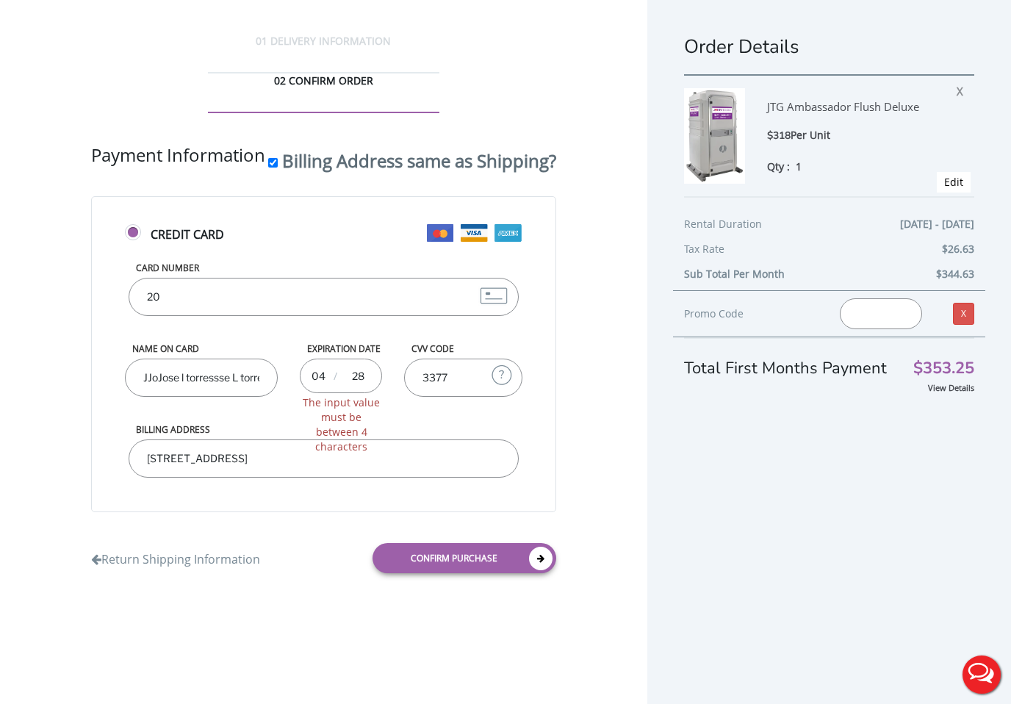
click at [404, 397] on input "3377" at bounding box center [463, 378] width 118 height 38
click at [404, 355] on label "CVV Code" at bounding box center [463, 348] width 118 height 12
click at [404, 387] on input "3377" at bounding box center [463, 378] width 118 height 38
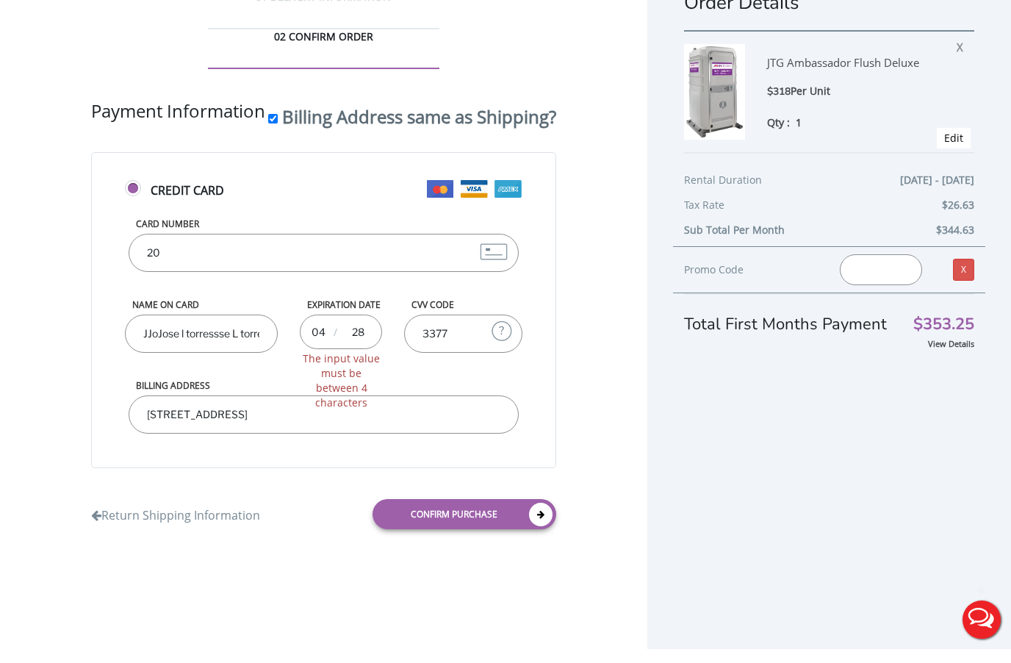
scroll to position [65, 0]
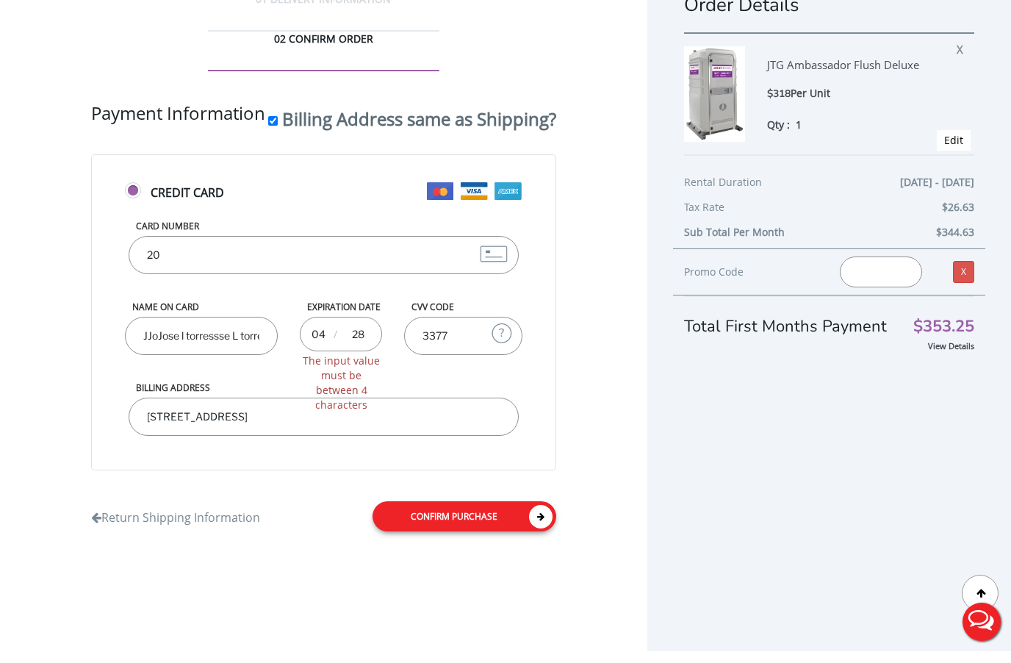
click at [446, 543] on link "Confirm purchase" at bounding box center [465, 528] width 184 height 30
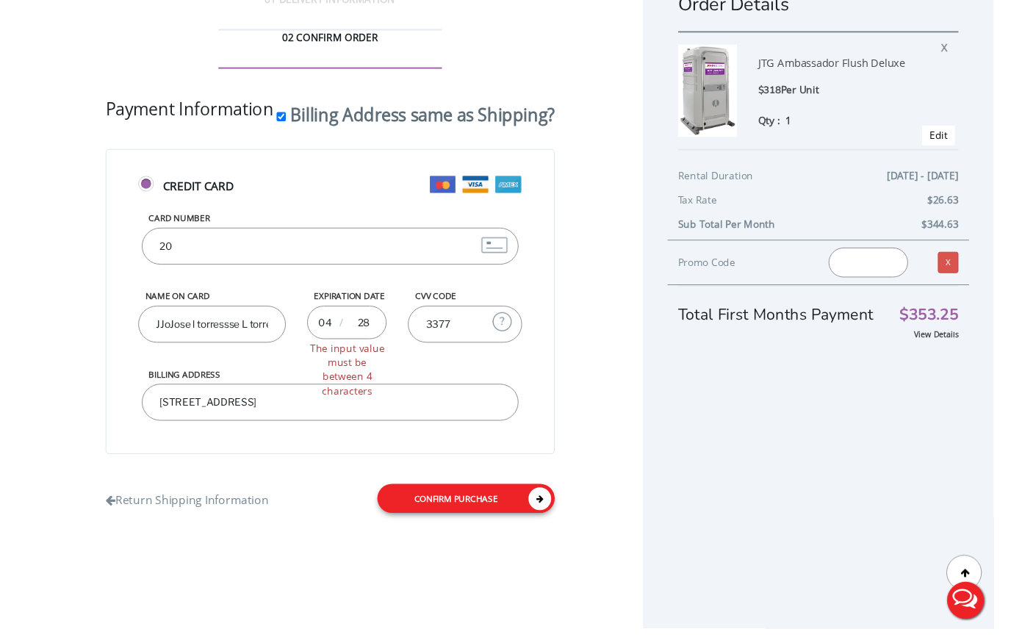
scroll to position [76, 0]
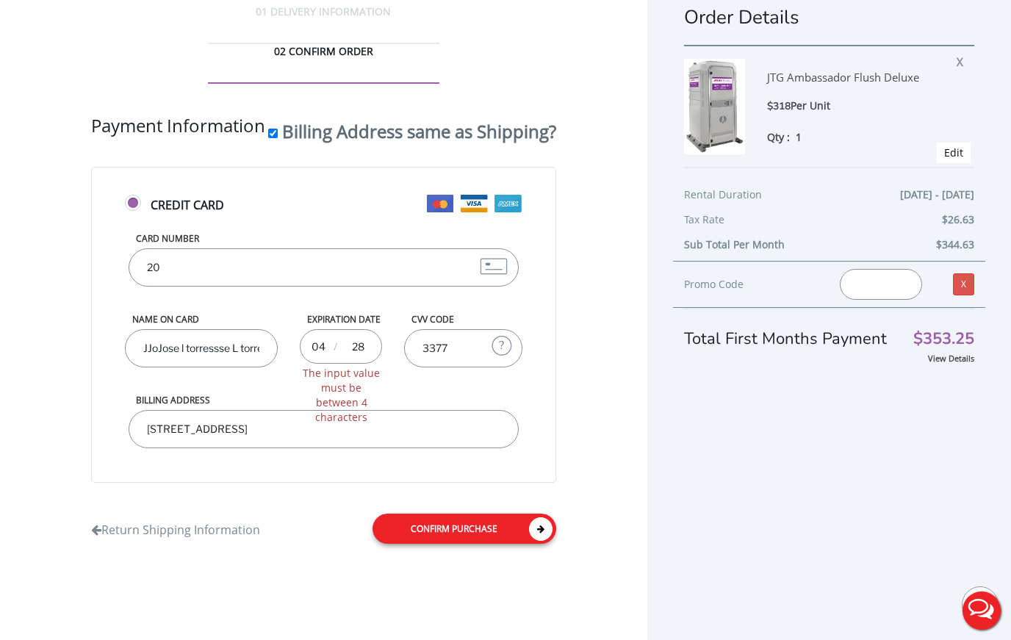
click at [489, 544] on link "Confirm purchase" at bounding box center [465, 529] width 184 height 30
click at [547, 541] on icon at bounding box center [541, 529] width 24 height 24
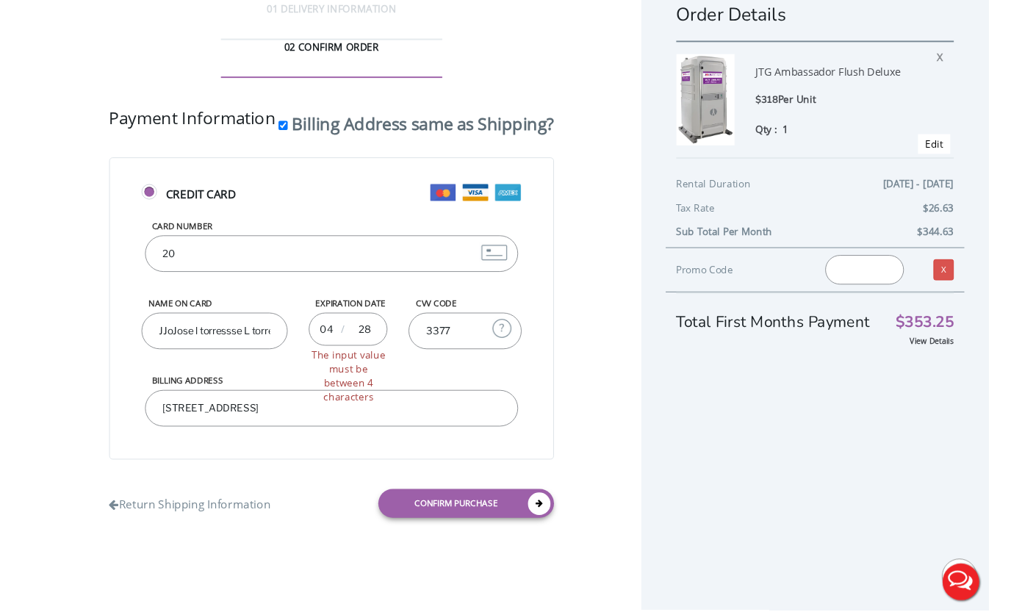
scroll to position [97, 0]
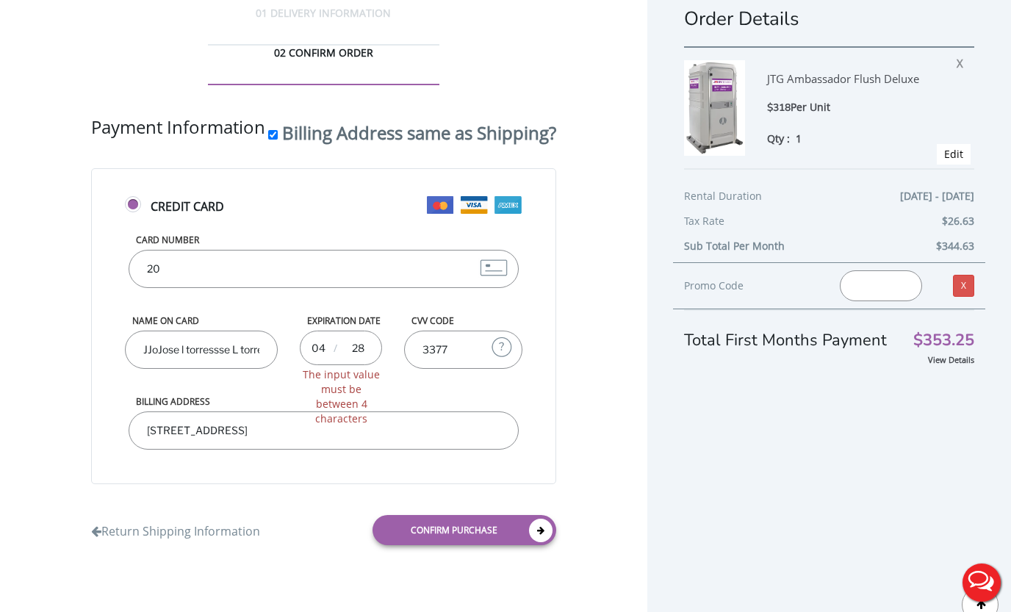
click at [151, 331] on input "JJoJose l torressse L torresjosJo" at bounding box center [201, 350] width 153 height 38
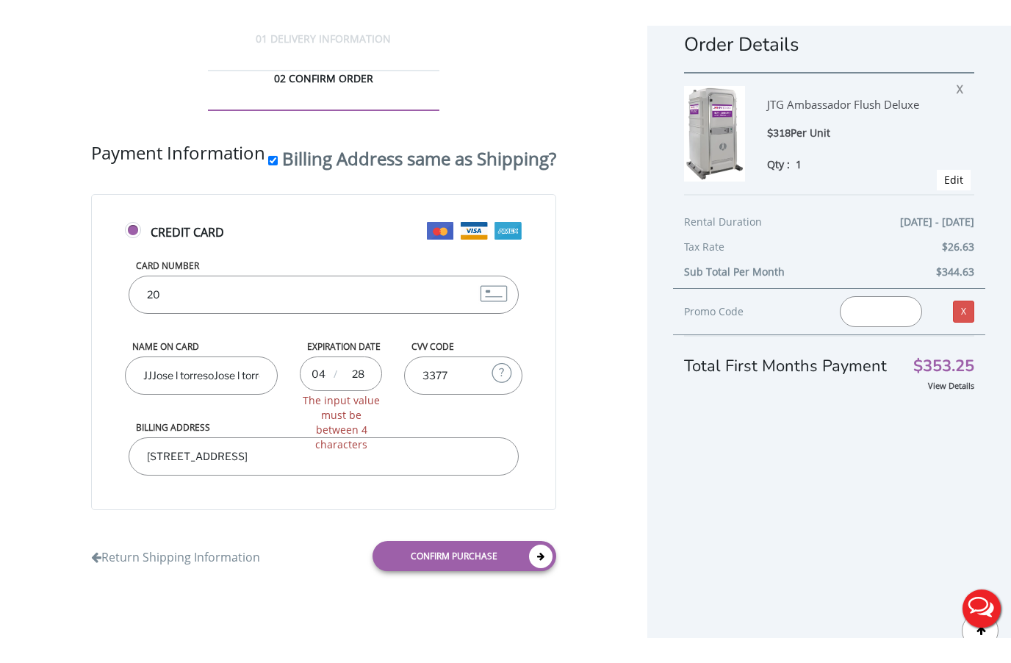
scroll to position [81, 0]
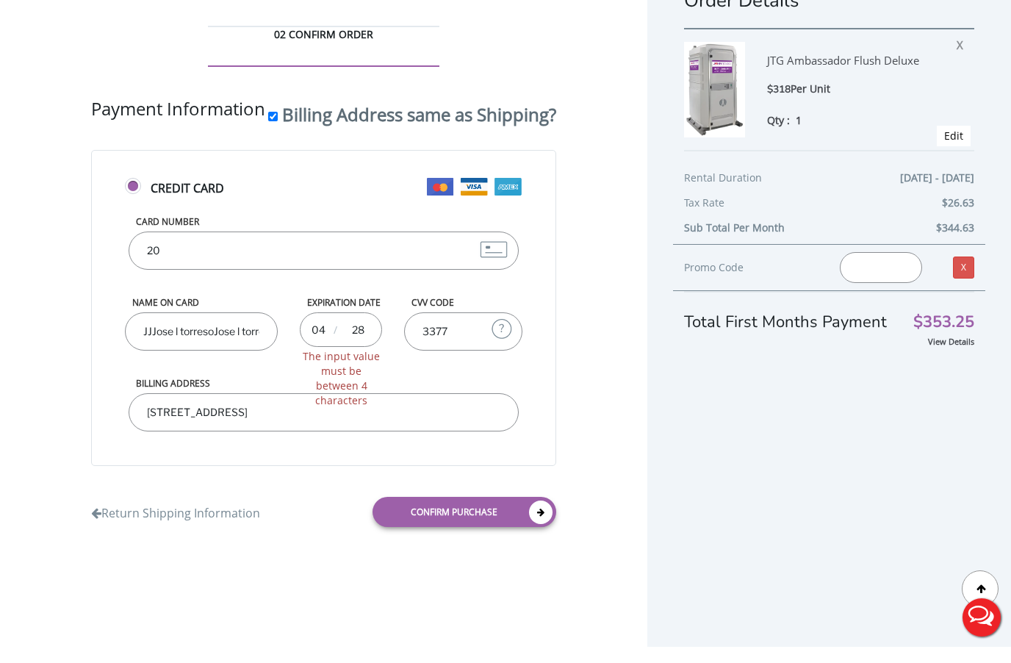
click at [404, 342] on input "3377" at bounding box center [463, 348] width 118 height 38
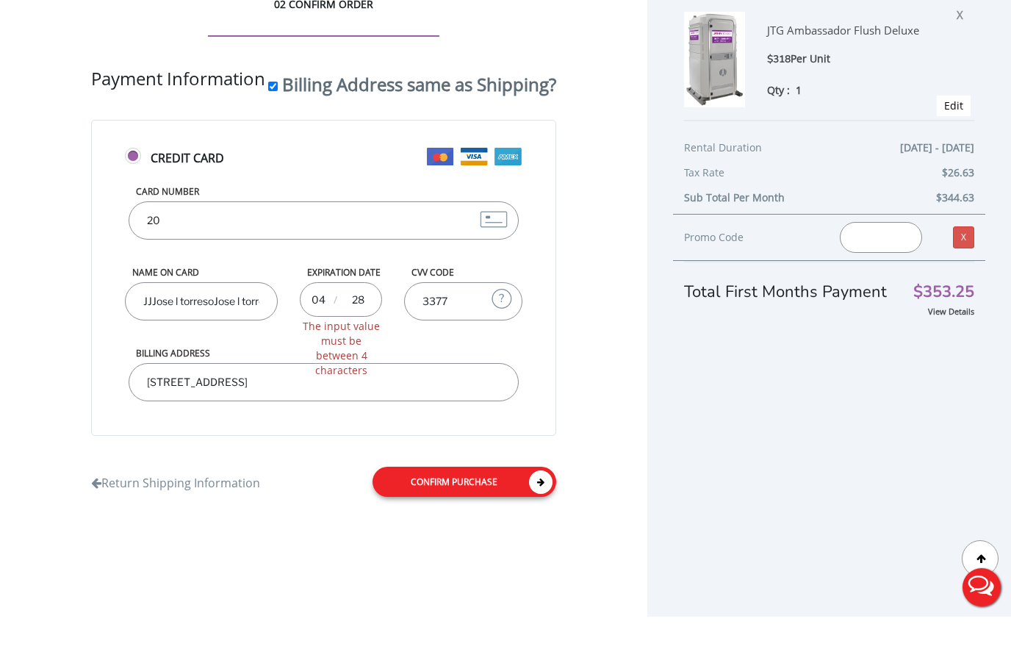
drag, startPoint x: 438, startPoint y: 545, endPoint x: 438, endPoint y: 526, distance: 18.4
click at [438, 543] on link "Confirm purchase" at bounding box center [465, 528] width 184 height 30
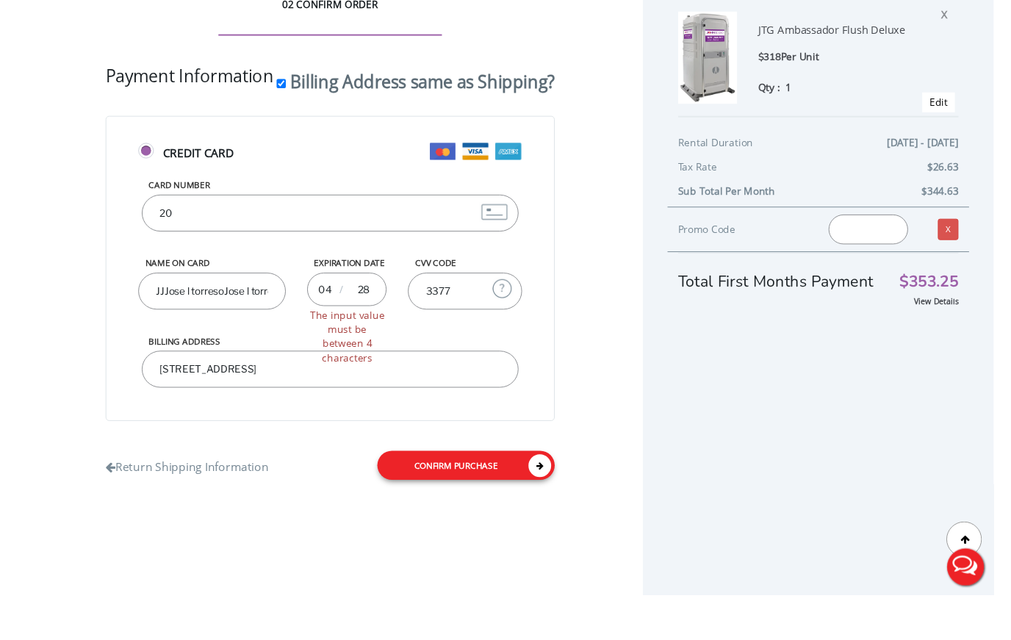
scroll to position [104, 0]
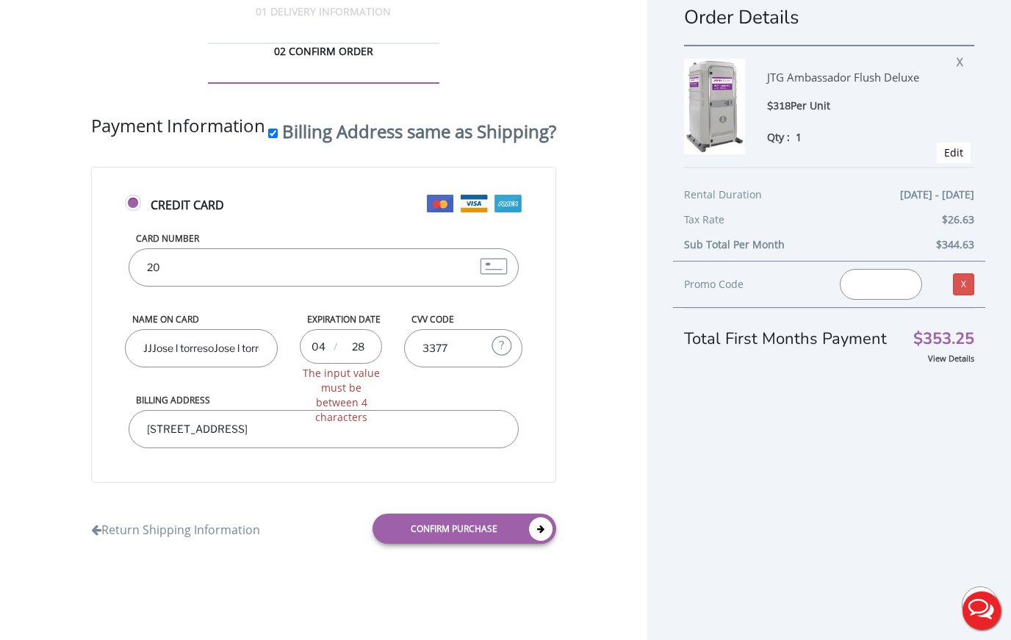
click at [300, 313] on label "Expiration Date" at bounding box center [341, 319] width 83 height 12
drag, startPoint x: 212, startPoint y: 228, endPoint x: 220, endPoint y: 292, distance: 64.5
click at [393, 313] on div "CVV Code 3377 What is CVV? The CVV number is the last three digits on the back …" at bounding box center [463, 353] width 140 height 81
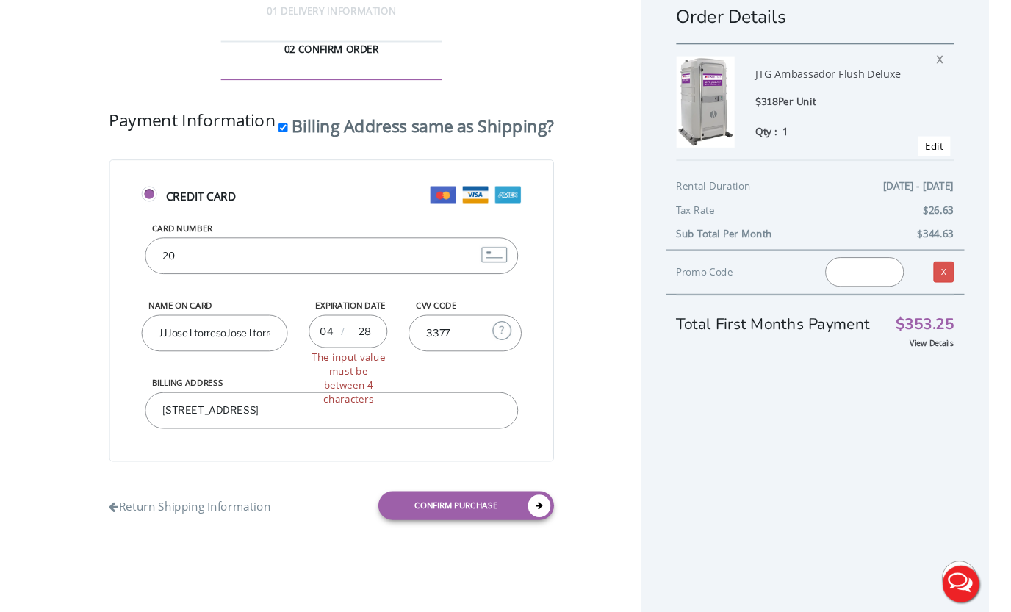
scroll to position [132, 0]
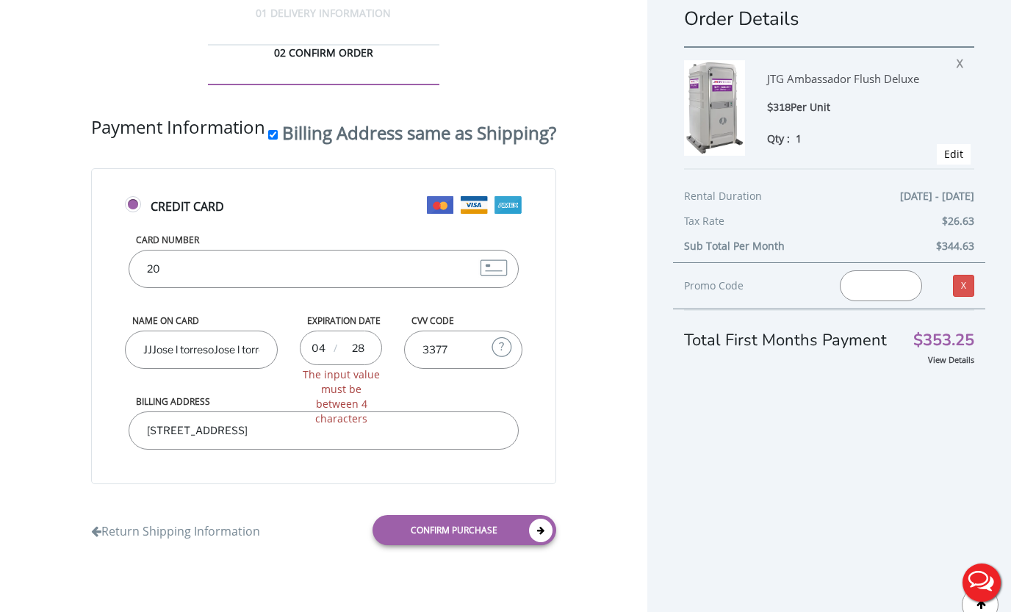
click at [404, 331] on input "3377" at bounding box center [463, 350] width 118 height 38
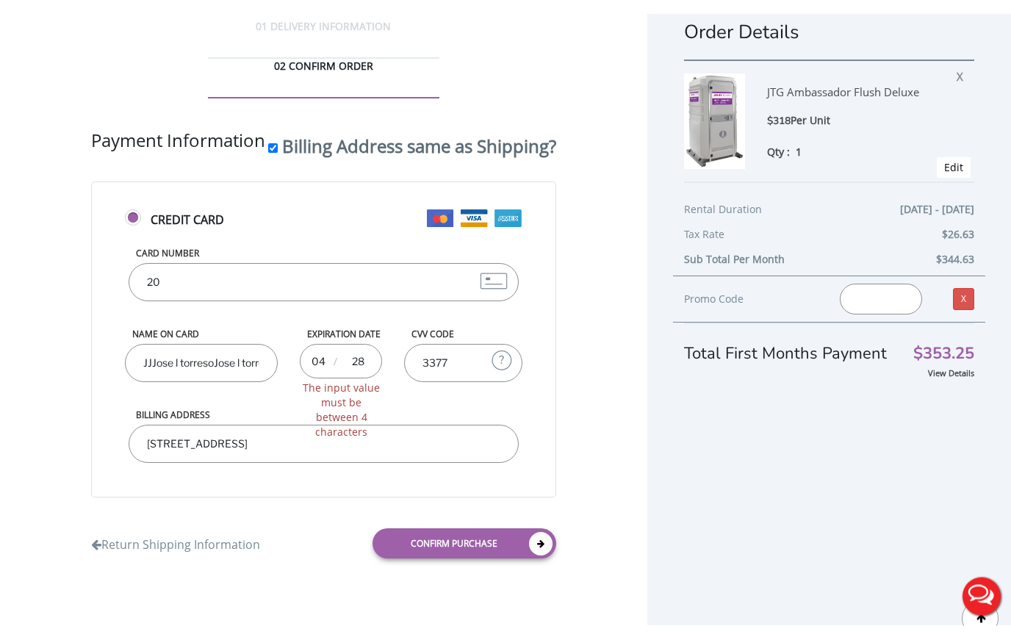
scroll to position [0, 0]
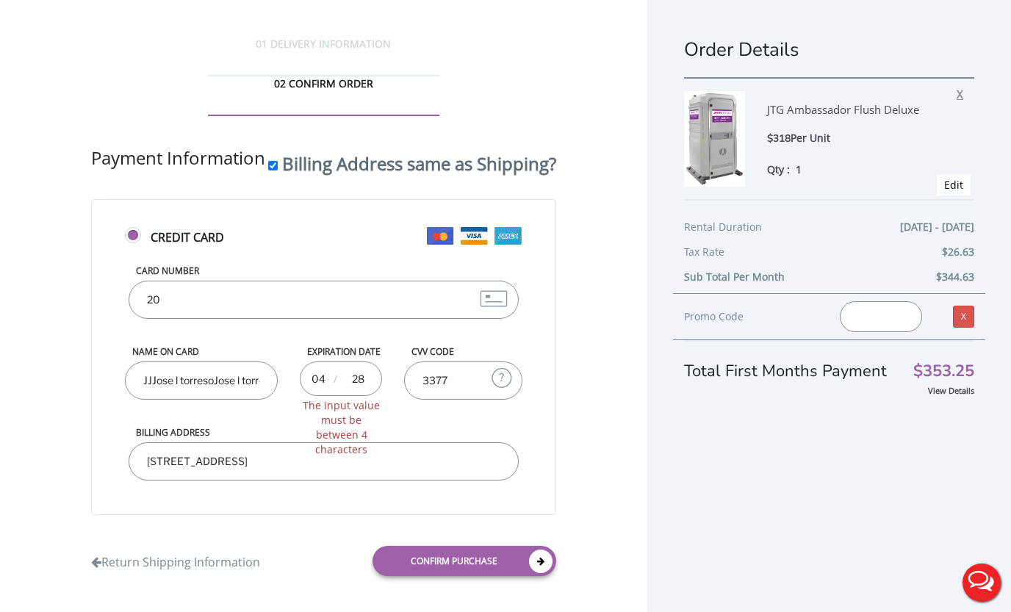
click at [966, 98] on span "X" at bounding box center [964, 91] width 14 height 19
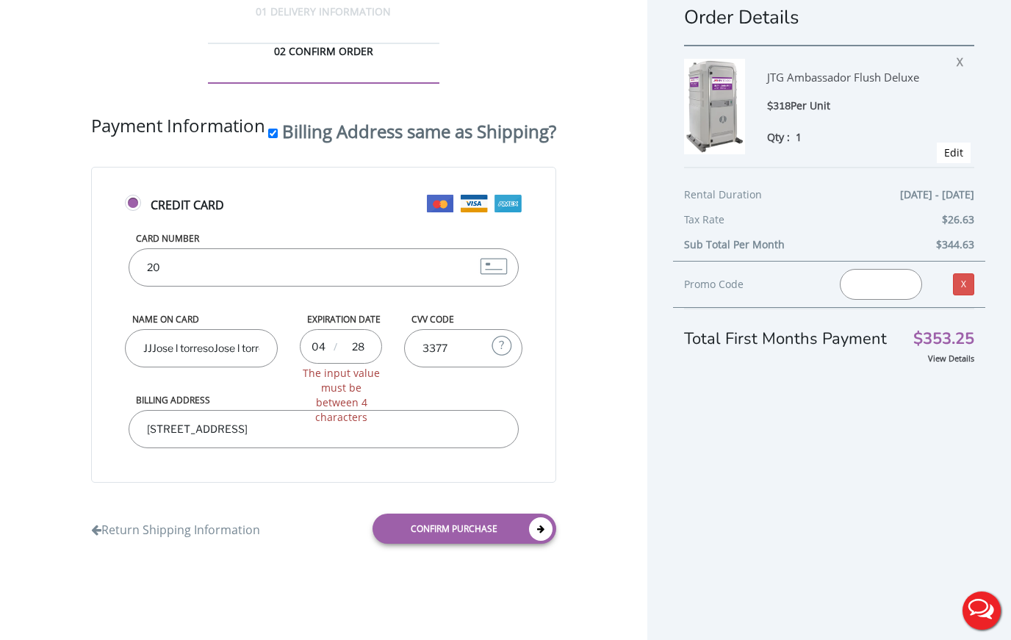
scroll to position [104, 0]
click at [196, 539] on link "Return Shipping Information" at bounding box center [175, 526] width 169 height 24
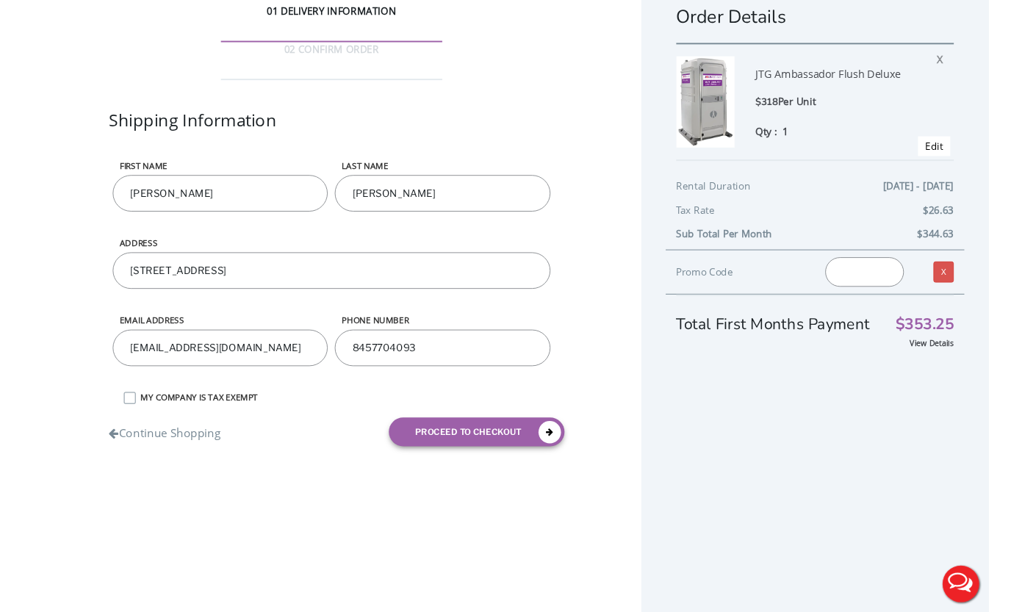
scroll to position [31, 0]
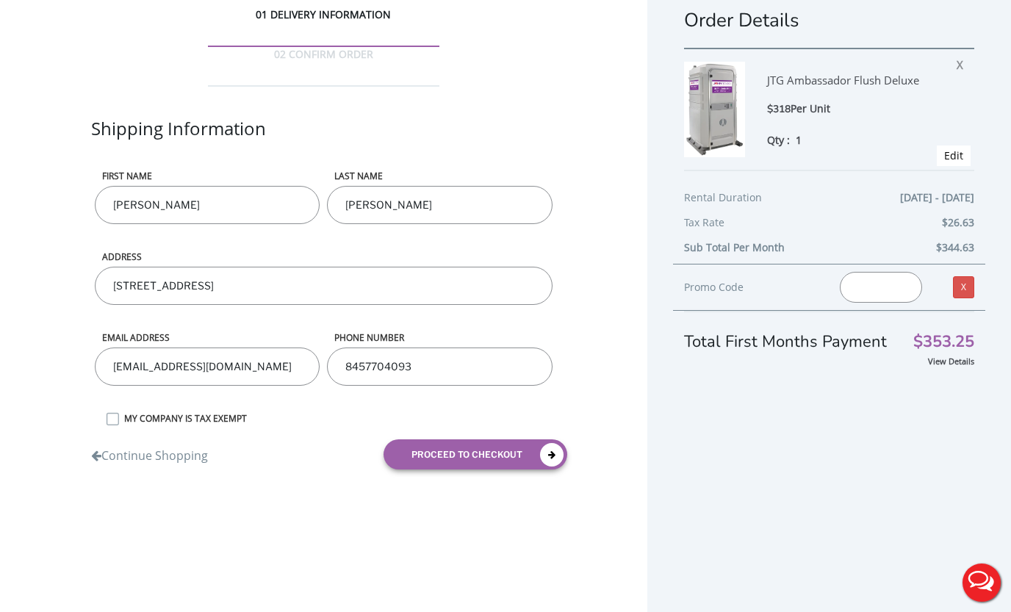
click at [268, 348] on input "luistorresgar24@gmail.com" at bounding box center [207, 367] width 225 height 38
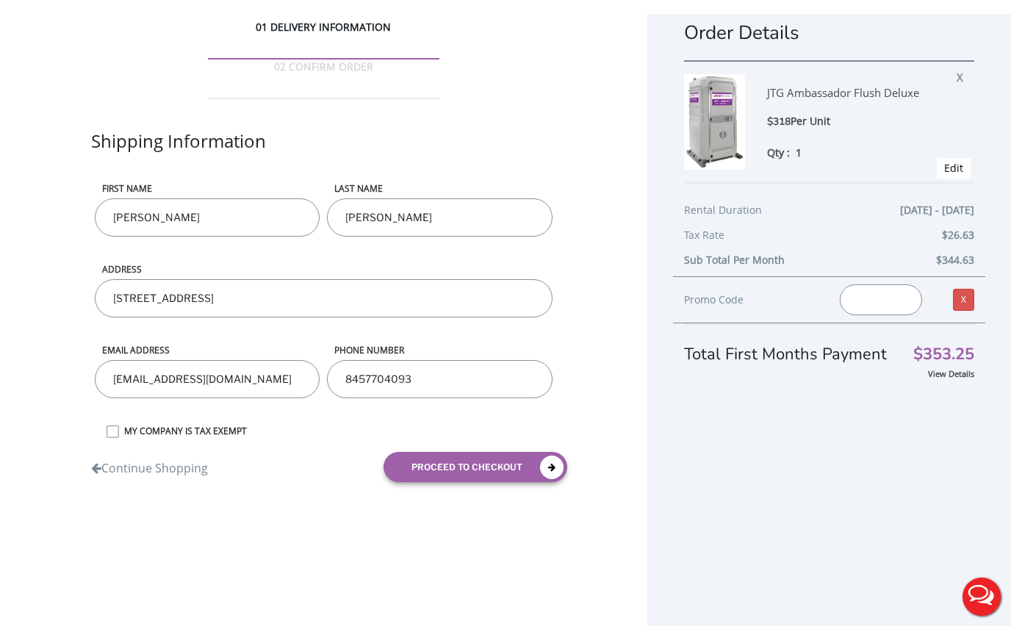
scroll to position [0, 0]
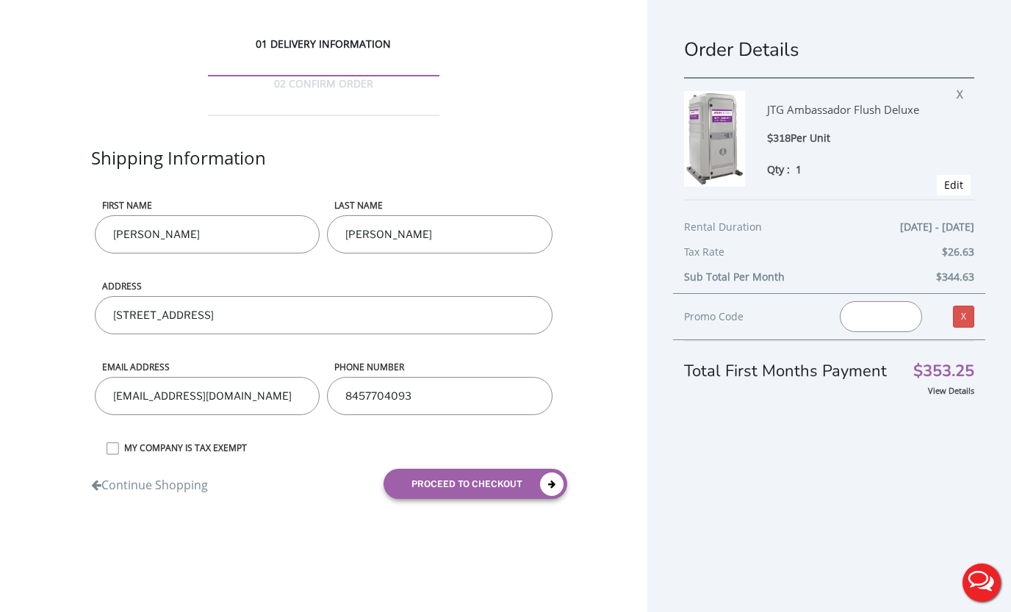
click at [417, 76] on div "02 CONFIRM ORDER" at bounding box center [324, 96] width 232 height 40
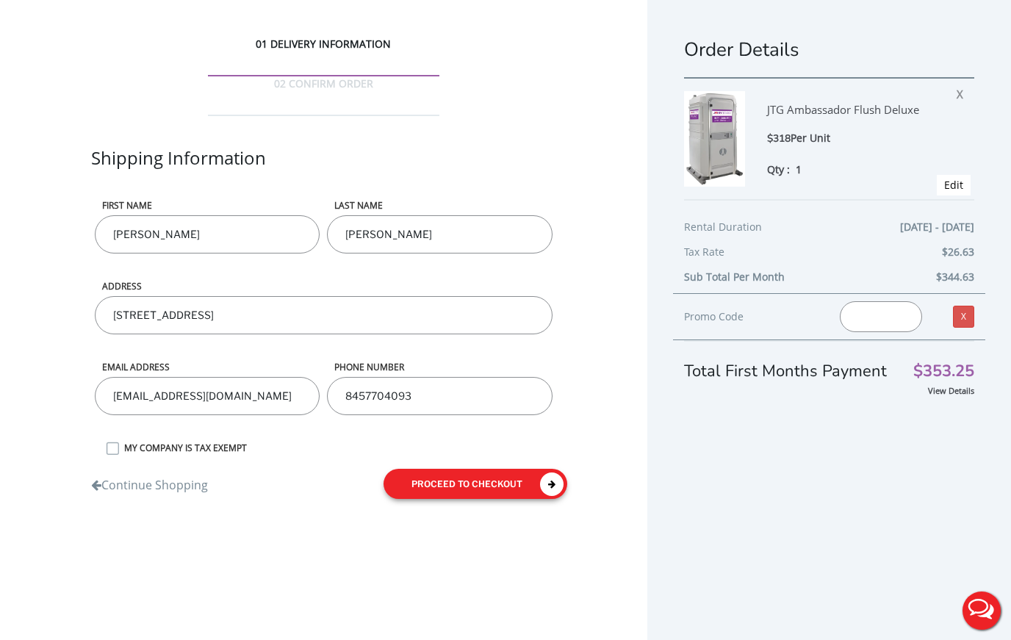
click at [440, 469] on button "proceed to checkout" at bounding box center [476, 484] width 184 height 30
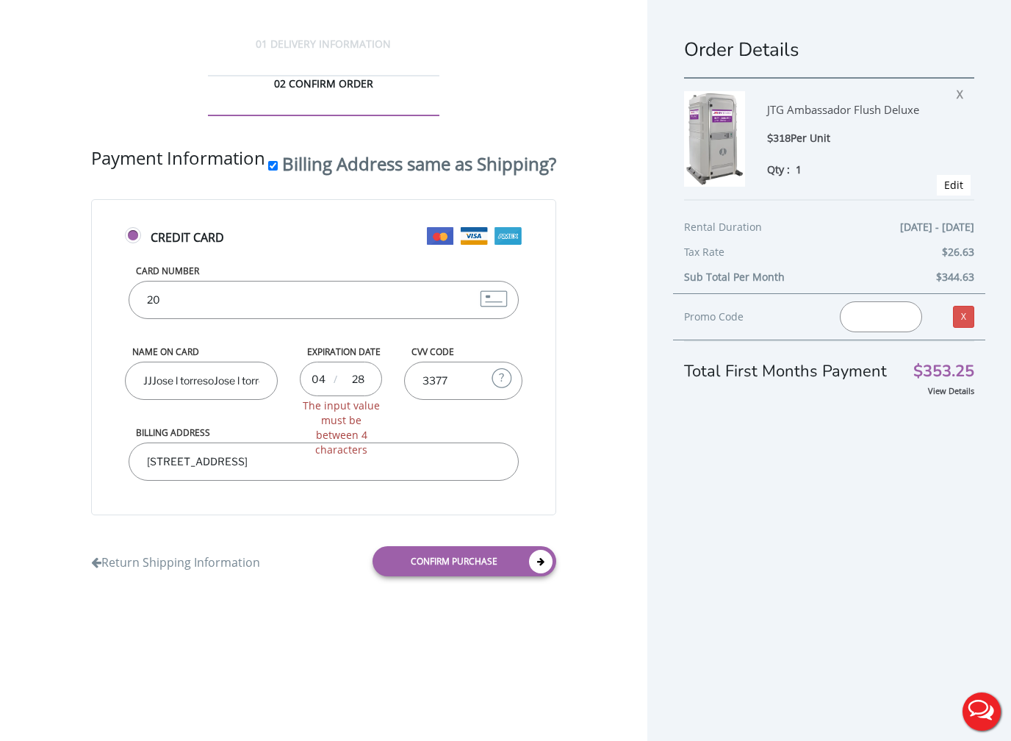
click at [147, 507] on div "Billing Address 270 Manor Boulevard, Pearl River, NY, USA" at bounding box center [324, 466] width 398 height 81
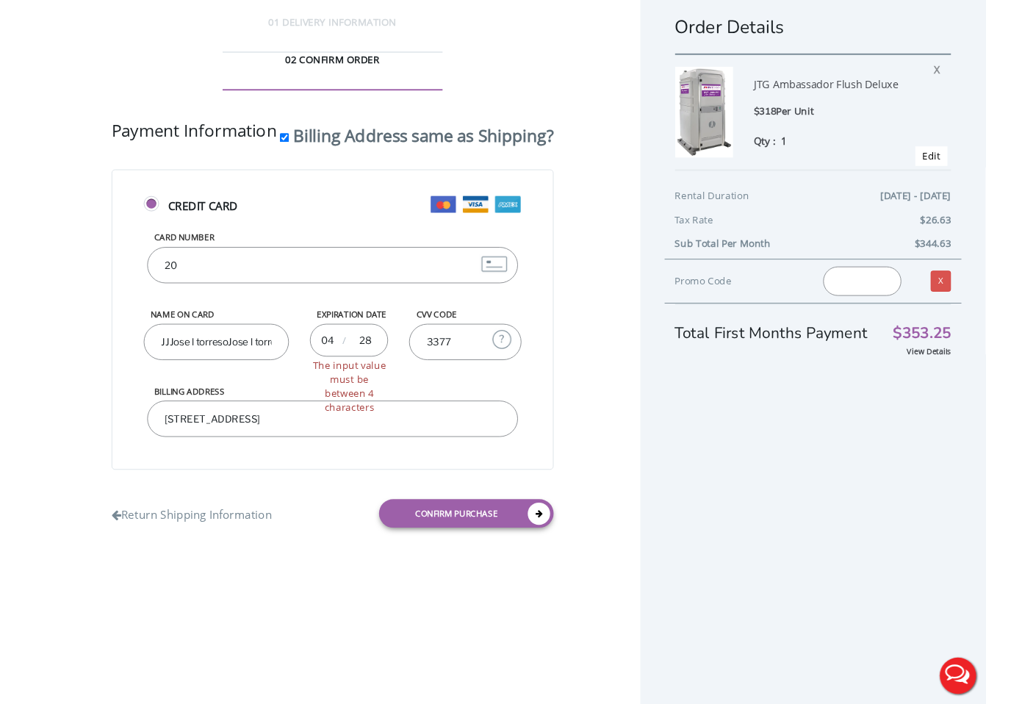
scroll to position [3, 0]
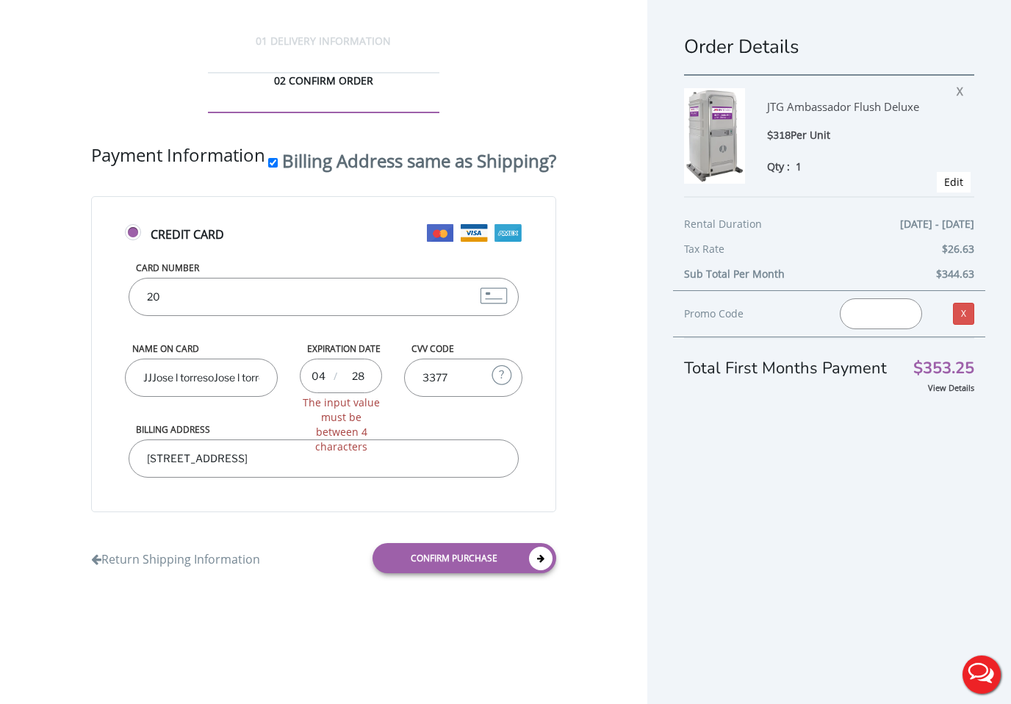
click at [133, 382] on div "Name on Card JJJose l torresoJose l torressse L torresjosJo" at bounding box center [201, 382] width 175 height 81
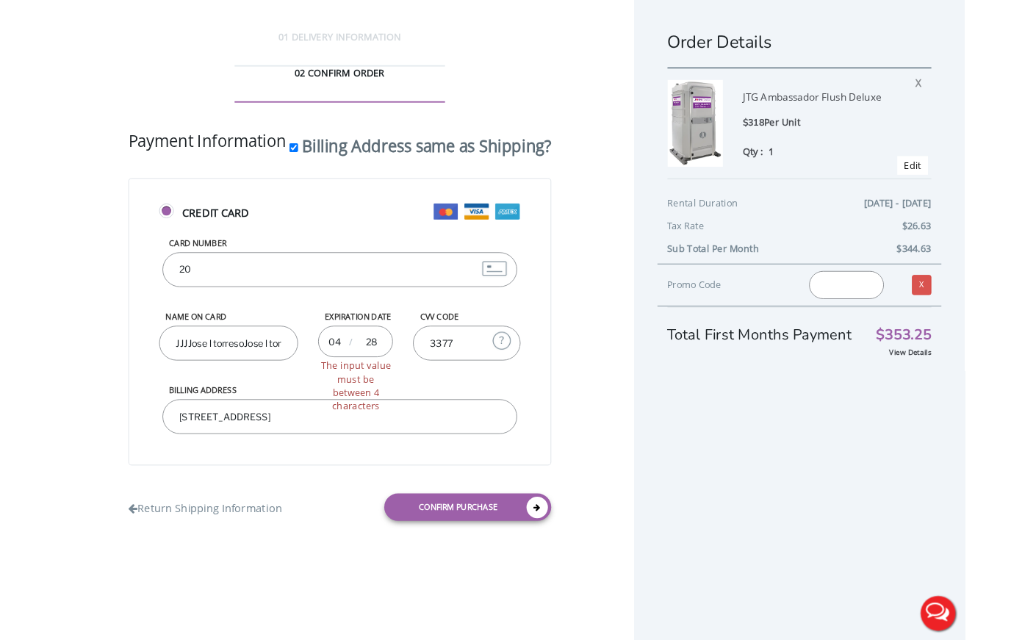
scroll to position [0, 0]
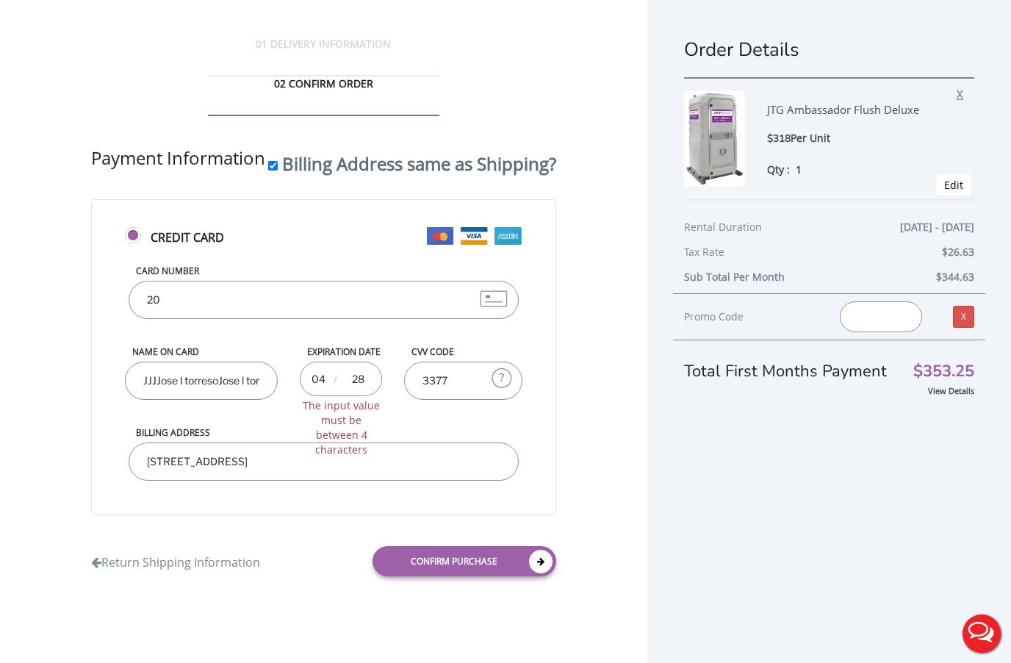
type input "JJJJose l torresoJose l torressse L torresjosJo"
click at [964, 93] on span "X" at bounding box center [964, 91] width 14 height 19
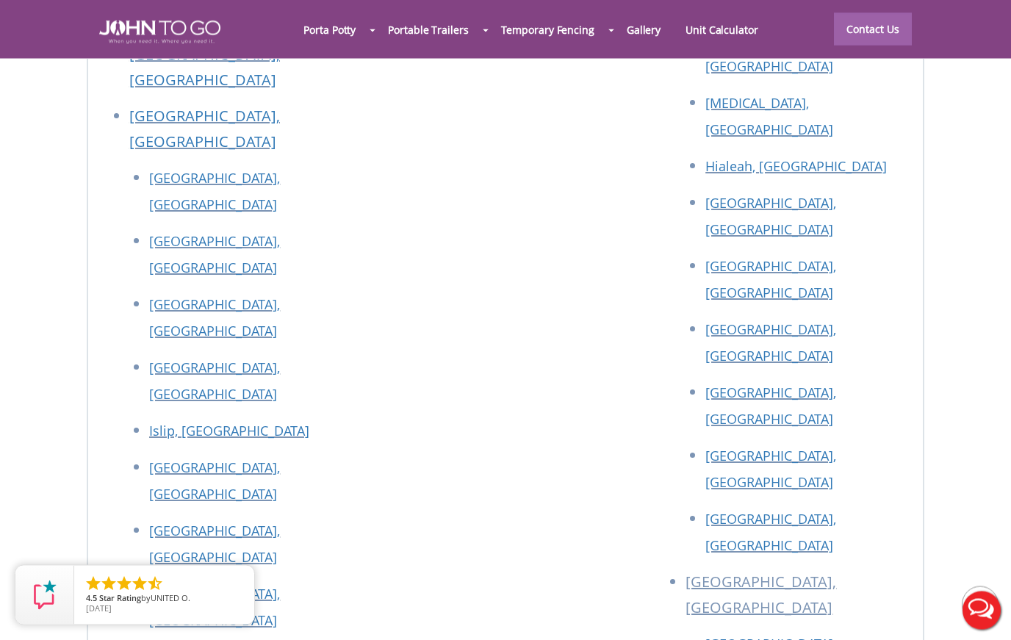
scroll to position [6595, 0]
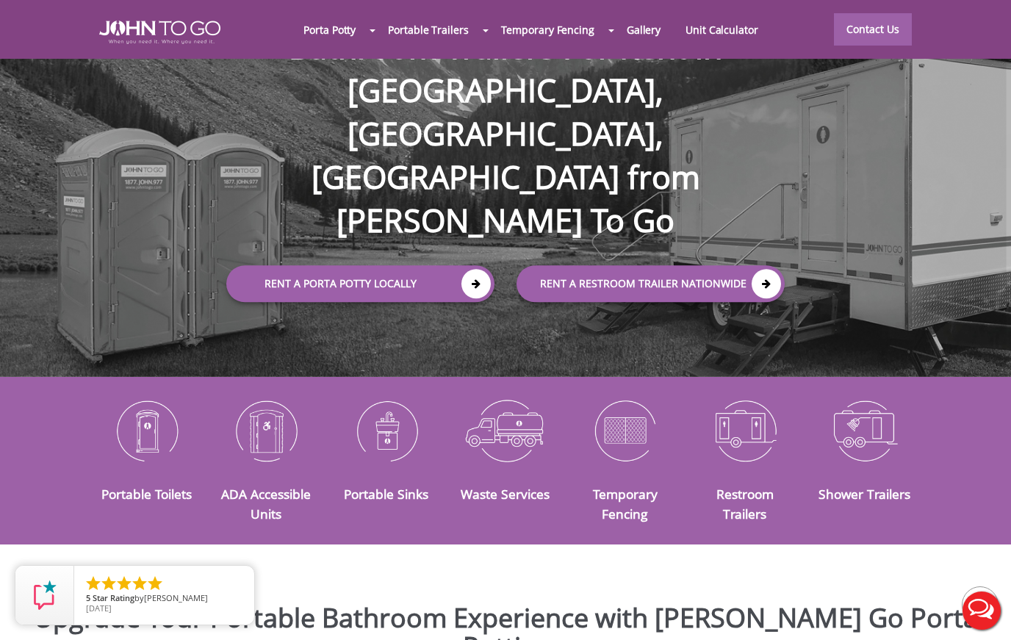
scroll to position [124, 0]
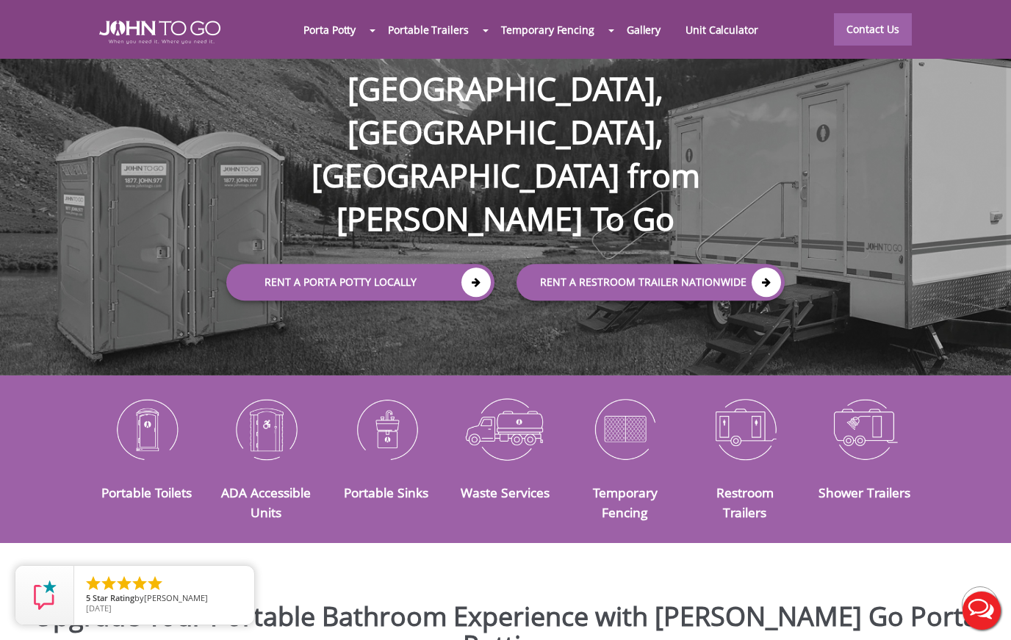
click at [146, 423] on img at bounding box center [147, 429] width 98 height 76
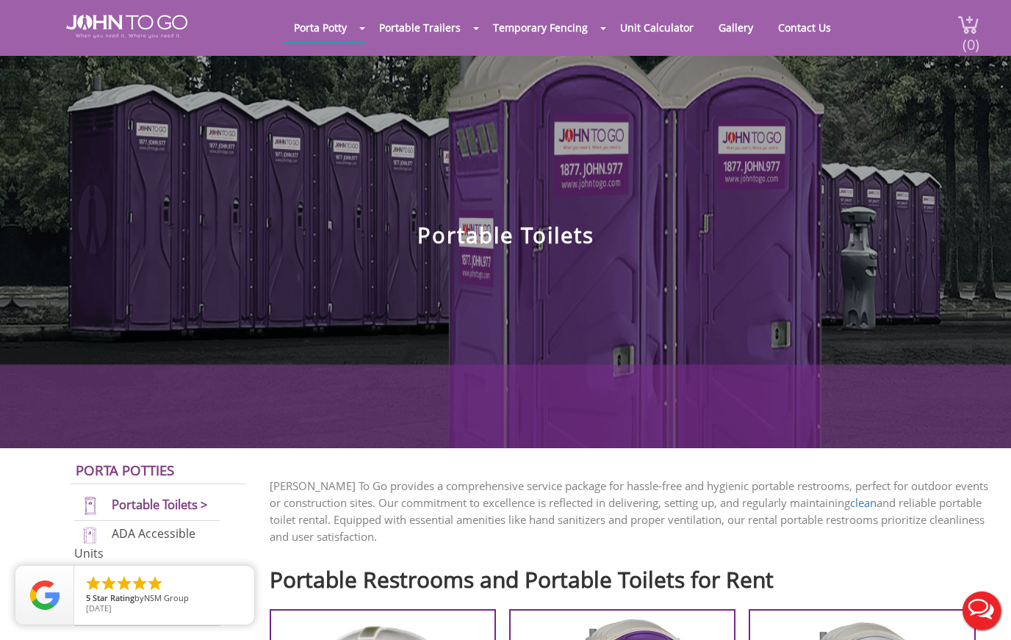
click at [958, 23] on img at bounding box center [969, 25] width 22 height 20
